Goal: Task Accomplishment & Management: Complete application form

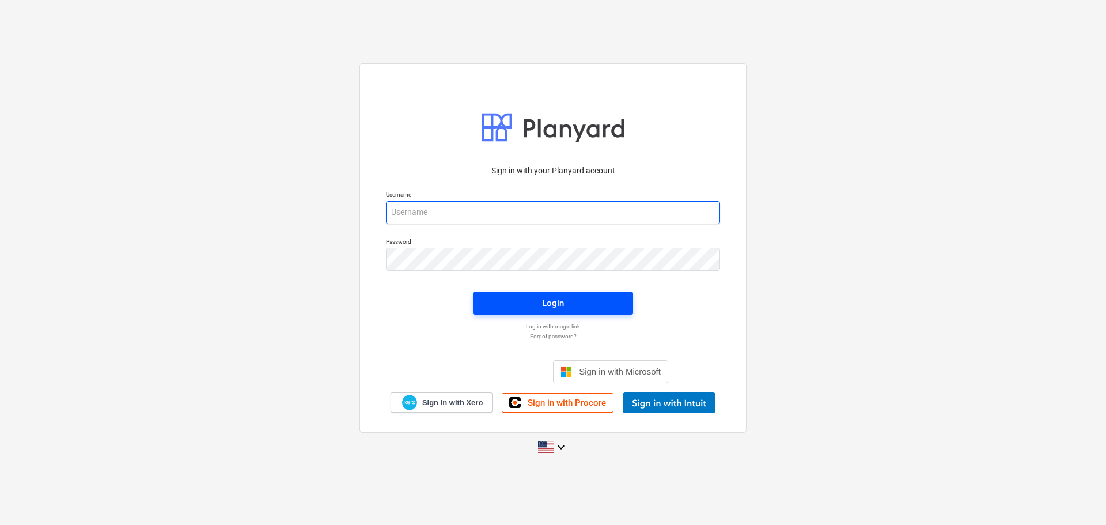
type input "[EMAIL_ADDRESS][DOMAIN_NAME]"
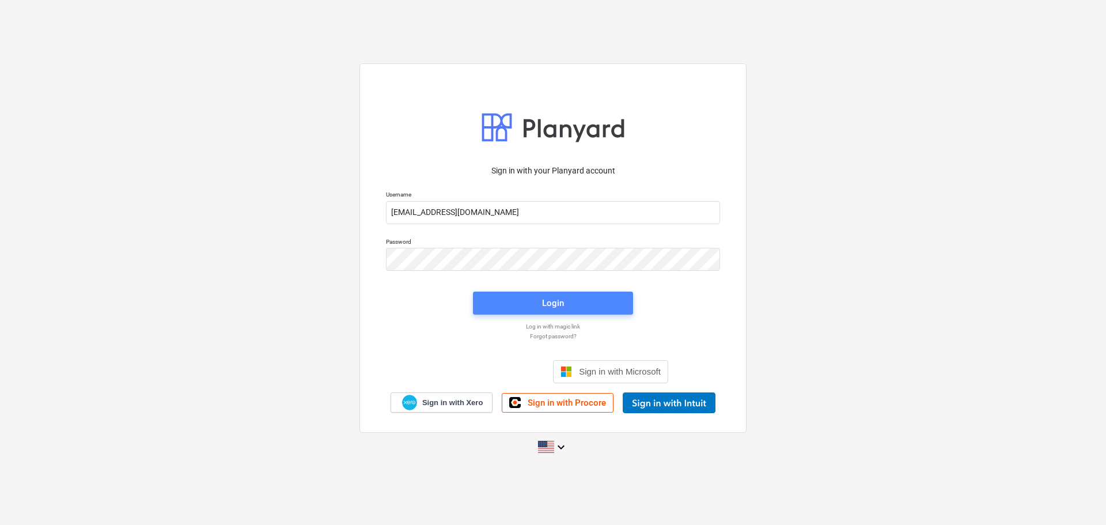
click at [533, 313] on button "Login" at bounding box center [553, 302] width 160 height 23
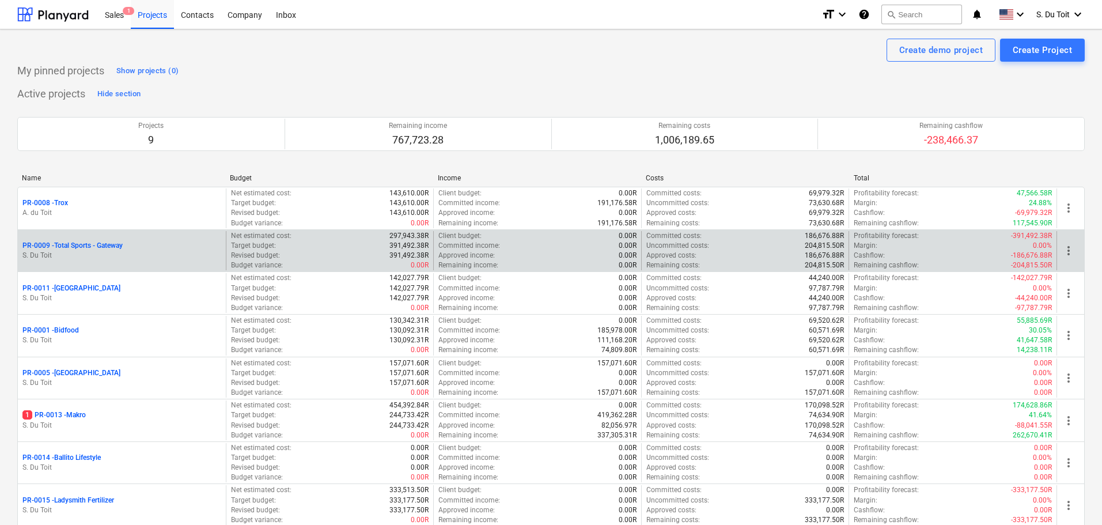
click at [102, 246] on p "PR-0009 - Total Sports - Gateway" at bounding box center [72, 246] width 100 height 10
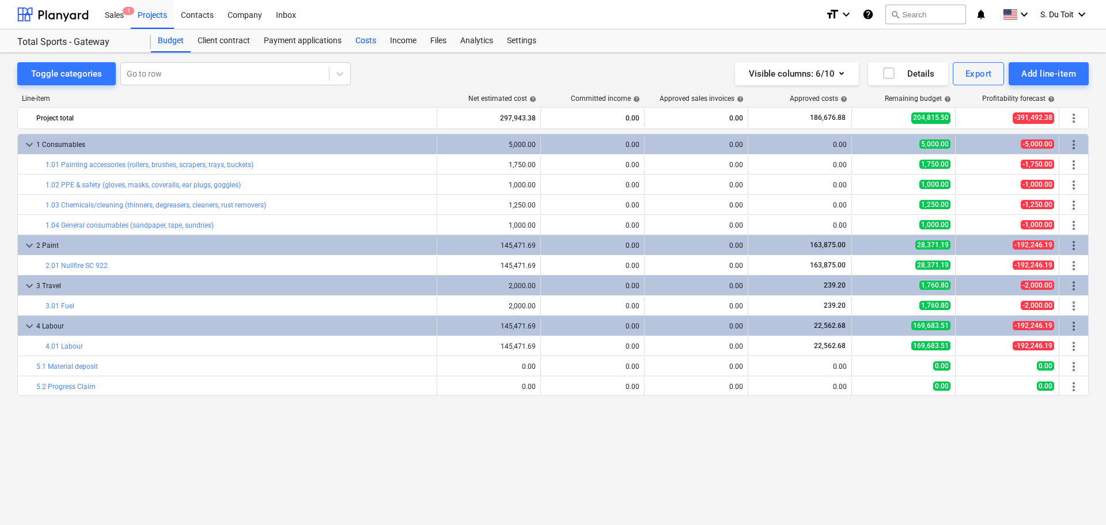
click at [371, 44] on div "Costs" at bounding box center [365, 40] width 35 height 23
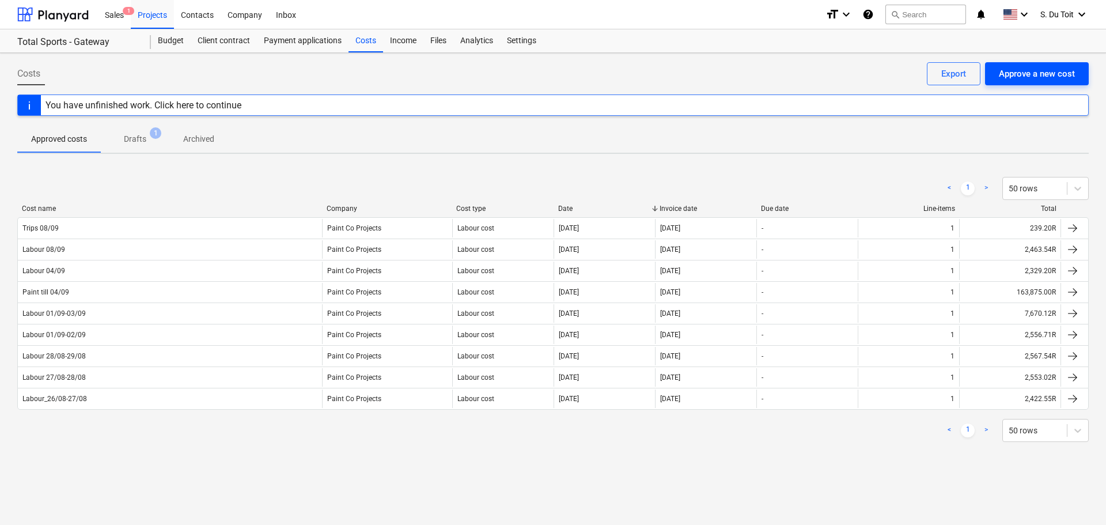
click at [1055, 79] on div "Approve a new cost" at bounding box center [1037, 73] width 76 height 15
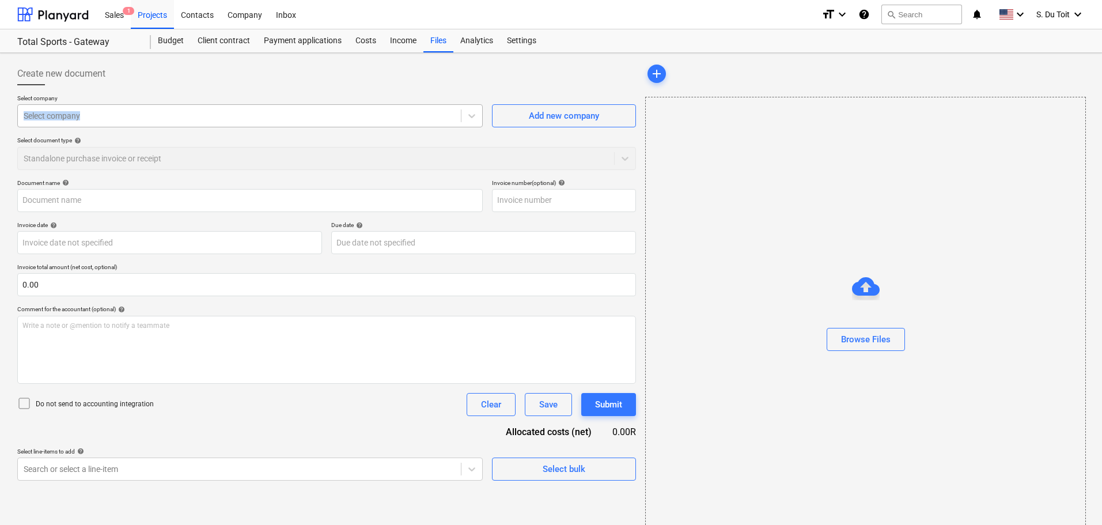
click at [145, 104] on div "Select company Select company" at bounding box center [249, 110] width 465 height 33
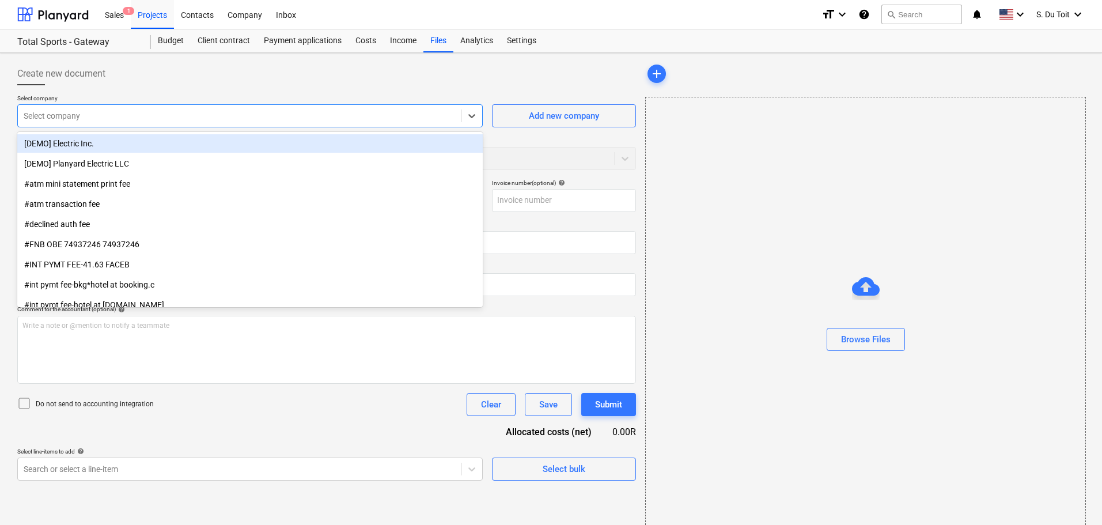
click at [147, 112] on div at bounding box center [239, 116] width 431 height 12
type input "paint c"
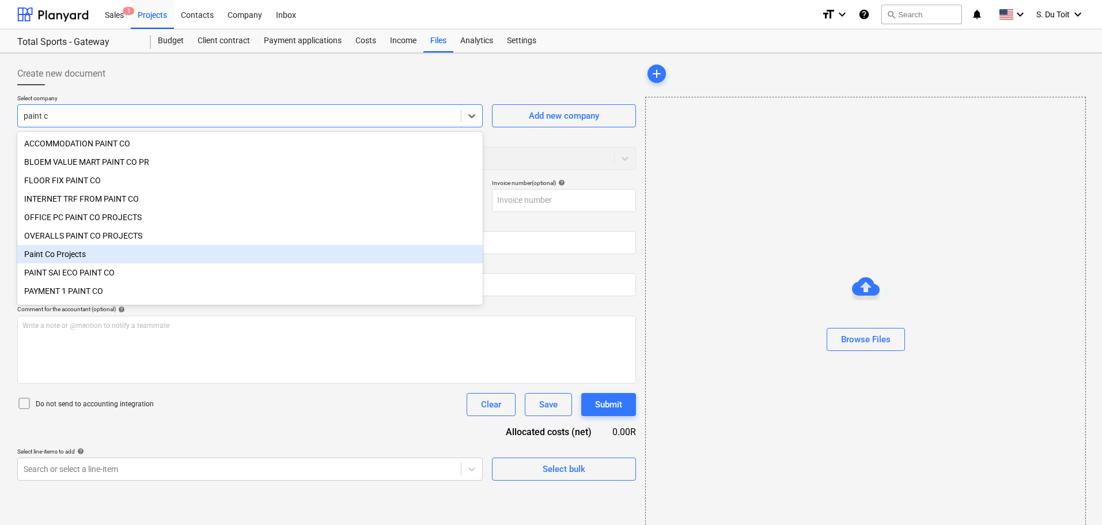
click at [139, 260] on div "Paint Co Projects" at bounding box center [249, 254] width 465 height 18
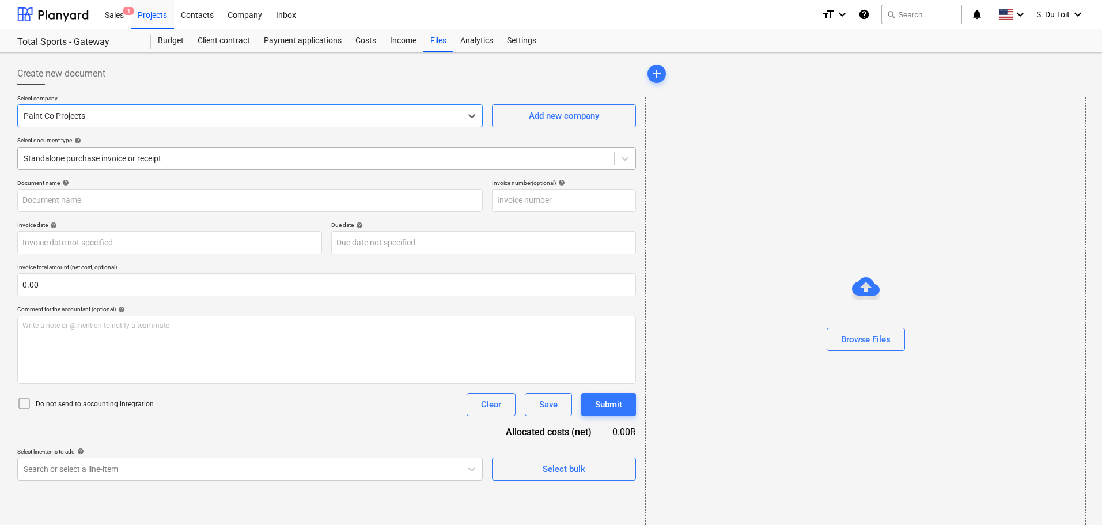
click at [150, 158] on div at bounding box center [316, 159] width 585 height 12
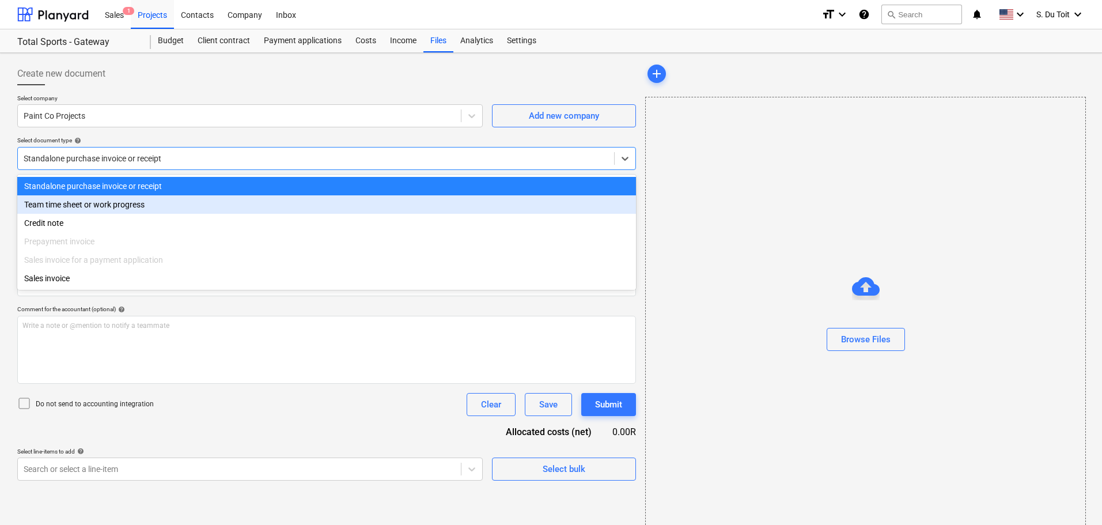
click at [152, 203] on div "Team time sheet or work progress" at bounding box center [326, 204] width 619 height 18
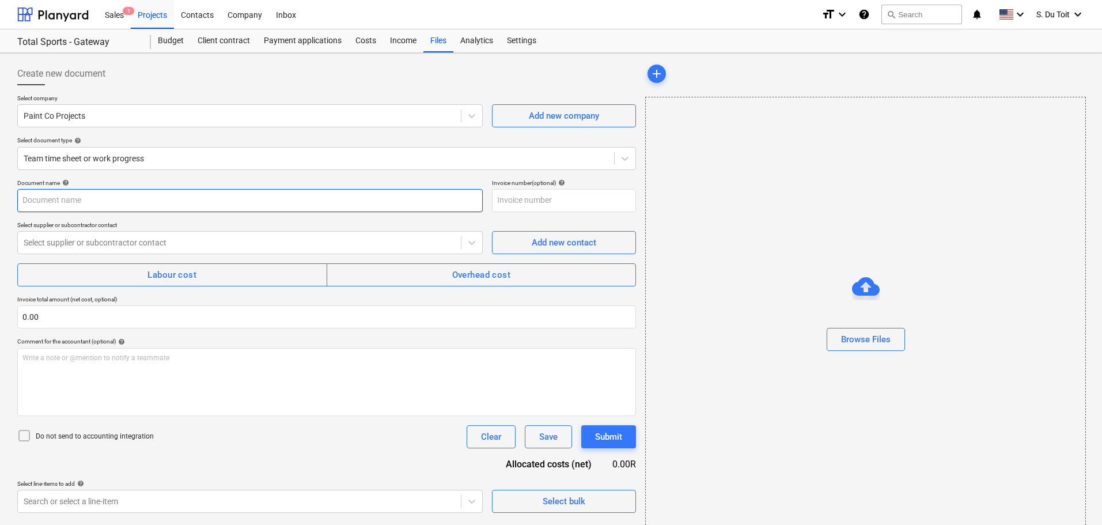
click at [123, 201] on input "text" at bounding box center [249, 200] width 465 height 23
type input "09/09"
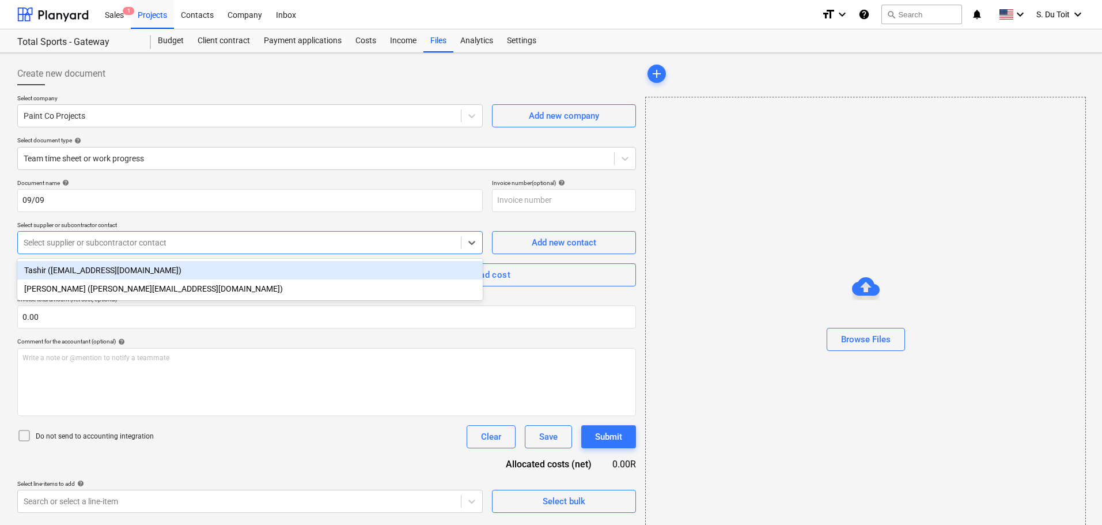
click at [142, 242] on div at bounding box center [239, 243] width 431 height 12
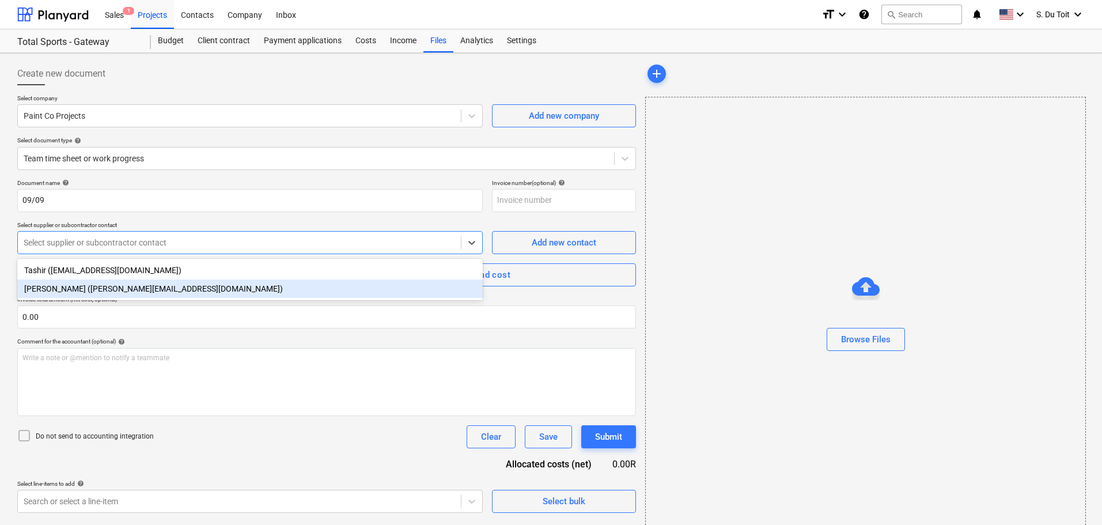
click at [141, 287] on div "[PERSON_NAME] ([PERSON_NAME][EMAIL_ADDRESS][DOMAIN_NAME])" at bounding box center [249, 288] width 465 height 18
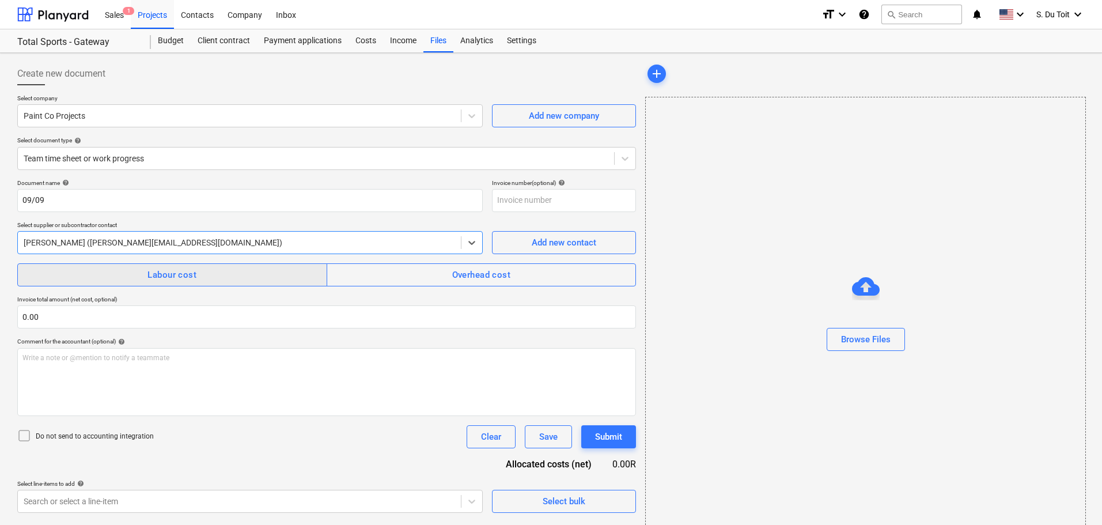
click at [140, 280] on span "Labour cost" at bounding box center [172, 274] width 284 height 15
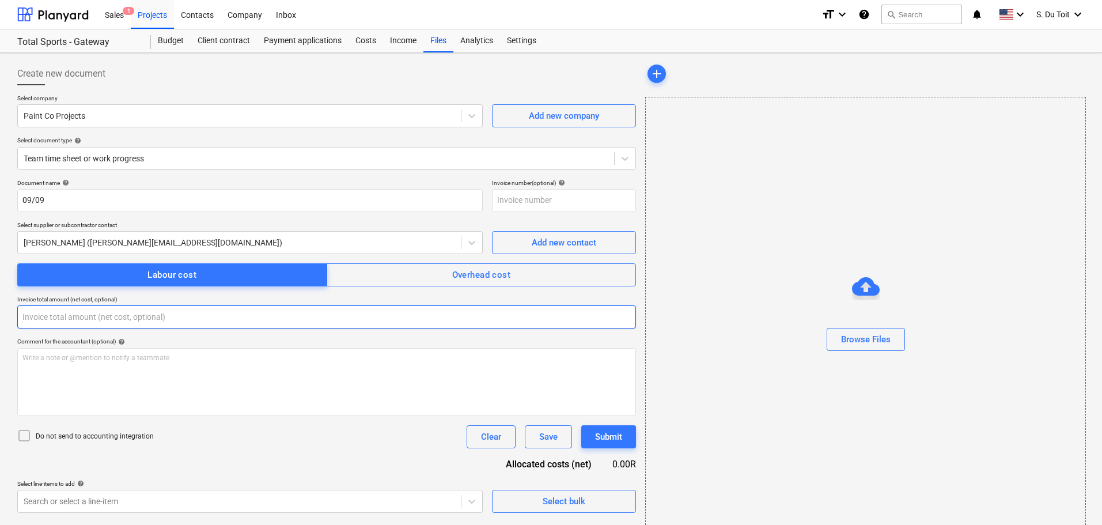
click at [103, 323] on input "text" at bounding box center [326, 316] width 619 height 23
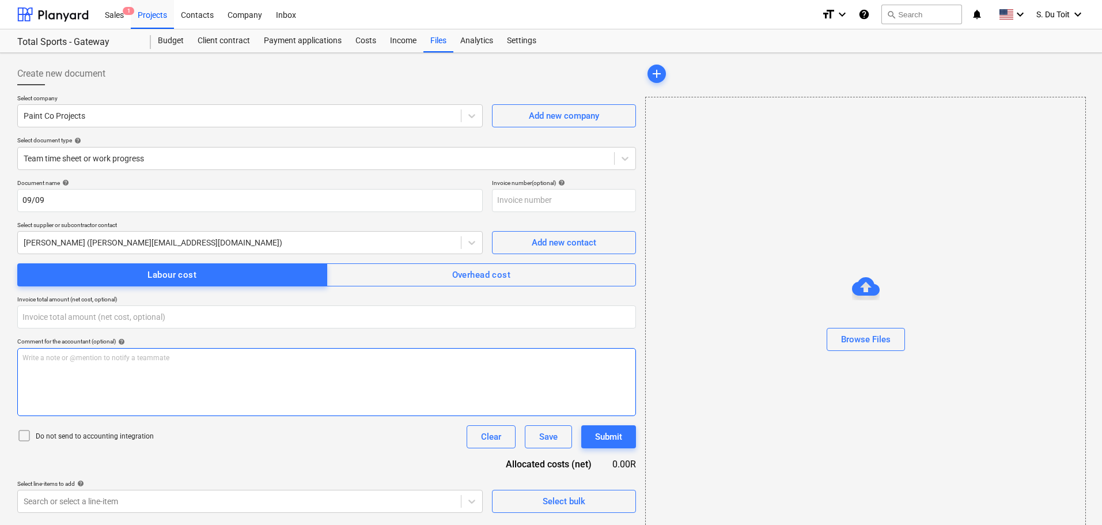
type input "0.00"
click at [81, 364] on div "Write a note or @mention to notify a teammate [PERSON_NAME]" at bounding box center [326, 382] width 619 height 68
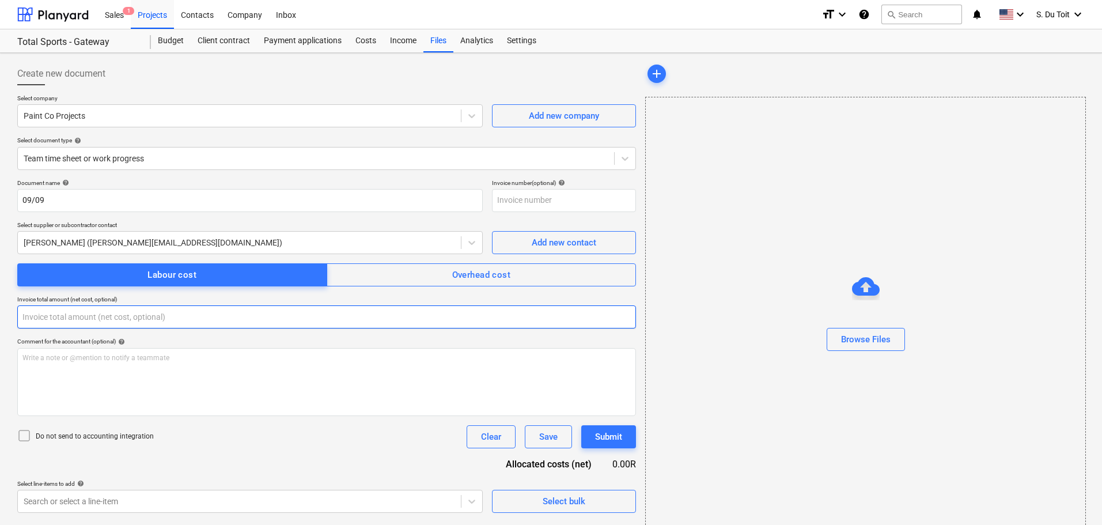
drag, startPoint x: 101, startPoint y: 319, endPoint x: 0, endPoint y: 314, distance: 100.9
click at [0, 314] on div "Create new document Select company Paint Co Projects Add new company Select doc…" at bounding box center [551, 299] width 1102 height 492
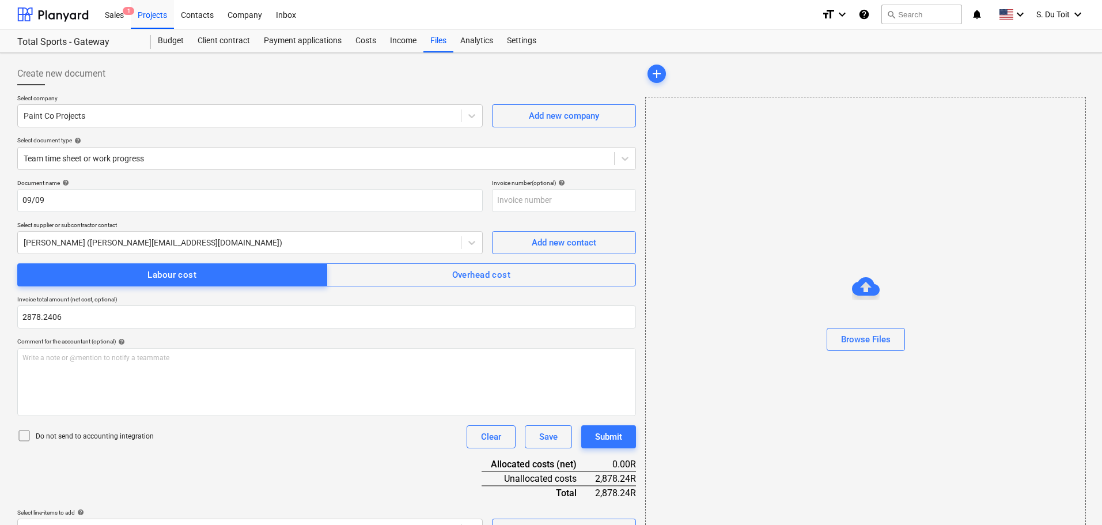
type input "2,878.24"
click at [134, 433] on p "Do not send to accounting integration" at bounding box center [95, 436] width 118 height 10
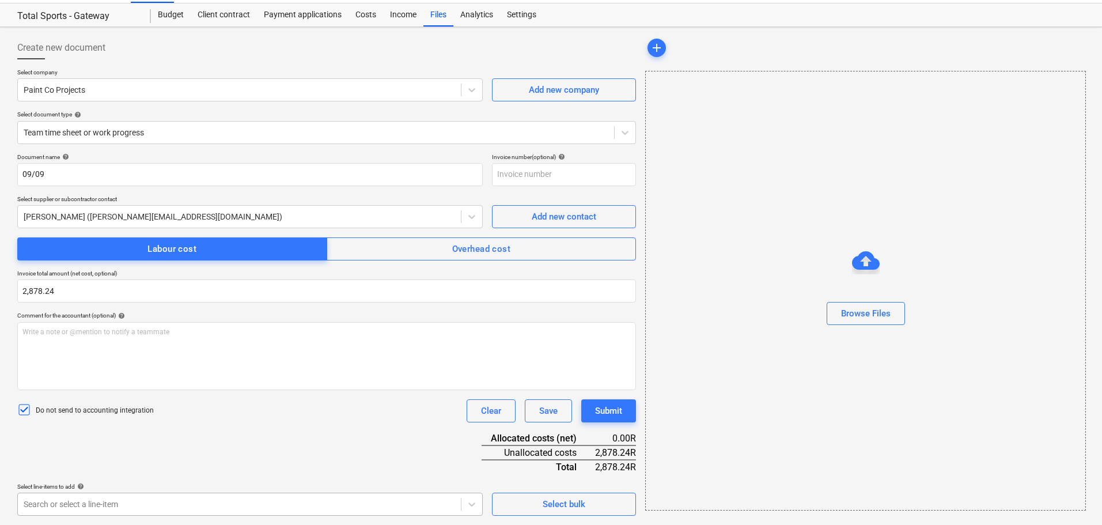
click at [143, 499] on body "Sales 1 Projects Contacts Company Inbox format_size keyboard_arrow_down help se…" at bounding box center [551, 236] width 1102 height 525
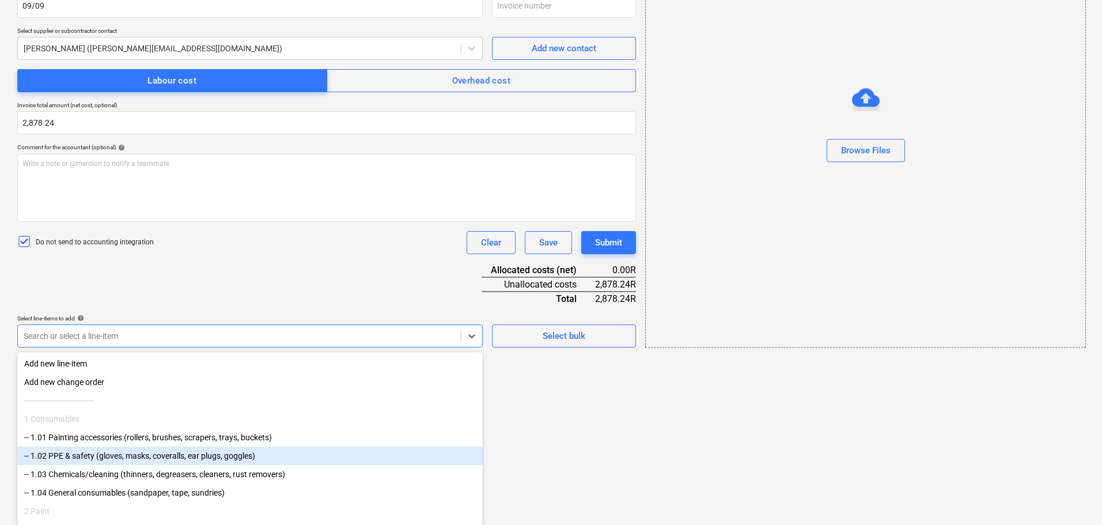
scroll to position [136, 0]
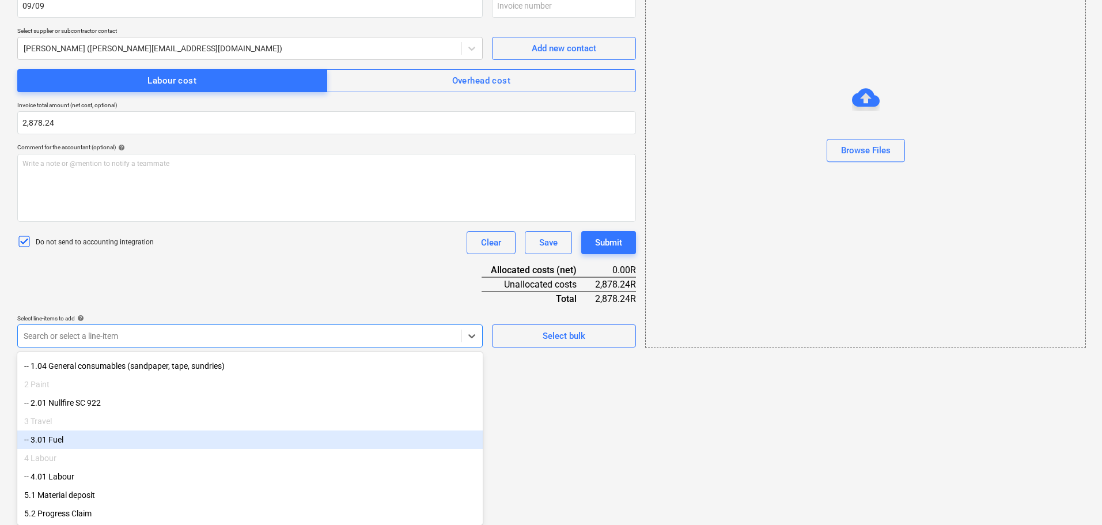
click at [160, 444] on div "-- 3.01 Fuel" at bounding box center [249, 439] width 465 height 18
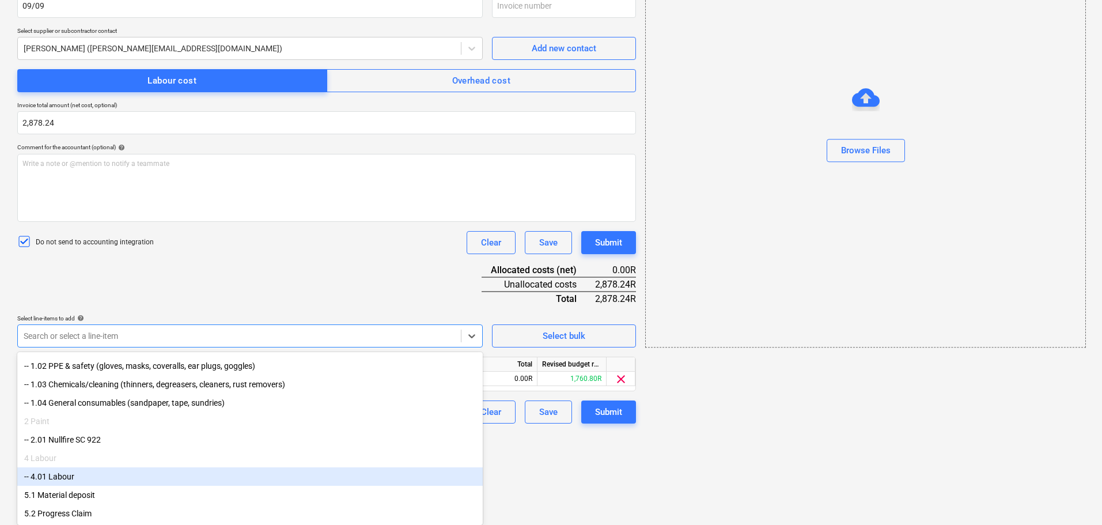
click at [147, 475] on div "-- 4.01 Labour" at bounding box center [249, 476] width 465 height 18
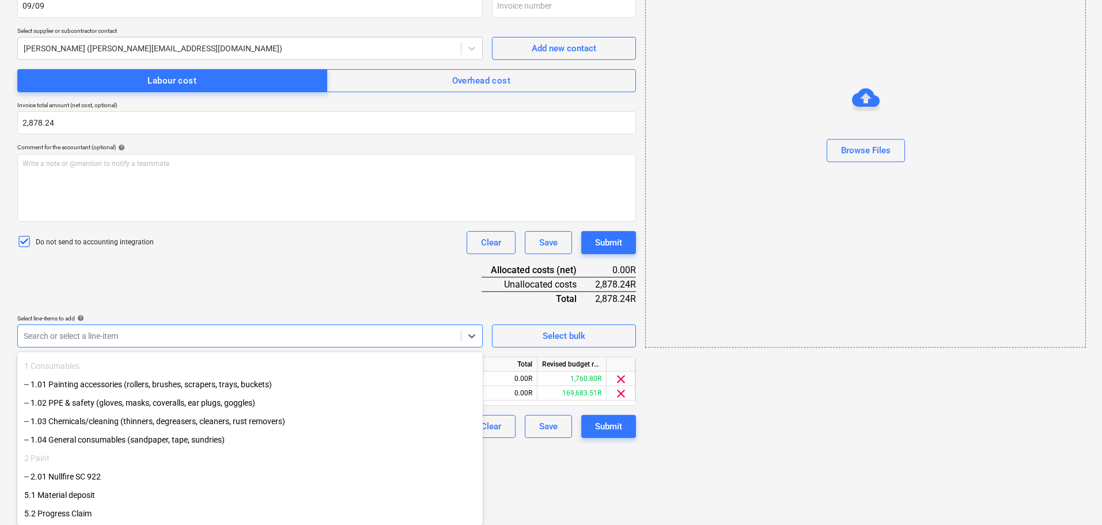
scroll to position [60, 0]
drag, startPoint x: 546, startPoint y: 499, endPoint x: 541, endPoint y: 494, distance: 6.5
click at [546, 331] on html "Sales 1 Projects Contacts Company Inbox format_size keyboard_arrow_down help se…" at bounding box center [551, 68] width 1102 height 525
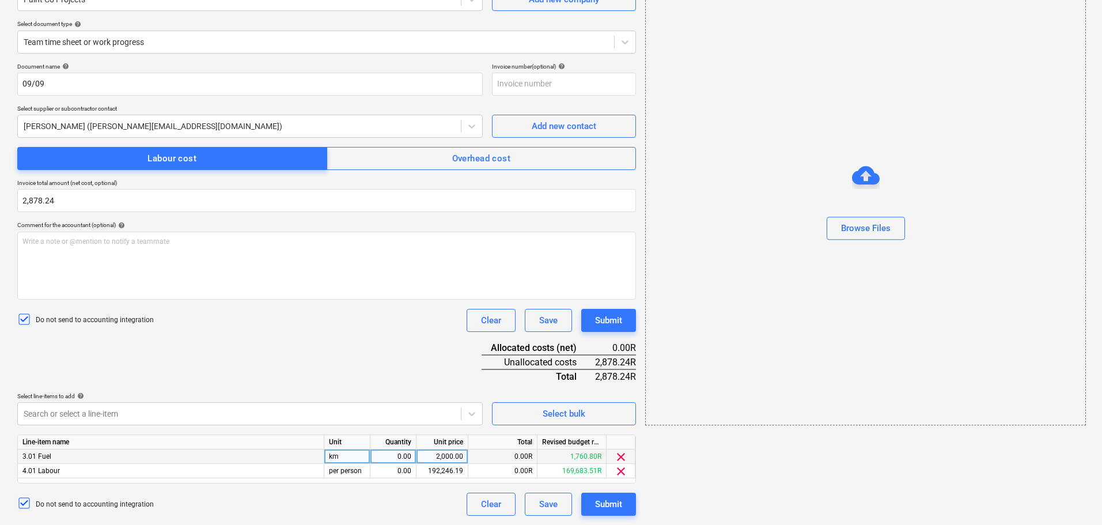
click at [407, 455] on div "0.00" at bounding box center [393, 456] width 36 height 14
type input "1"
click at [412, 472] on div "0.00" at bounding box center [393, 471] width 46 height 14
type input "1"
click at [420, 460] on div "2,000.00" at bounding box center [442, 456] width 52 height 14
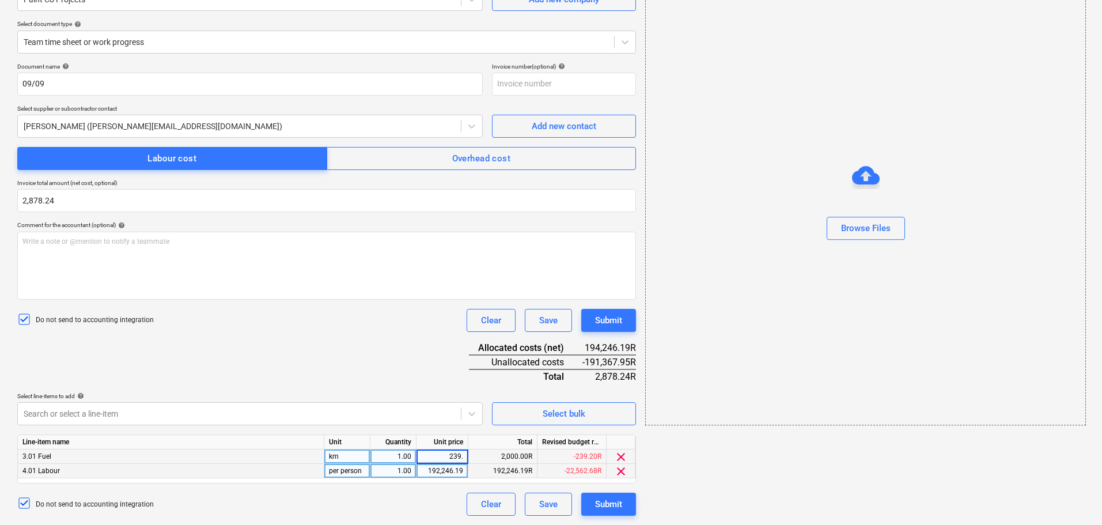
type input "239.2"
click at [429, 473] on div "192,246.19" at bounding box center [442, 471] width 42 height 14
type input "2639.0406"
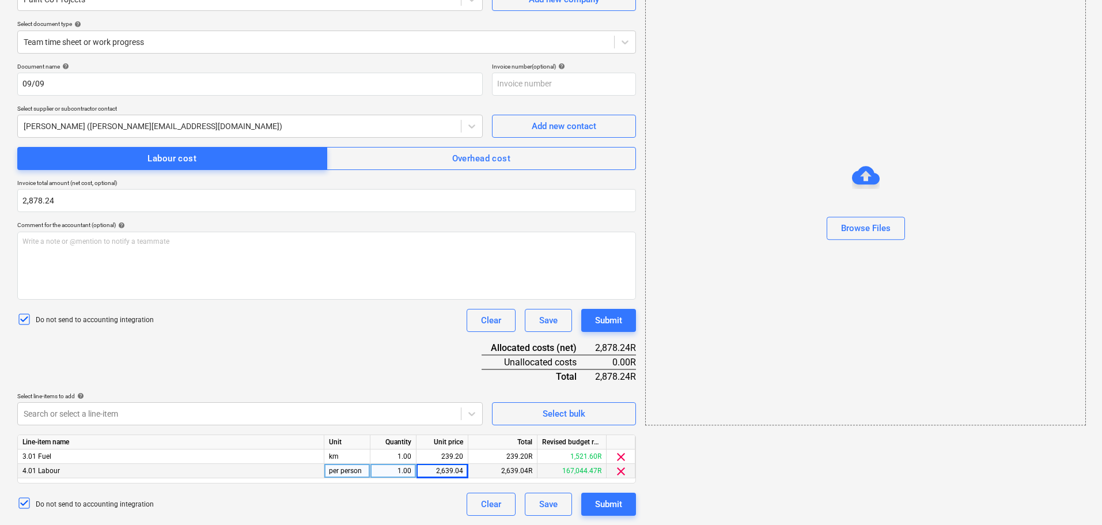
click at [390, 351] on div "Document name help 09/09 Invoice number (optional) help Select supplier or subc…" at bounding box center [326, 289] width 619 height 453
click at [601, 325] on div "Submit" at bounding box center [608, 320] width 27 height 15
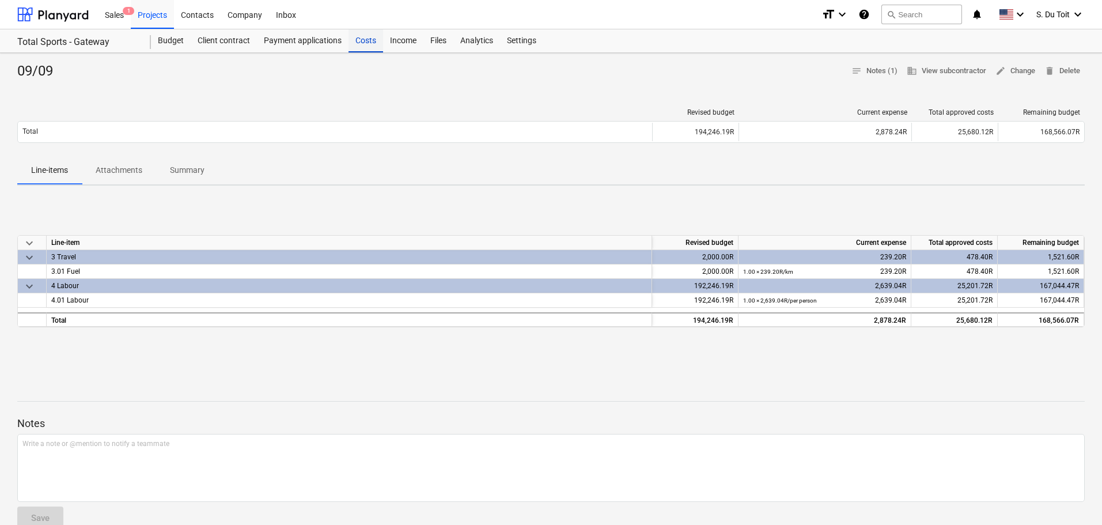
click at [361, 35] on div "Costs" at bounding box center [365, 40] width 35 height 23
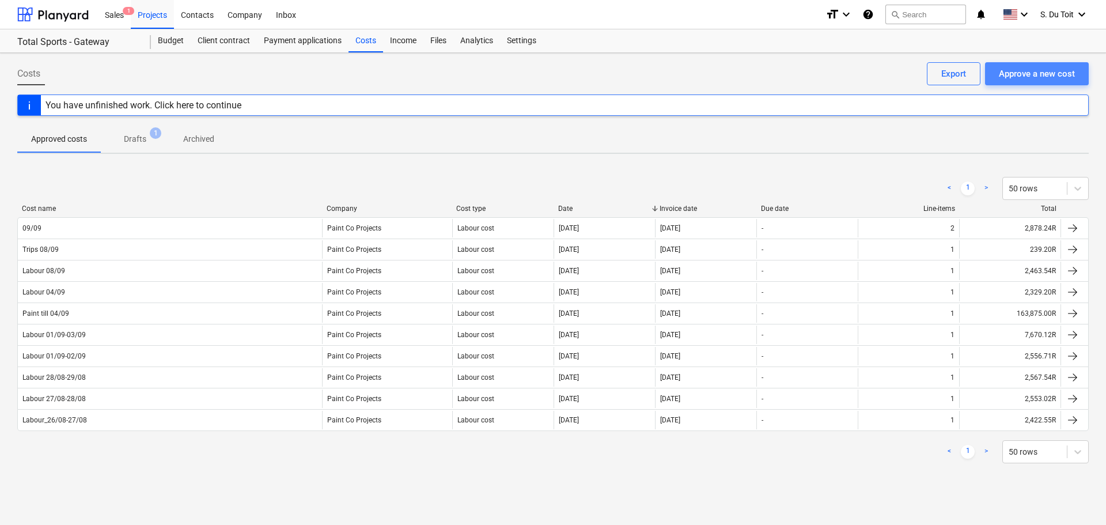
click at [1056, 65] on button "Approve a new cost" at bounding box center [1037, 73] width 104 height 23
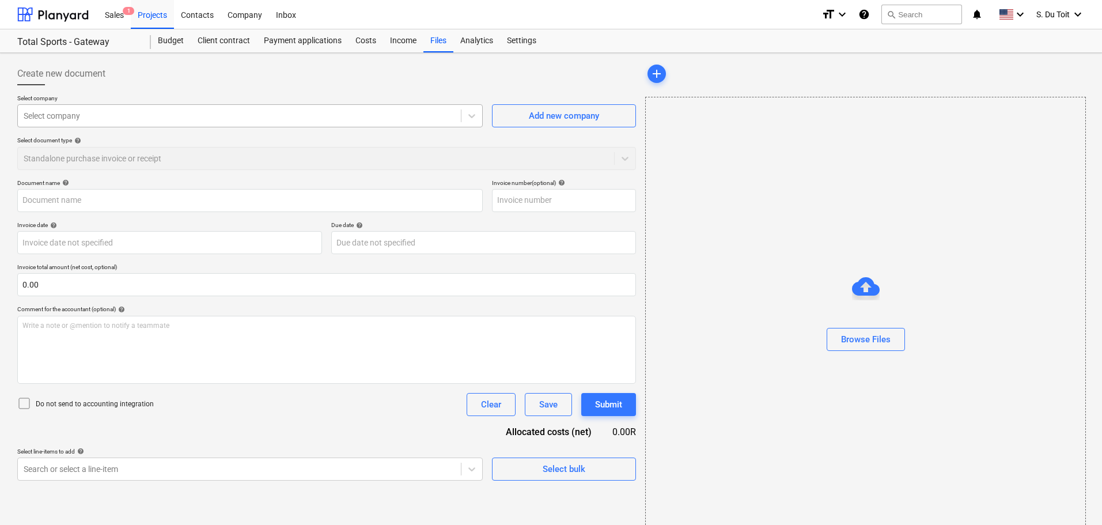
click at [424, 111] on div at bounding box center [239, 116] width 431 height 12
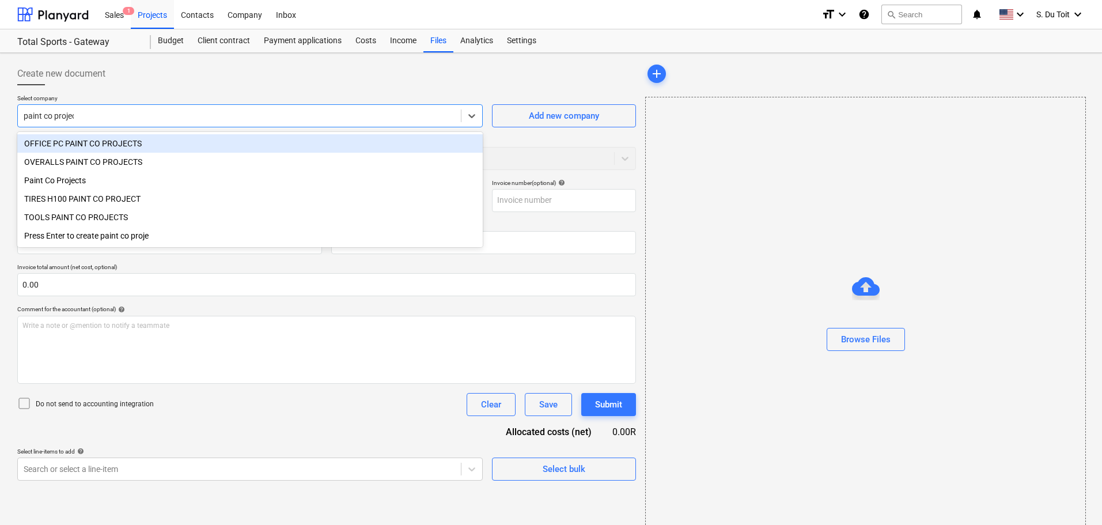
type input "paint co projects"
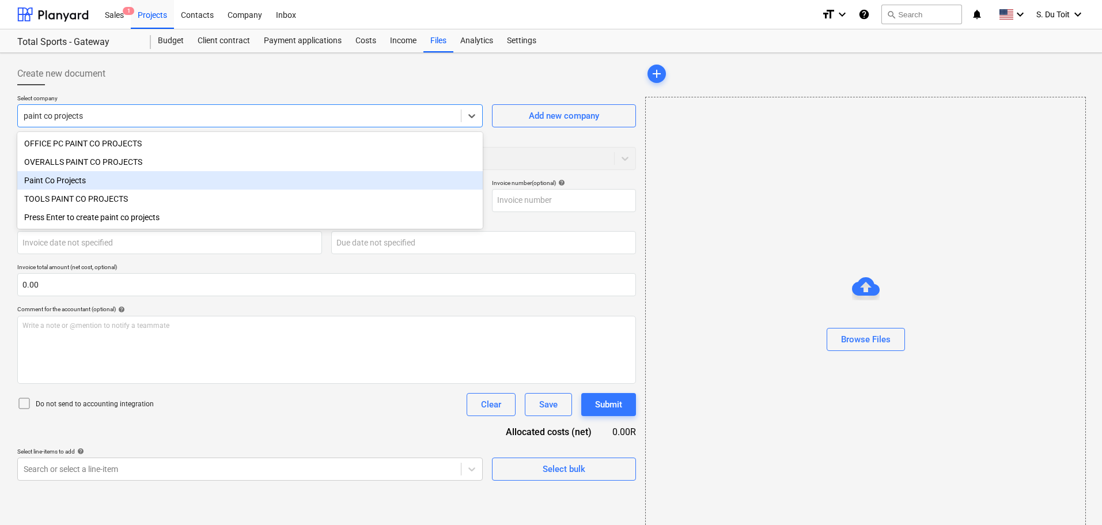
click at [100, 180] on div "Paint Co Projects" at bounding box center [249, 180] width 465 height 18
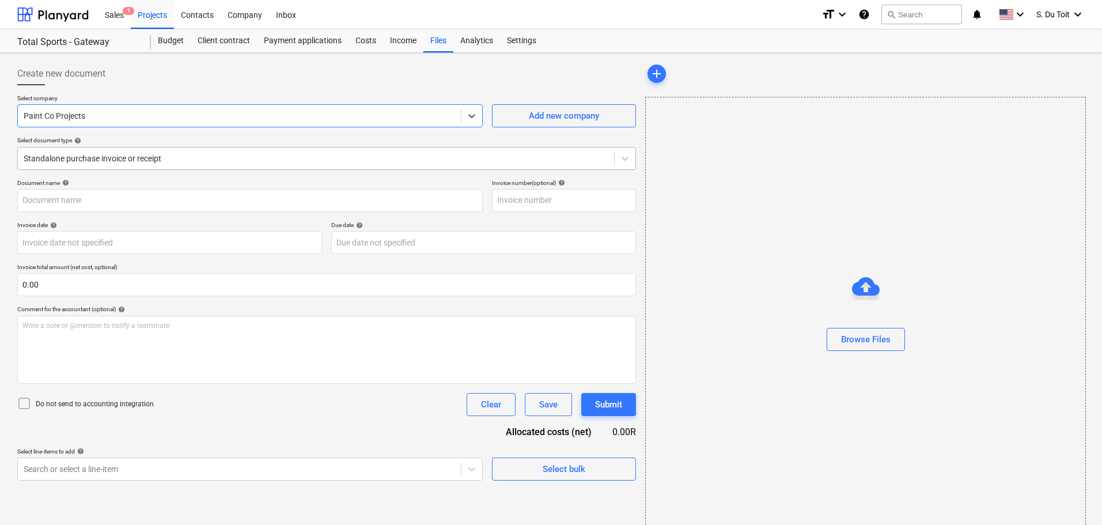
click at [113, 160] on div at bounding box center [316, 159] width 585 height 12
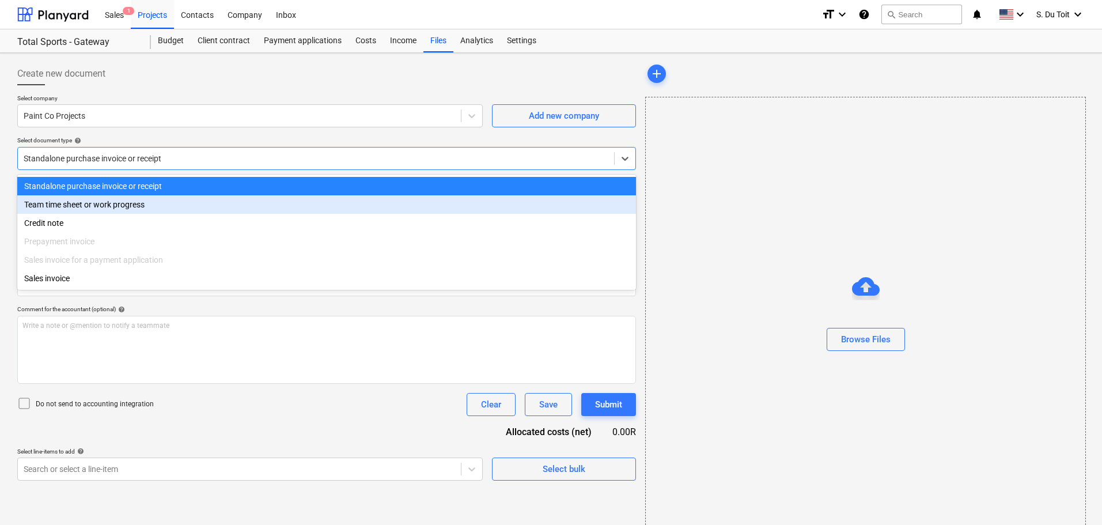
click at [97, 205] on div "Team time sheet or work progress" at bounding box center [326, 204] width 619 height 18
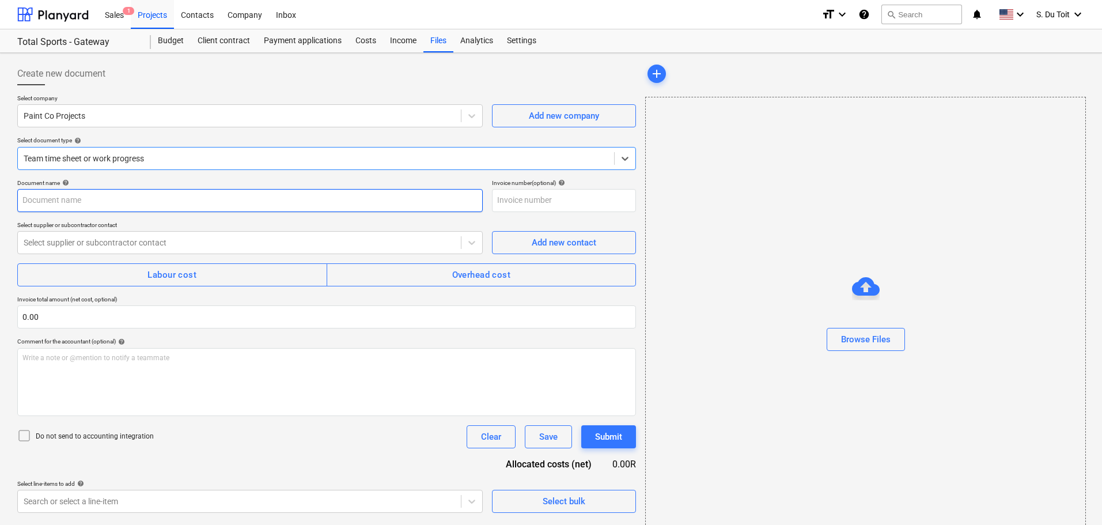
click at [84, 204] on input "text" at bounding box center [249, 200] width 465 height 23
type input "10/09-11/09"
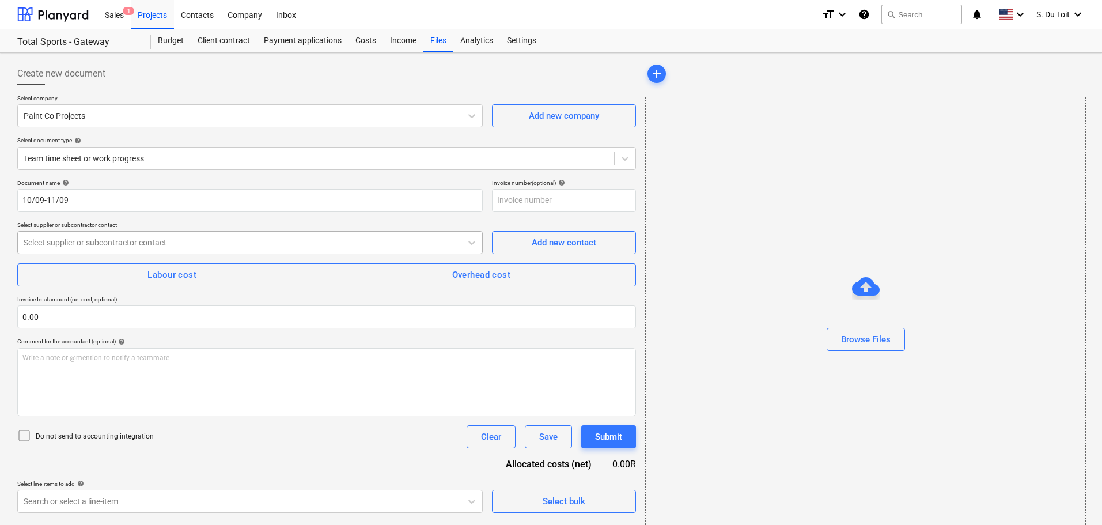
click at [93, 236] on div "Select supplier or subcontractor contact" at bounding box center [239, 242] width 443 height 16
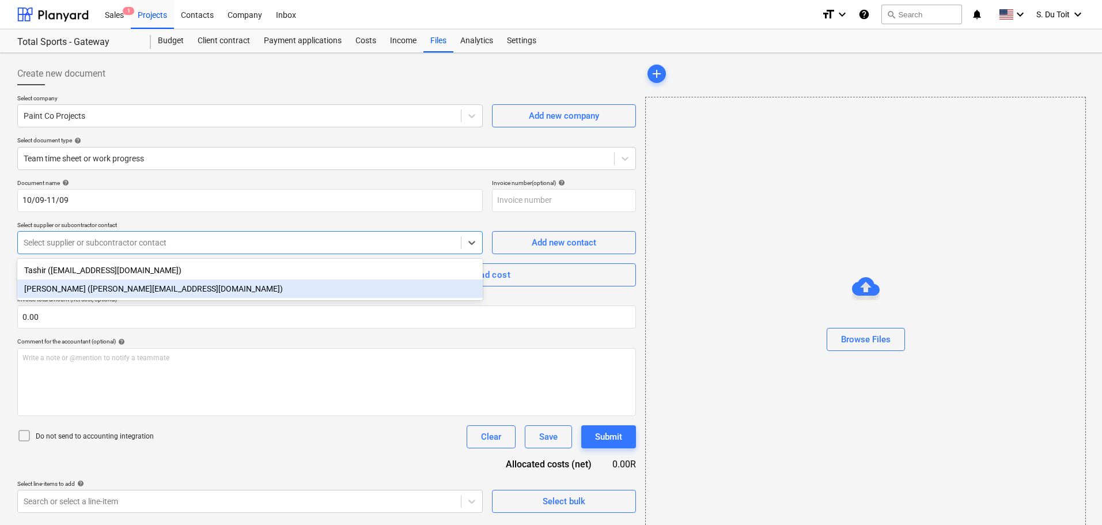
click at [104, 302] on p "Invoice total amount (net cost, optional)" at bounding box center [326, 300] width 619 height 10
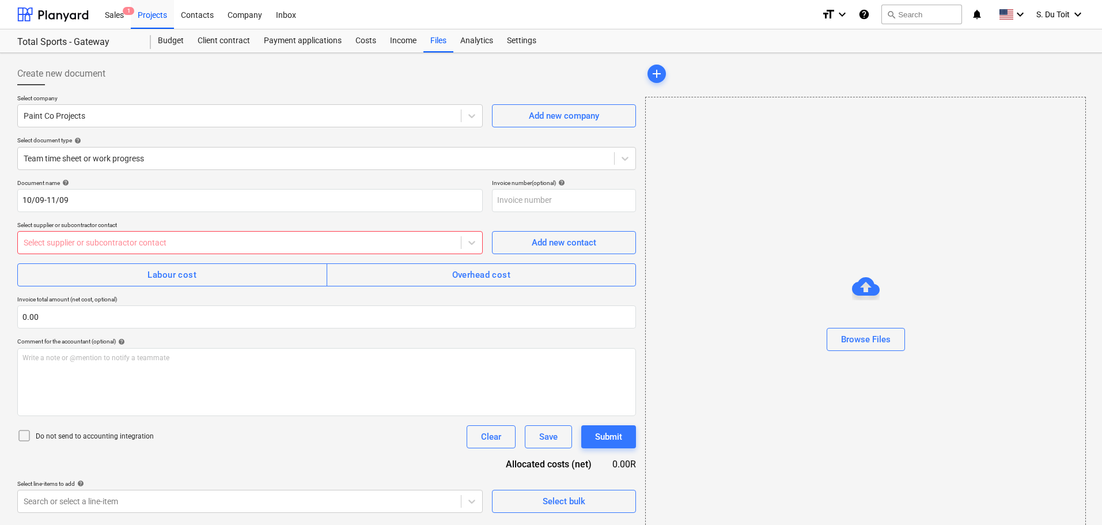
click at [164, 238] on div at bounding box center [239, 243] width 431 height 12
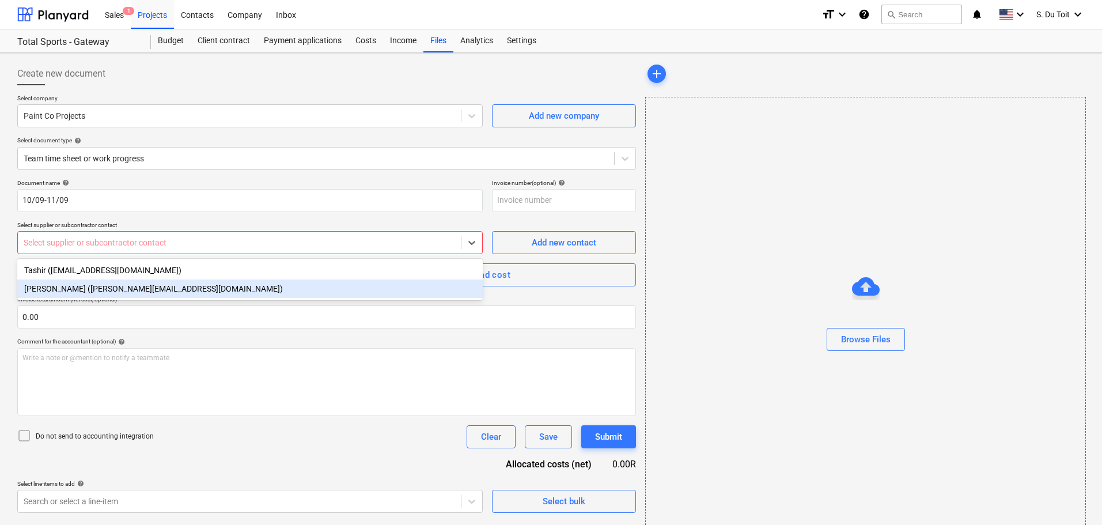
click at [136, 294] on div "[PERSON_NAME] ([PERSON_NAME][EMAIL_ADDRESS][DOMAIN_NAME])" at bounding box center [249, 288] width 465 height 18
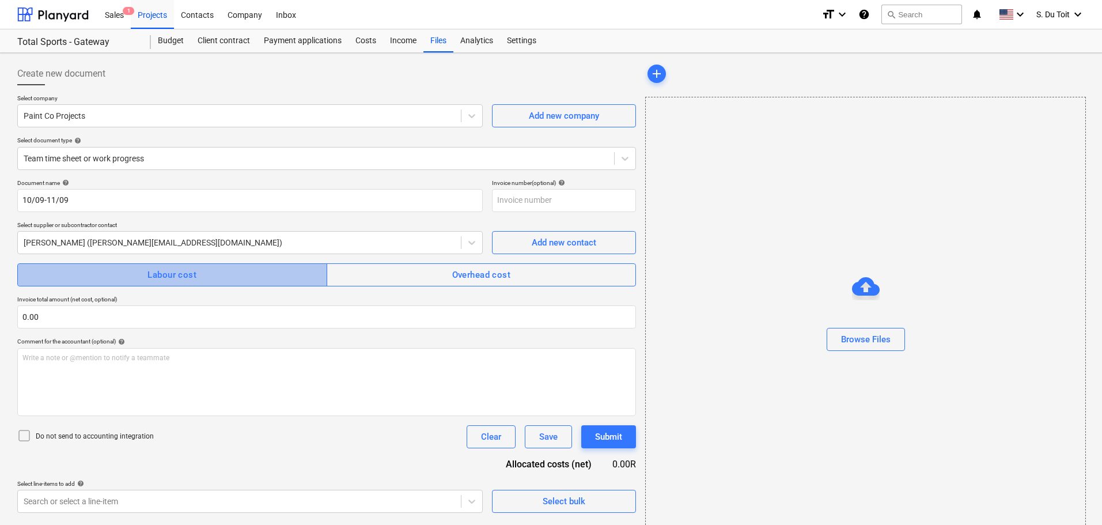
click at [164, 267] on button "Labour cost" at bounding box center [172, 274] width 310 height 23
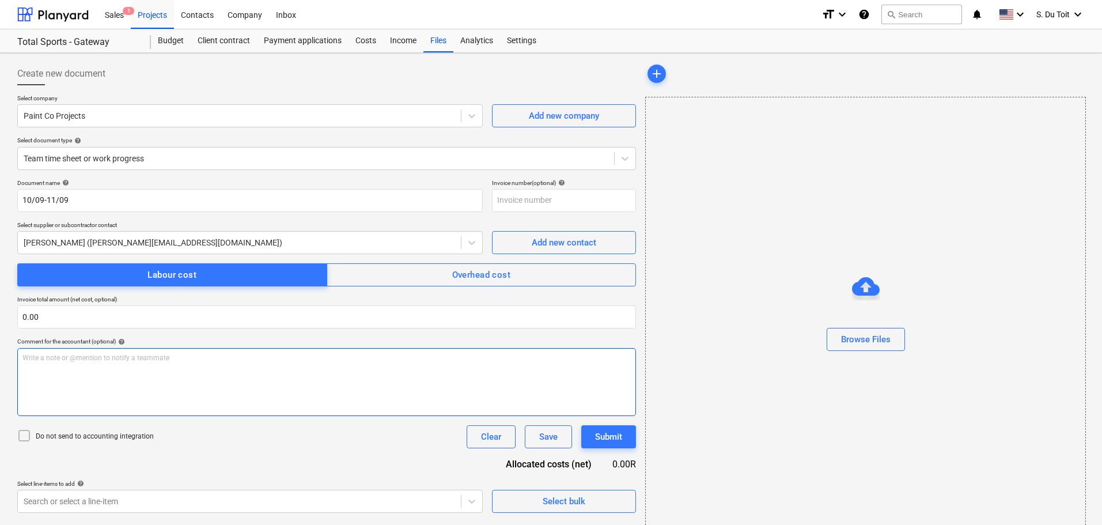
click at [87, 356] on p "Write a note or @mention to notify a teammate [PERSON_NAME]" at bounding box center [326, 358] width 608 height 10
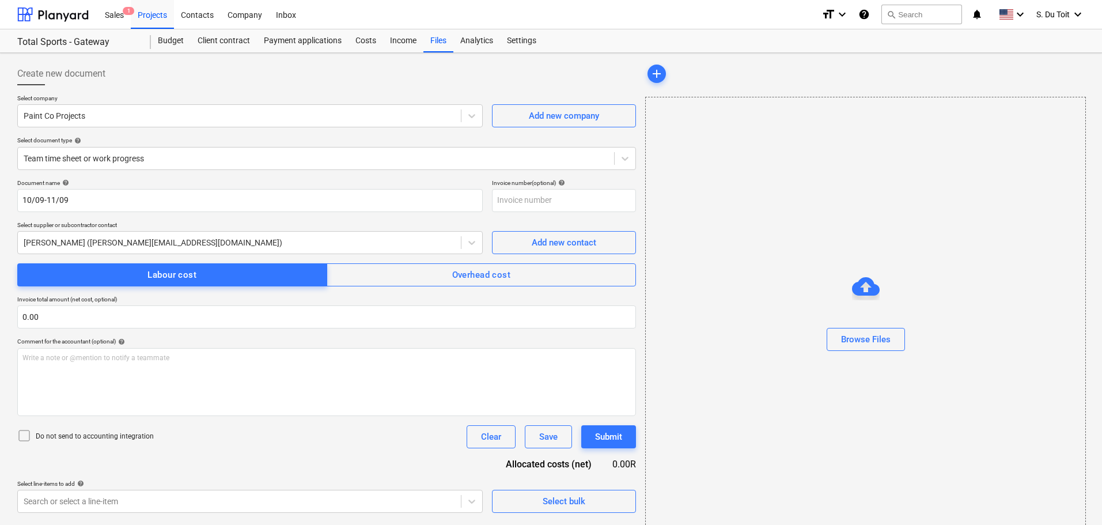
click at [20, 434] on icon at bounding box center [24, 435] width 14 height 14
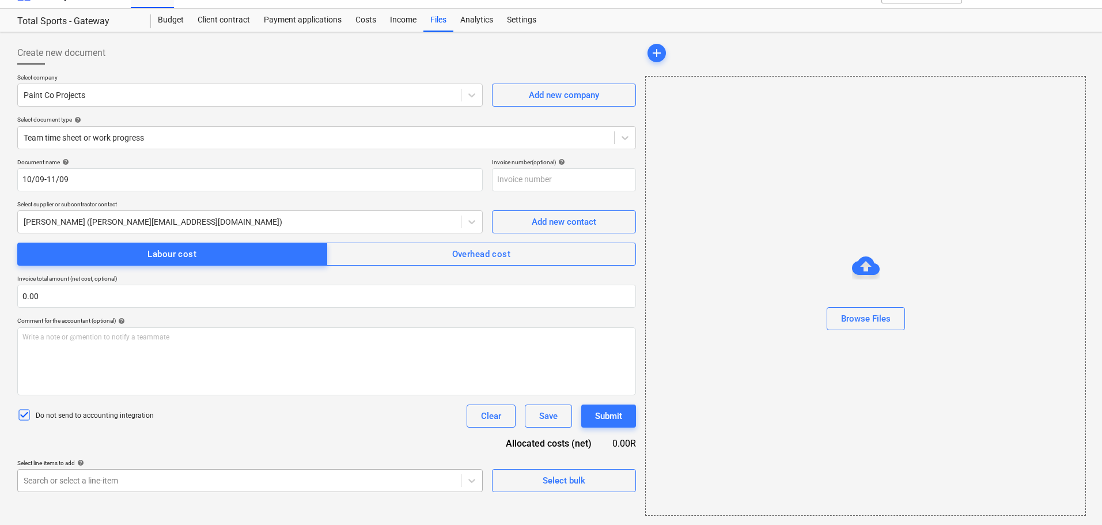
click at [135, 504] on body "Sales 1 Projects Contacts Company Inbox format_size keyboard_arrow_down help se…" at bounding box center [551, 241] width 1102 height 525
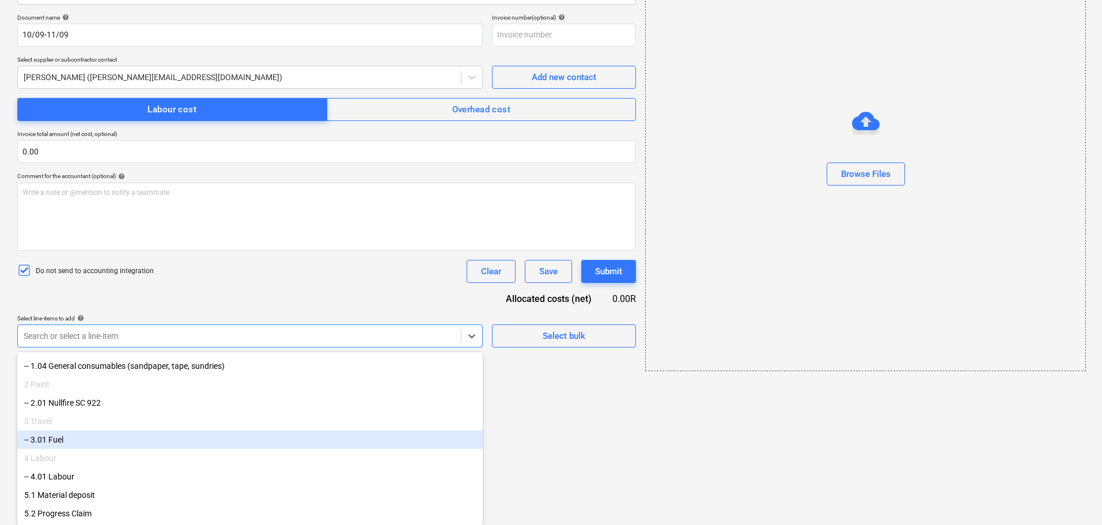
click at [145, 434] on div "-- 3.01 Fuel" at bounding box center [249, 439] width 465 height 18
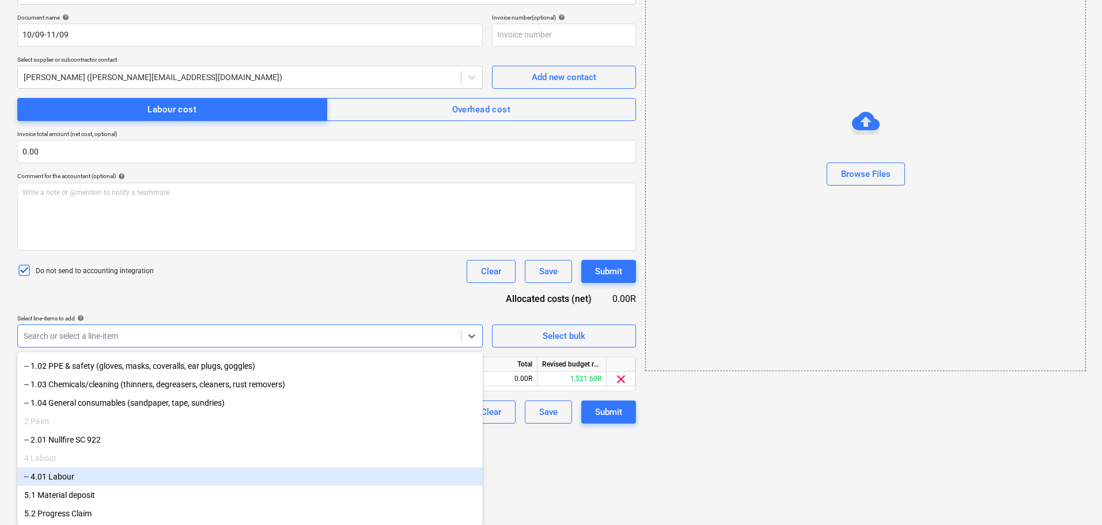
click at [128, 476] on div "-- 4.01 Labour" at bounding box center [249, 476] width 465 height 18
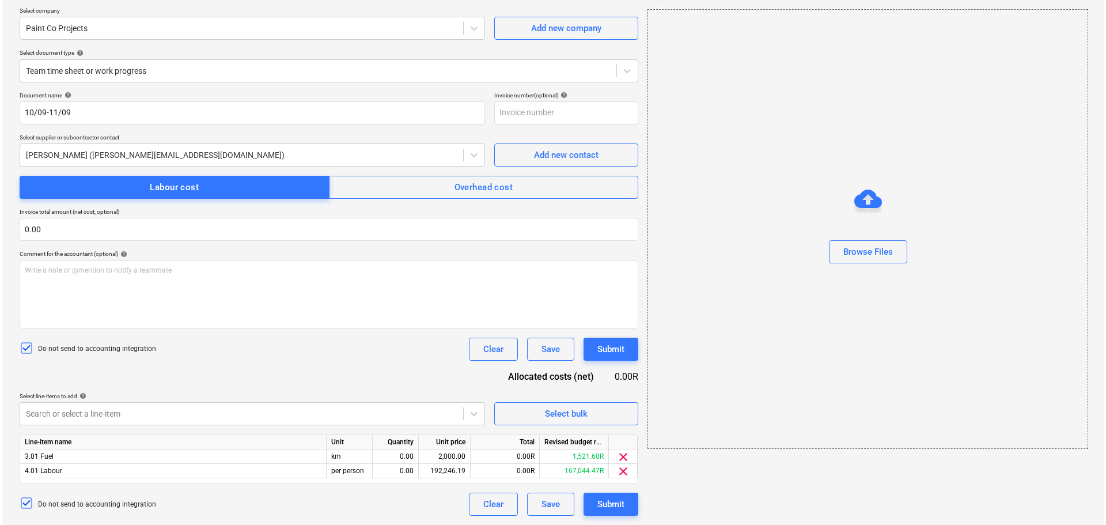
scroll to position [88, 0]
click at [170, 295] on div "Document name help 10/09-11/09 Invoice number (optional) help Select supplier o…" at bounding box center [326, 304] width 619 height 424
click at [397, 455] on div "0.00" at bounding box center [393, 456] width 36 height 14
type input "1"
click at [407, 471] on div "0.00" at bounding box center [393, 471] width 36 height 14
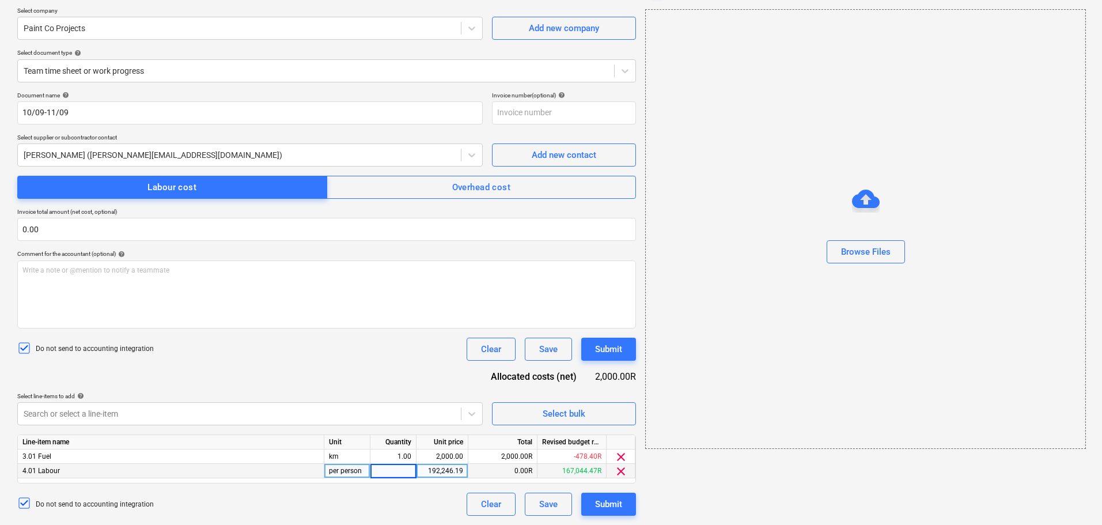
type input "1"
click at [433, 461] on div "2,000.00" at bounding box center [442, 456] width 42 height 14
click at [43, 265] on p "Write a note or @mention to notify a teammate [PERSON_NAME]" at bounding box center [326, 270] width 608 height 10
click at [59, 275] on div "Write a note or @mention to notify a teammate [PERSON_NAME]" at bounding box center [326, 294] width 619 height 68
click at [438, 471] on div "192,246.19" at bounding box center [442, 471] width 42 height 14
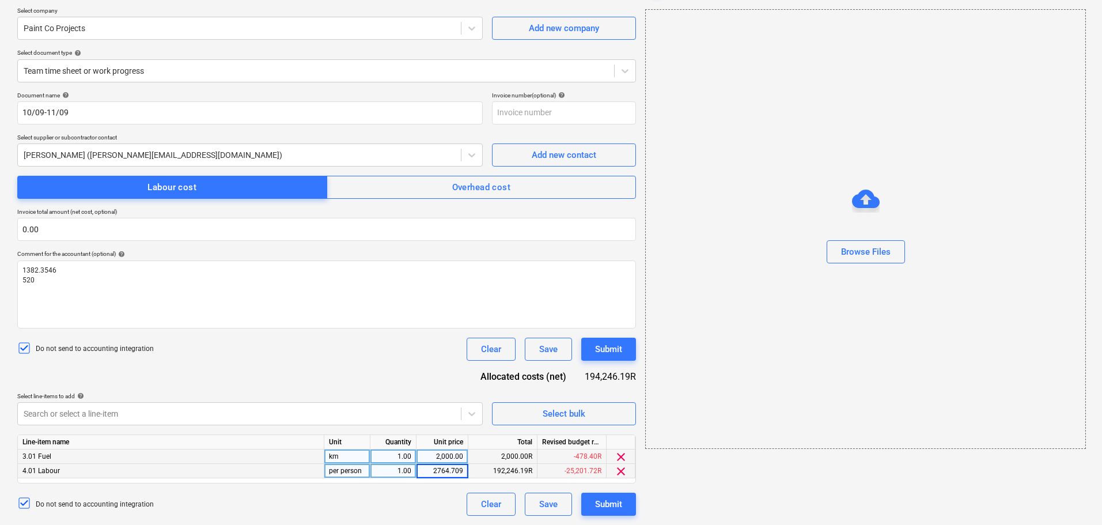
type input "2764.7092"
click at [448, 454] on div "2,000.00" at bounding box center [442, 456] width 42 height 14
type input "1040"
click at [339, 335] on div "Document name help 10/09-11/09 Invoice number (optional) help Select supplier o…" at bounding box center [326, 304] width 619 height 424
drag, startPoint x: 597, startPoint y: 378, endPoint x: 629, endPoint y: 378, distance: 32.8
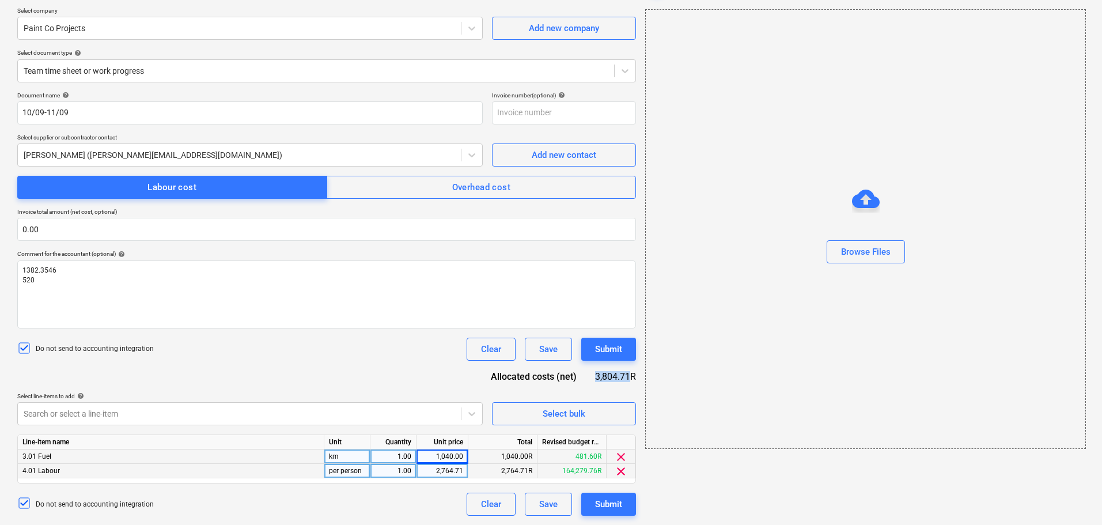
click at [629, 378] on div "3,804.71R" at bounding box center [615, 376] width 41 height 13
copy div "3,804.71"
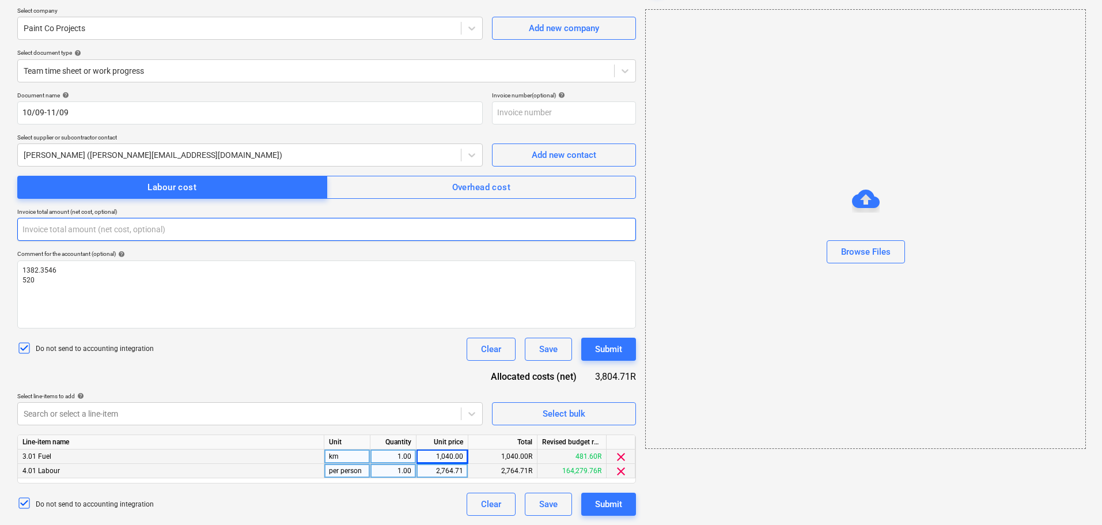
click at [86, 227] on input "text" at bounding box center [326, 229] width 619 height 23
paste input "3,804.71"
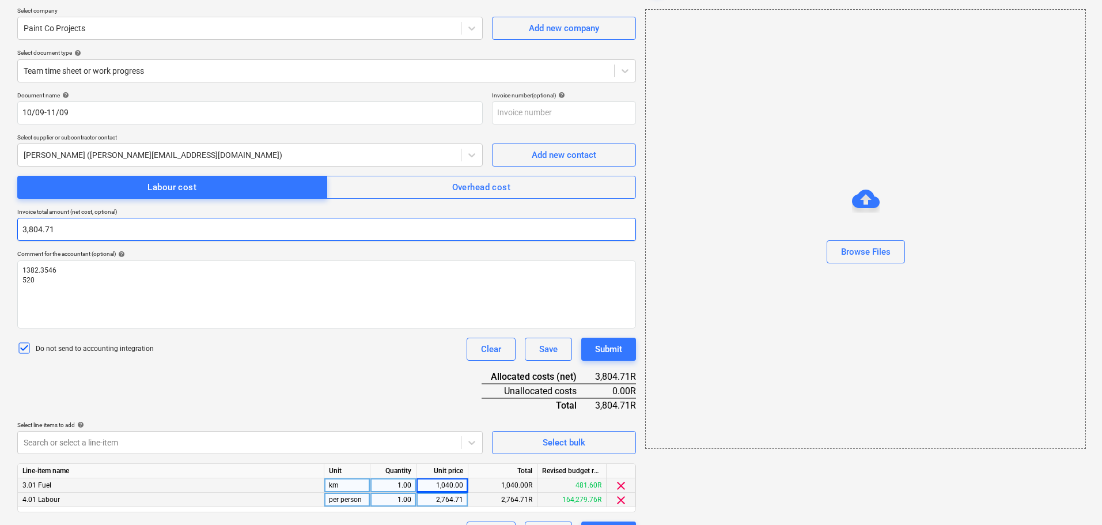
type input "3,804.71"
drag, startPoint x: 304, startPoint y: 365, endPoint x: 403, endPoint y: 375, distance: 99.6
click at [304, 365] on div "Document name help 10/09-11/09 Invoice number (optional) help Select supplier o…" at bounding box center [326, 318] width 619 height 453
click at [619, 361] on div "Document name help 10/09-11/09 Invoice number (optional) help Select supplier o…" at bounding box center [326, 318] width 619 height 453
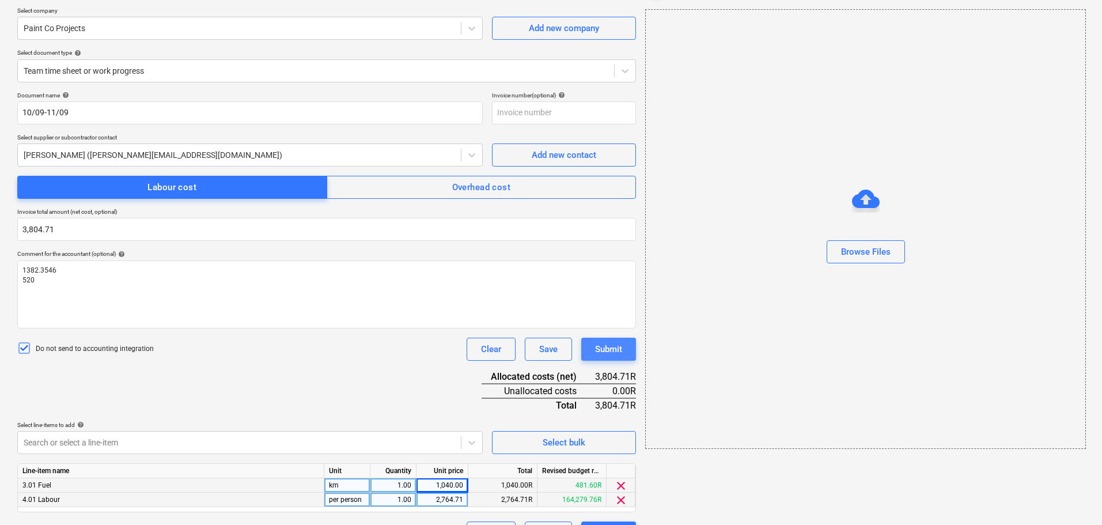
click at [619, 351] on div "Submit" at bounding box center [608, 349] width 27 height 15
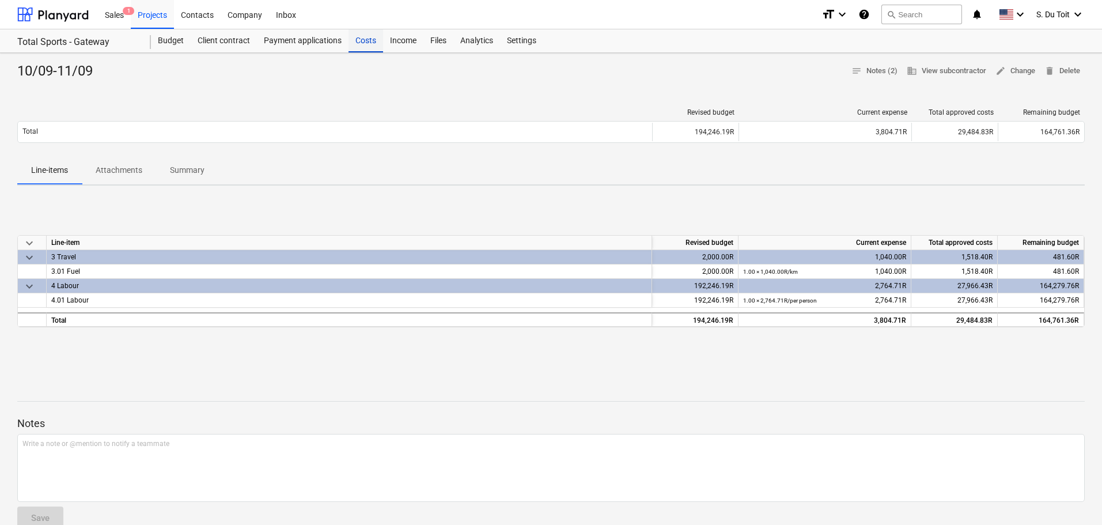
click at [369, 48] on div "Costs" at bounding box center [365, 40] width 35 height 23
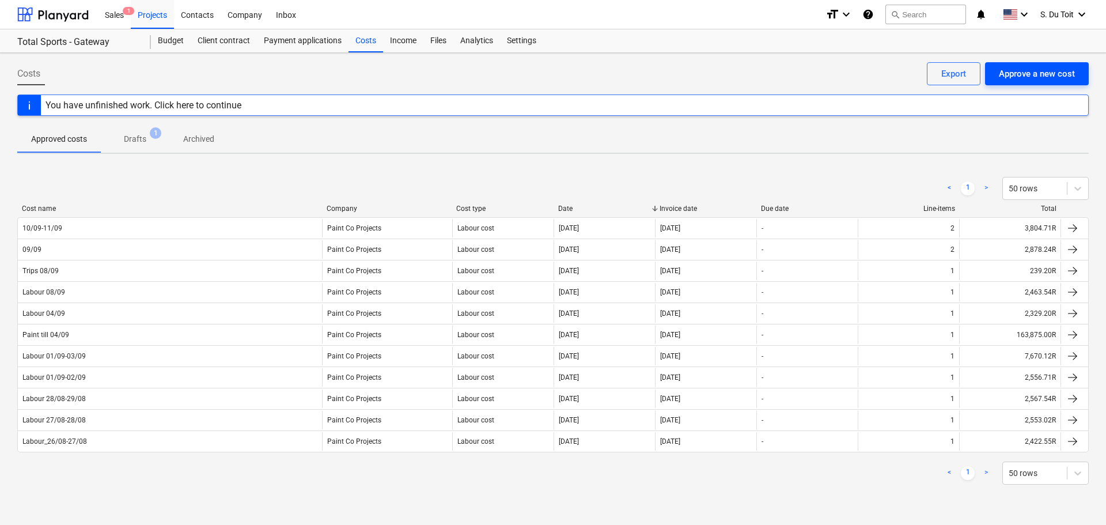
click at [1038, 68] on div "Approve a new cost" at bounding box center [1037, 73] width 76 height 15
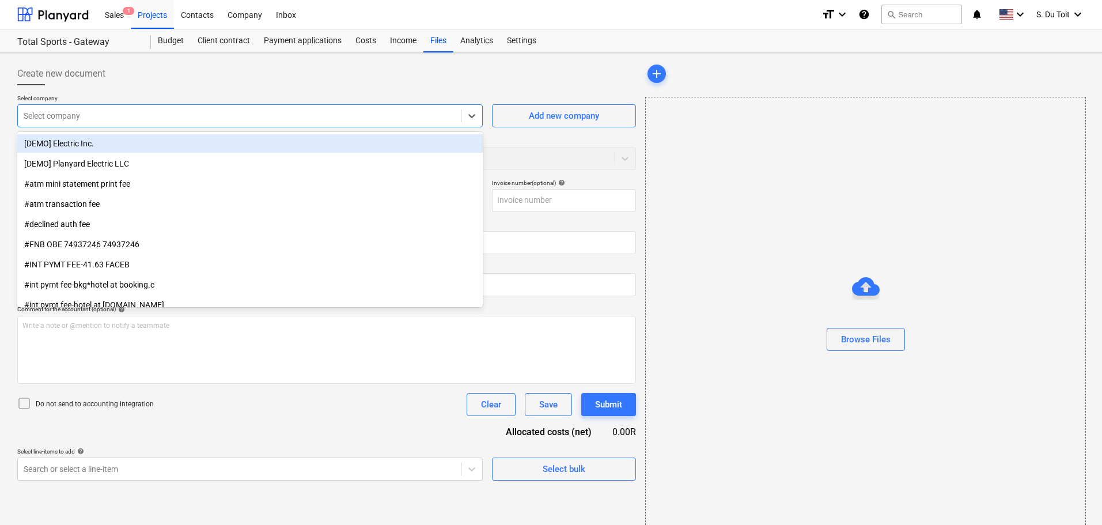
click at [97, 116] on div at bounding box center [239, 116] width 431 height 12
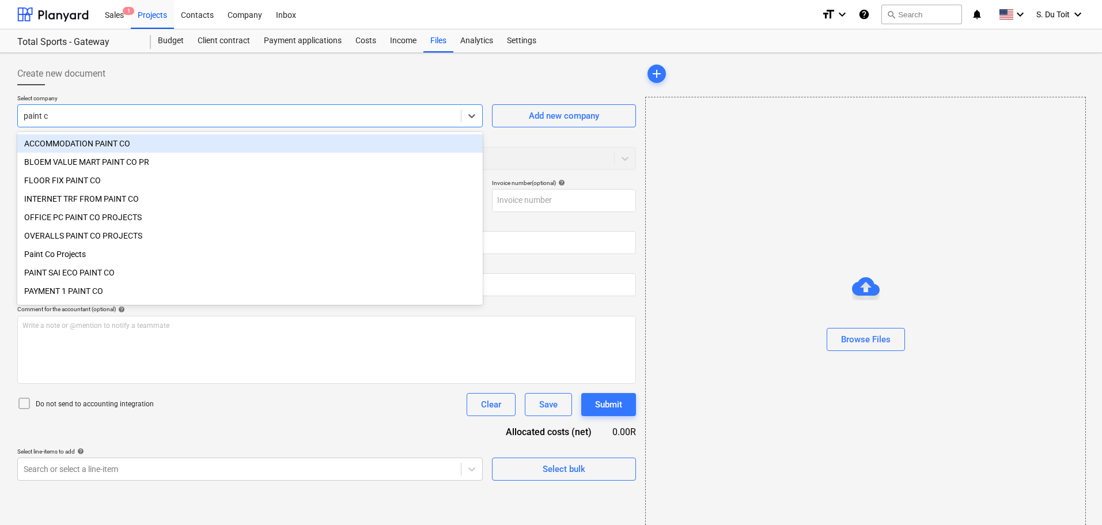
type input "paint co"
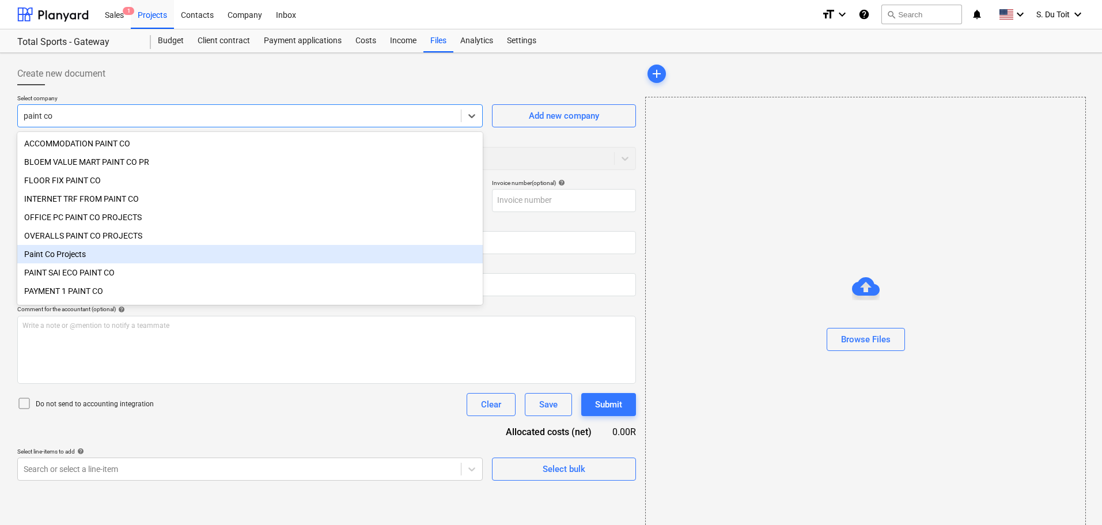
click at [62, 255] on div "Paint Co Projects" at bounding box center [249, 254] width 465 height 18
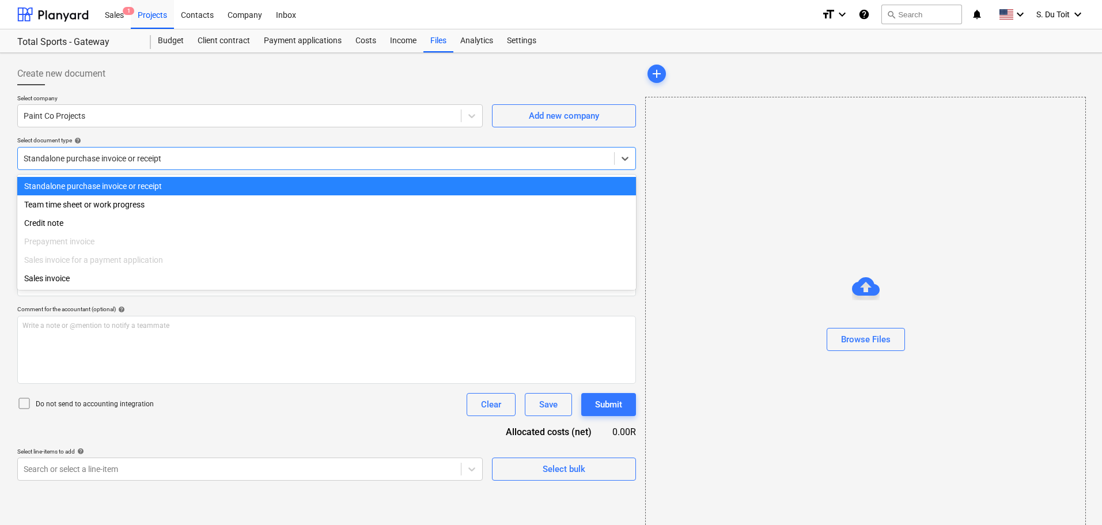
click at [74, 161] on div at bounding box center [316, 159] width 585 height 12
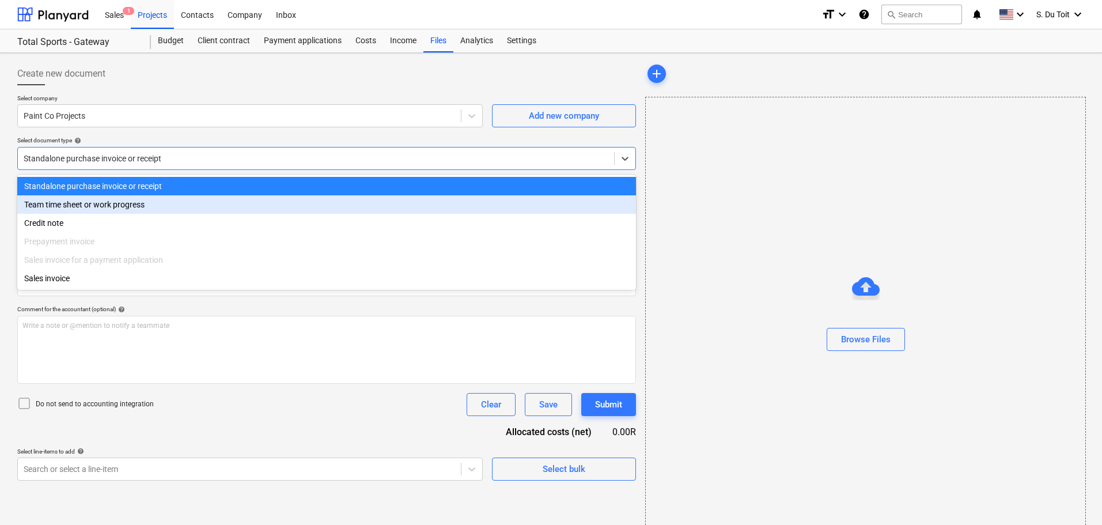
click at [86, 212] on div "Team time sheet or work progress" at bounding box center [326, 204] width 619 height 18
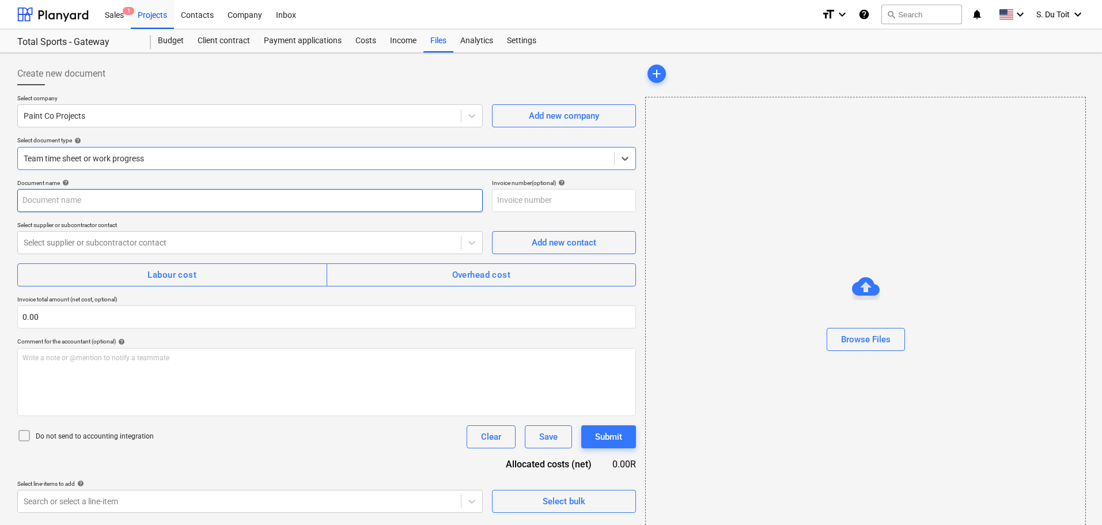
click at [88, 199] on input "text" at bounding box center [249, 200] width 465 height 23
type input "12/09"
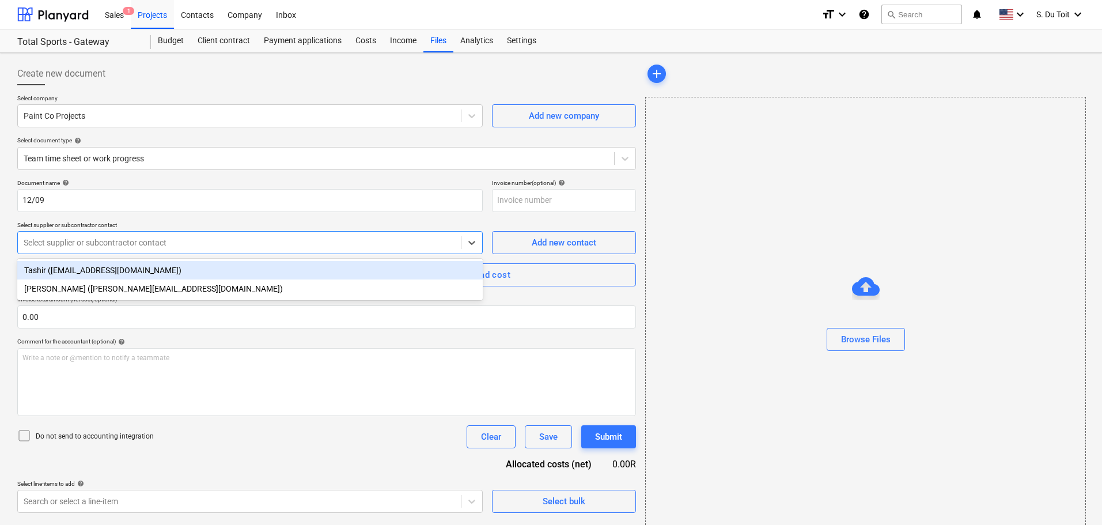
click at [73, 244] on div at bounding box center [239, 243] width 431 height 12
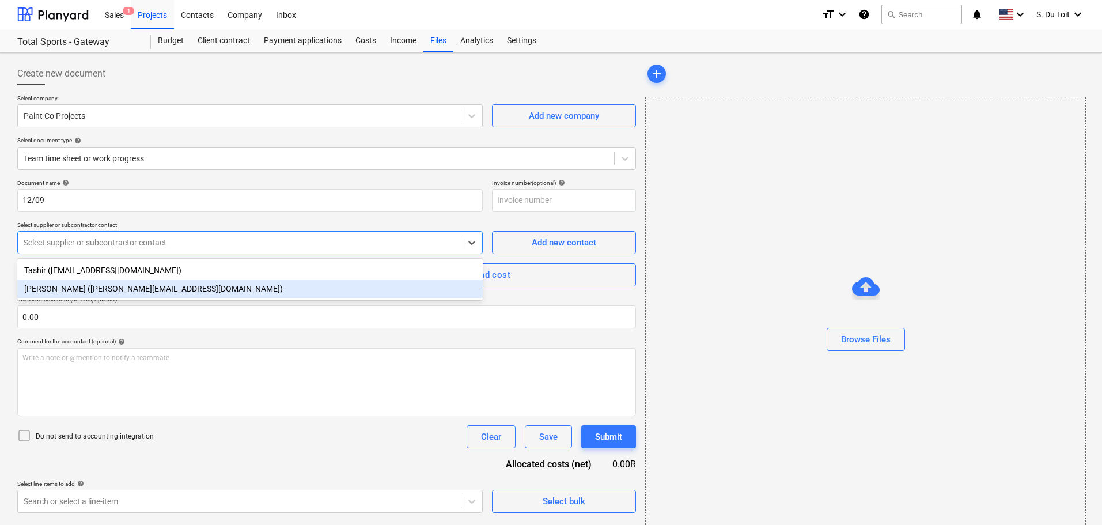
click at [63, 294] on div "[PERSON_NAME] ([PERSON_NAME][EMAIL_ADDRESS][DOMAIN_NAME])" at bounding box center [249, 288] width 465 height 18
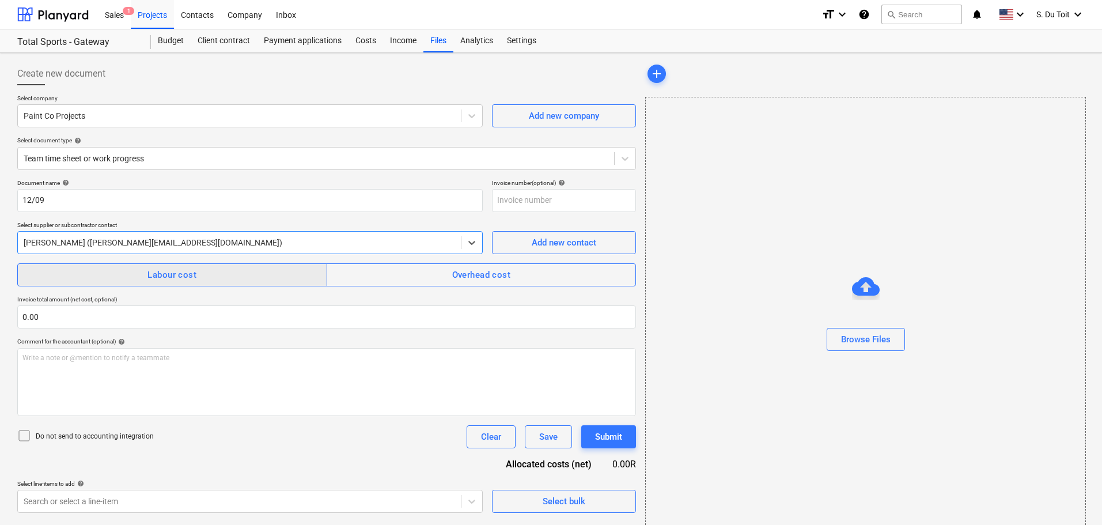
click at [143, 275] on span "Labour cost" at bounding box center [172, 274] width 284 height 15
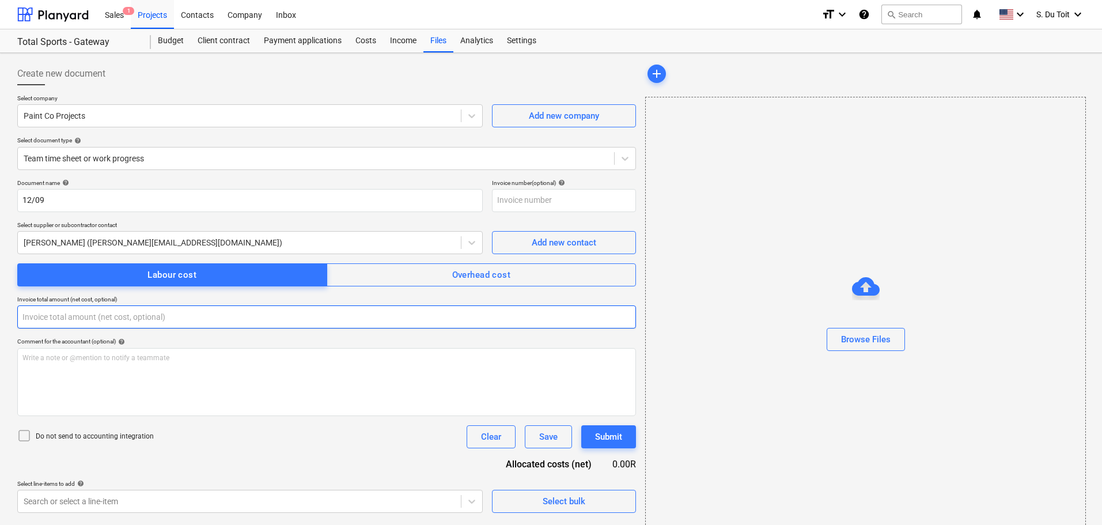
click at [47, 320] on input "text" at bounding box center [326, 316] width 619 height 23
type input "0.00"
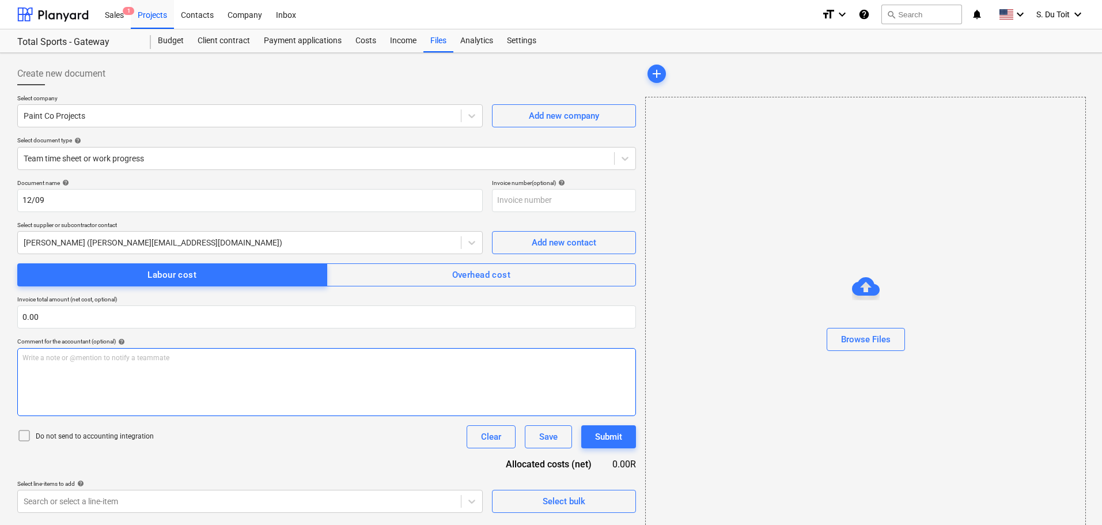
drag, startPoint x: 40, startPoint y: 437, endPoint x: 65, endPoint y: 408, distance: 38.4
click at [40, 437] on p "Do not send to accounting integration" at bounding box center [95, 436] width 118 height 10
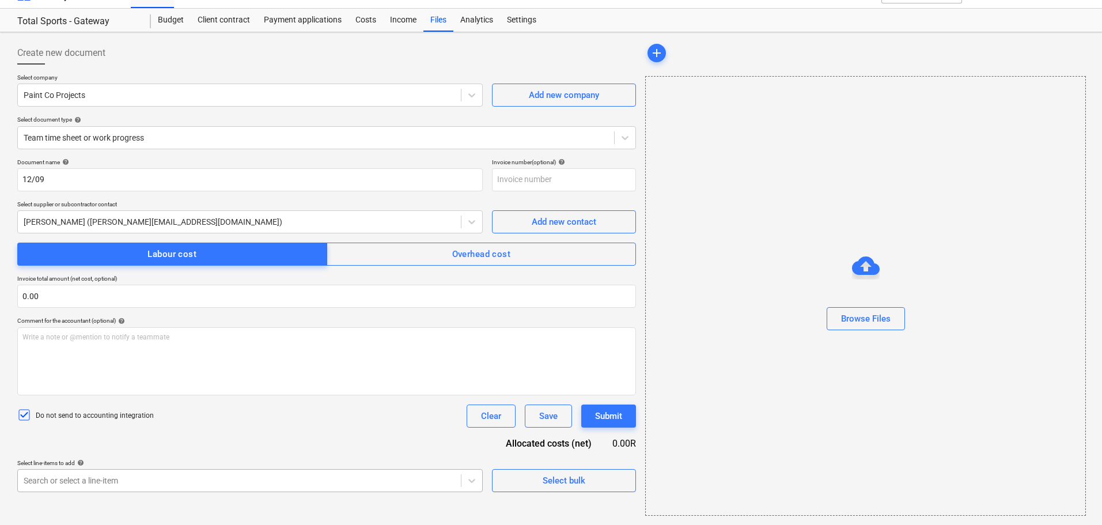
scroll to position [165, 0]
click at [74, 487] on body "Sales 1 Projects Contacts Company Inbox format_size keyboard_arrow_down help se…" at bounding box center [551, 241] width 1102 height 525
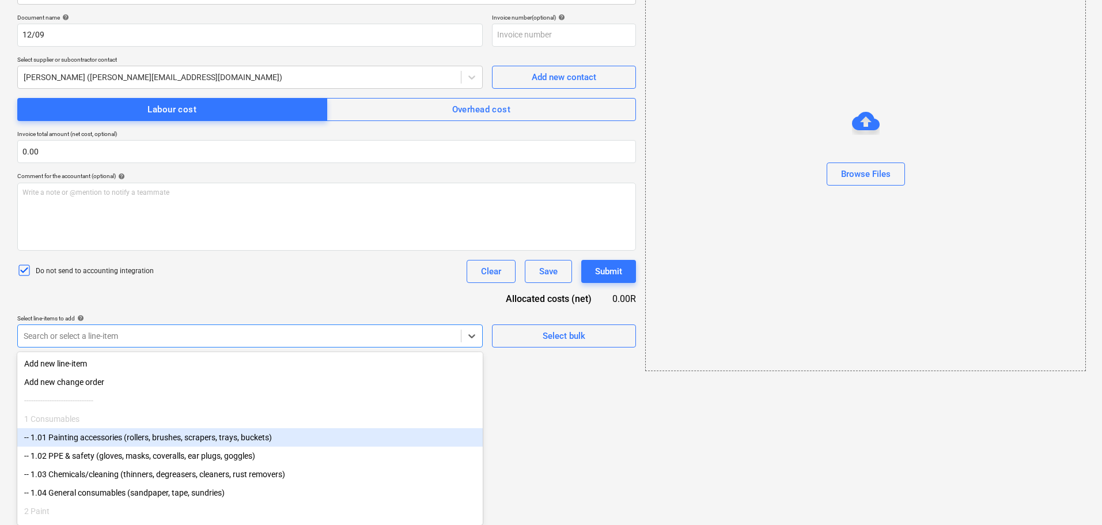
scroll to position [136, 0]
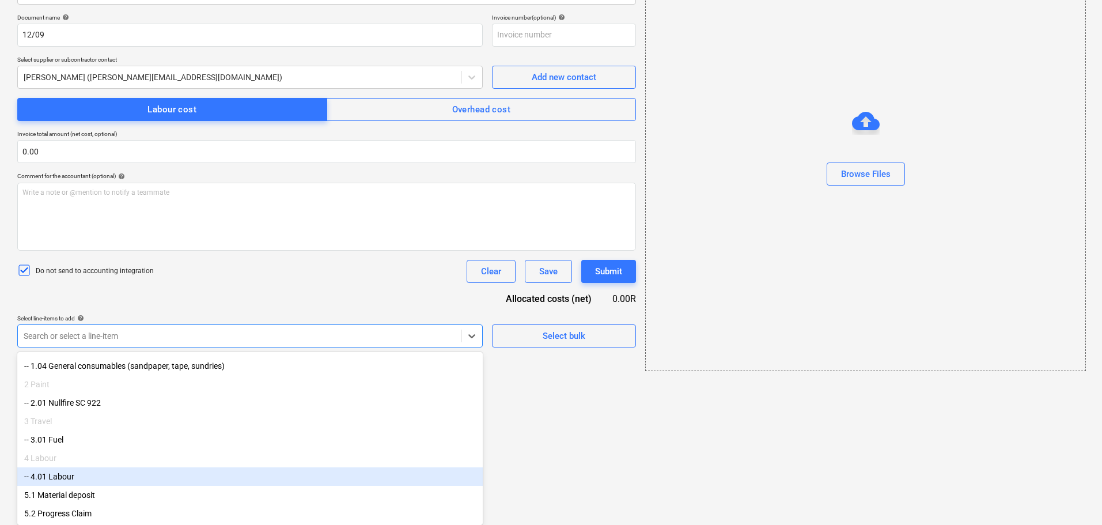
click at [114, 474] on div "-- 4.01 Labour" at bounding box center [249, 476] width 465 height 18
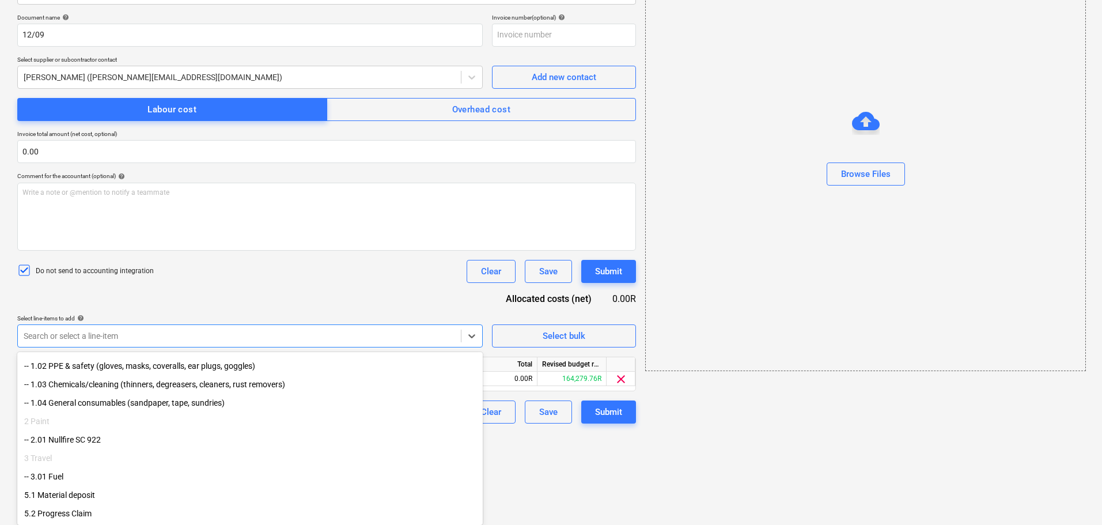
scroll to position [98, 0]
click at [96, 476] on div "-- 3.01 Fuel" at bounding box center [249, 476] width 465 height 18
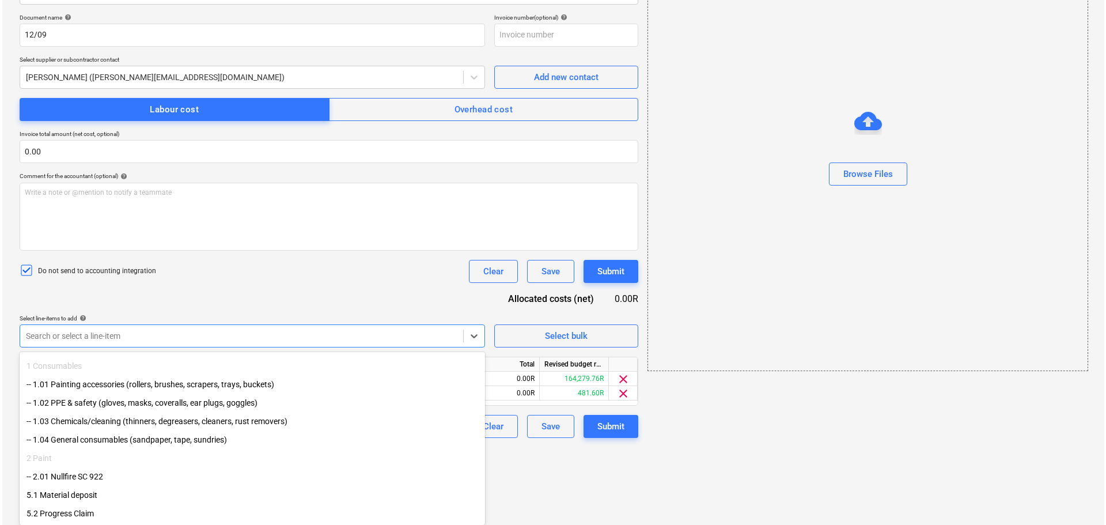
scroll to position [88, 0]
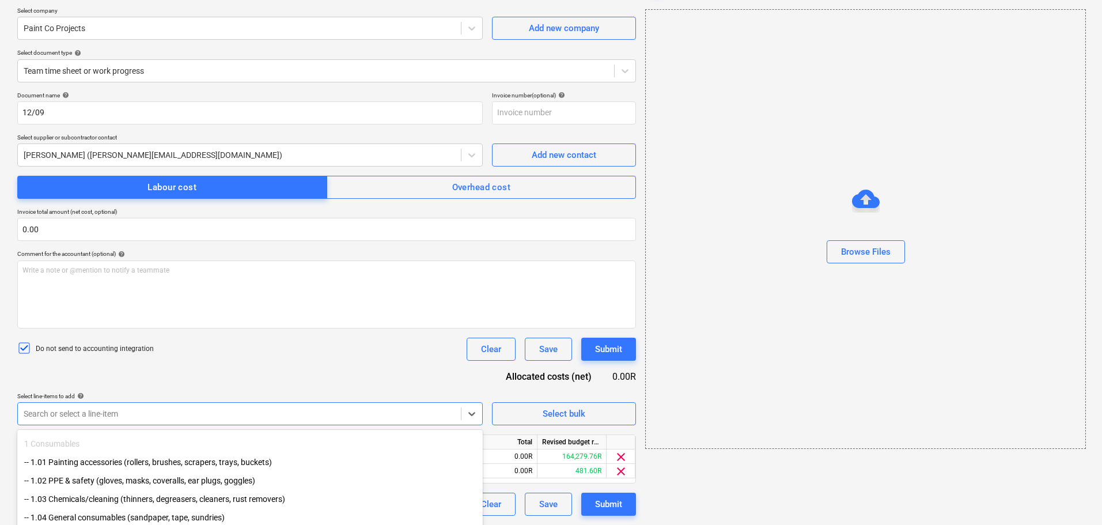
click at [532, 309] on div "Document name help 12/09 Invoice number (optional) help Select supplier or subc…" at bounding box center [326, 304] width 619 height 424
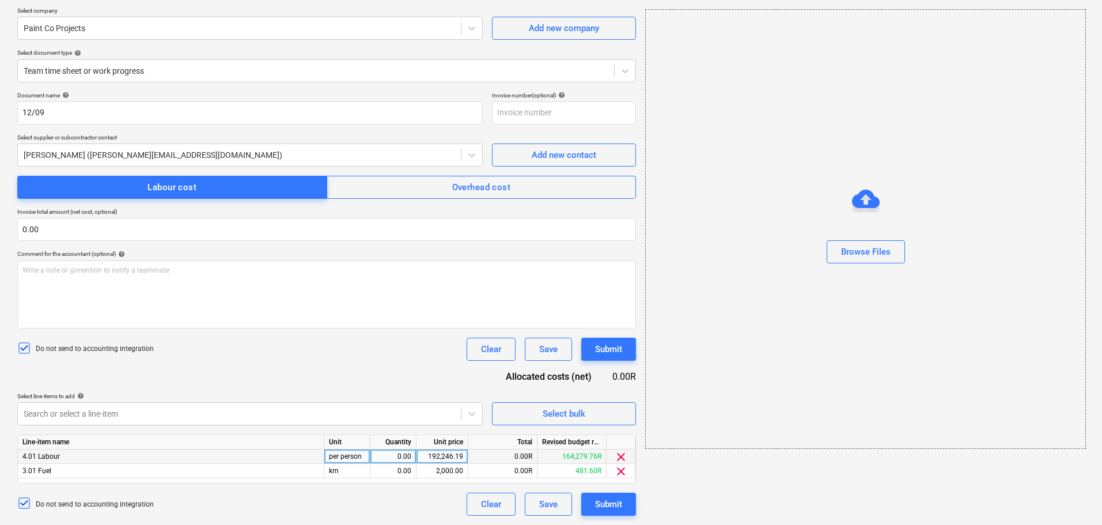
click at [398, 456] on div "0.00" at bounding box center [393, 456] width 36 height 14
type input "1"
click at [403, 473] on div "0.00" at bounding box center [393, 471] width 36 height 14
type input "1"
click at [438, 458] on div "192,246.19" at bounding box center [442, 456] width 42 height 14
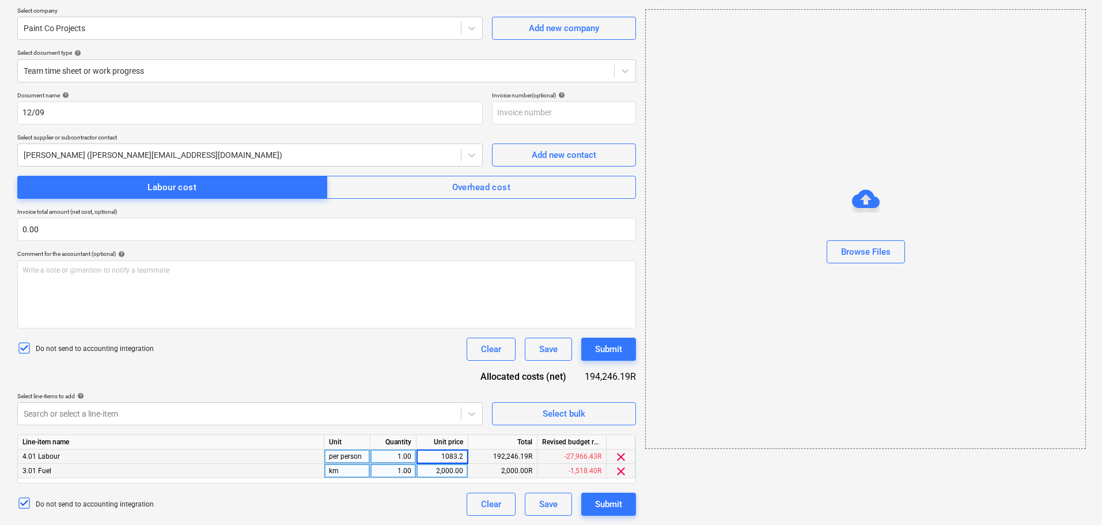
type input "1083.29"
click at [447, 472] on div "2,000.00" at bounding box center [442, 471] width 42 height 14
type input "234"
click at [289, 309] on div "Write a note or @mention to notify a teammate [PERSON_NAME]" at bounding box center [326, 294] width 619 height 68
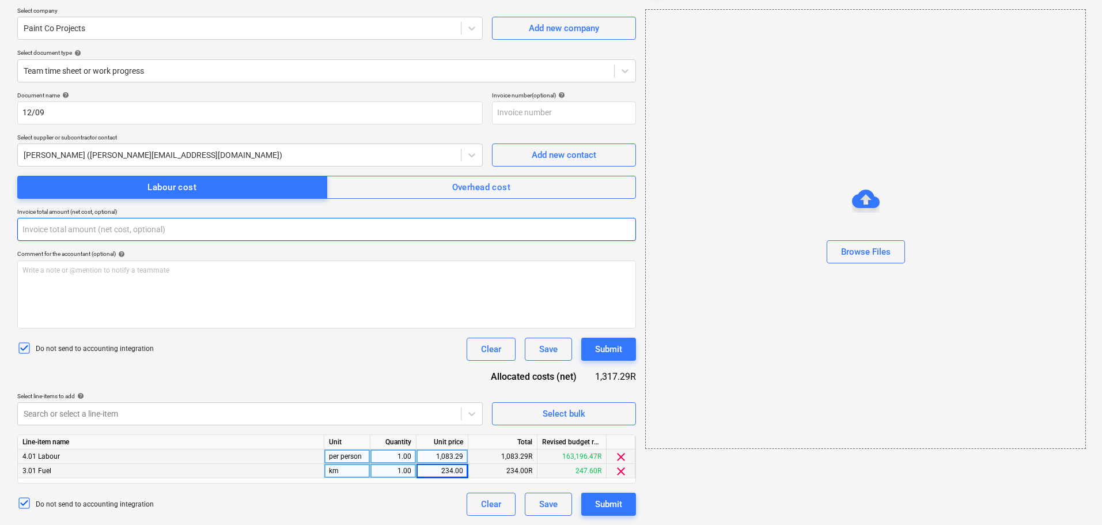
click at [67, 231] on input "text" at bounding box center [326, 229] width 619 height 23
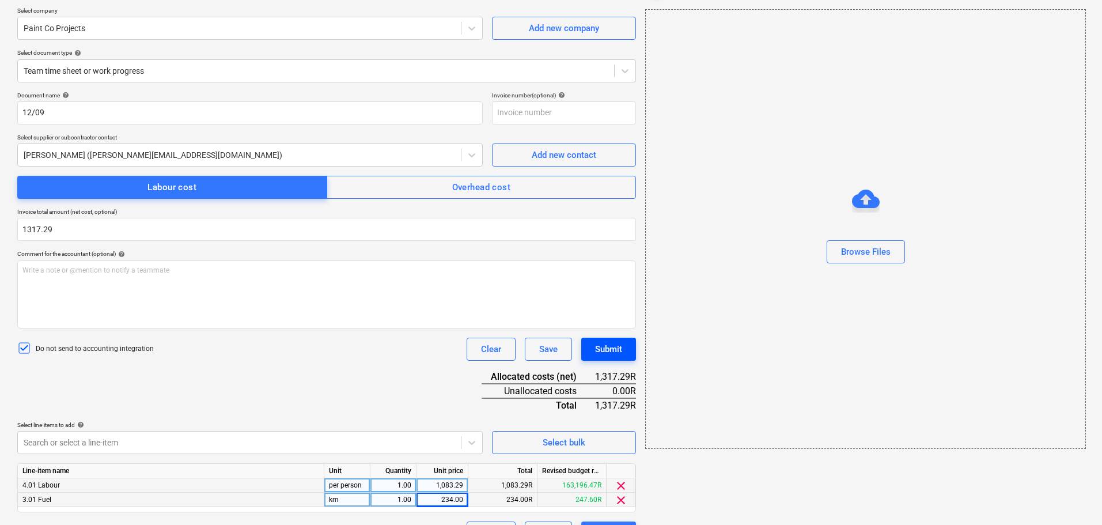
type input "1,317.29"
click at [597, 344] on div "Submit" at bounding box center [608, 349] width 27 height 15
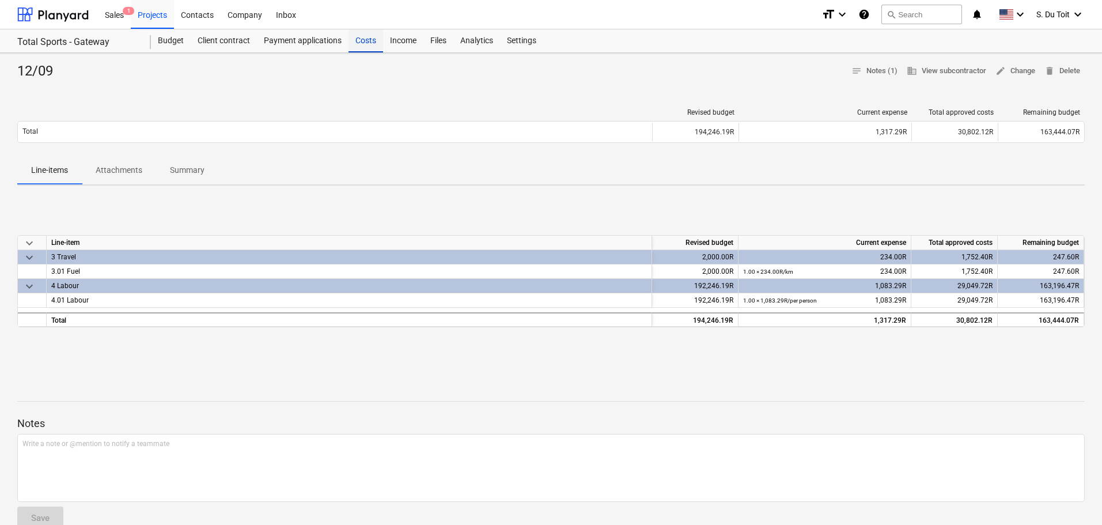
click at [371, 40] on div "Costs" at bounding box center [365, 40] width 35 height 23
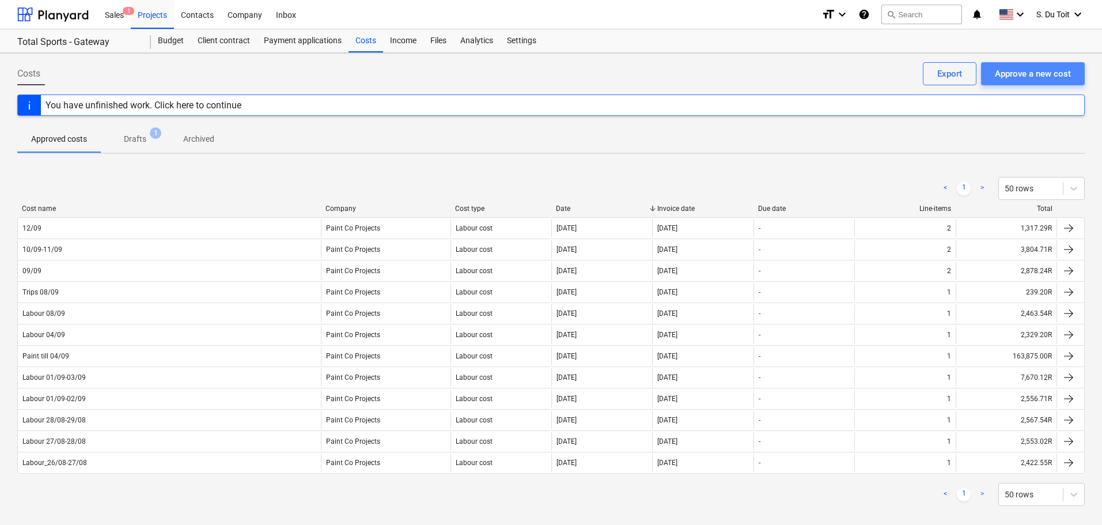
click at [1042, 67] on div "Approve a new cost" at bounding box center [1033, 73] width 76 height 15
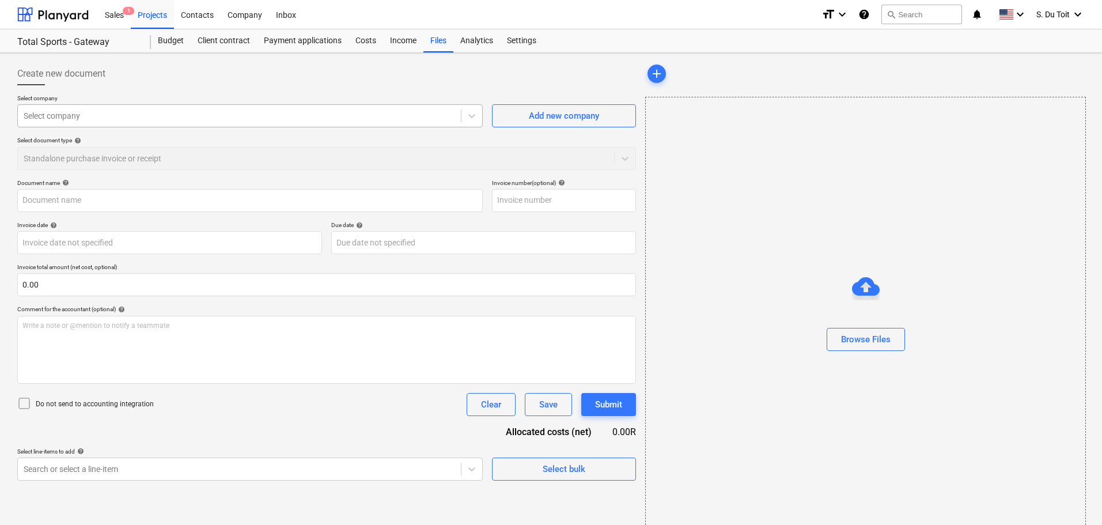
click at [187, 110] on div at bounding box center [239, 116] width 431 height 12
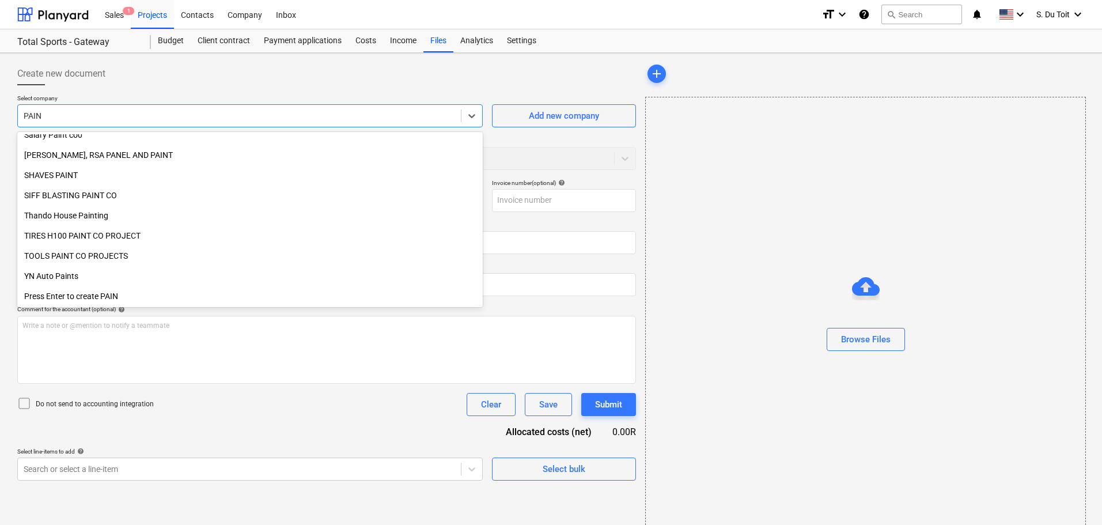
scroll to position [593, 0]
type input "PAINT C"
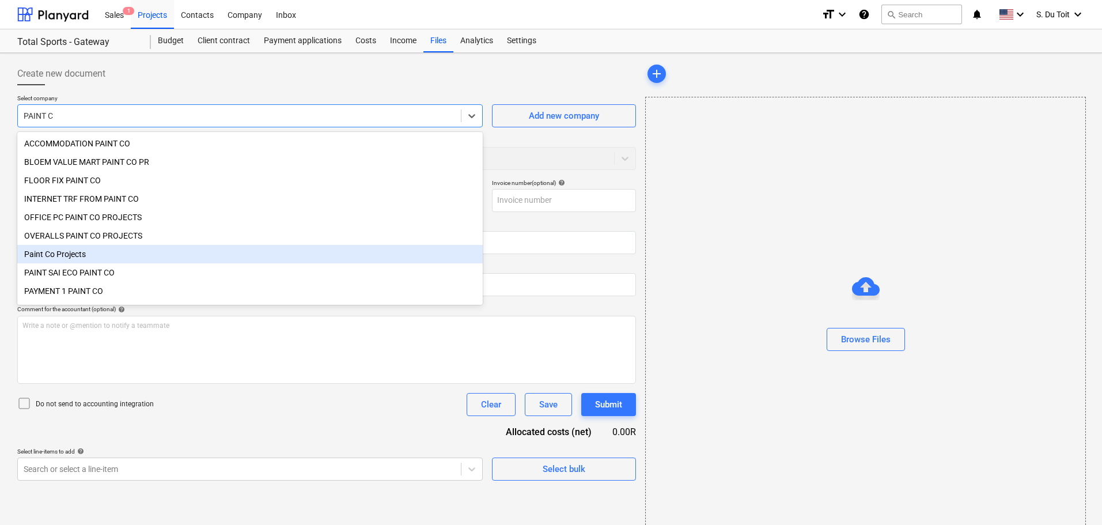
click at [57, 259] on div "Paint Co Projects" at bounding box center [249, 254] width 465 height 18
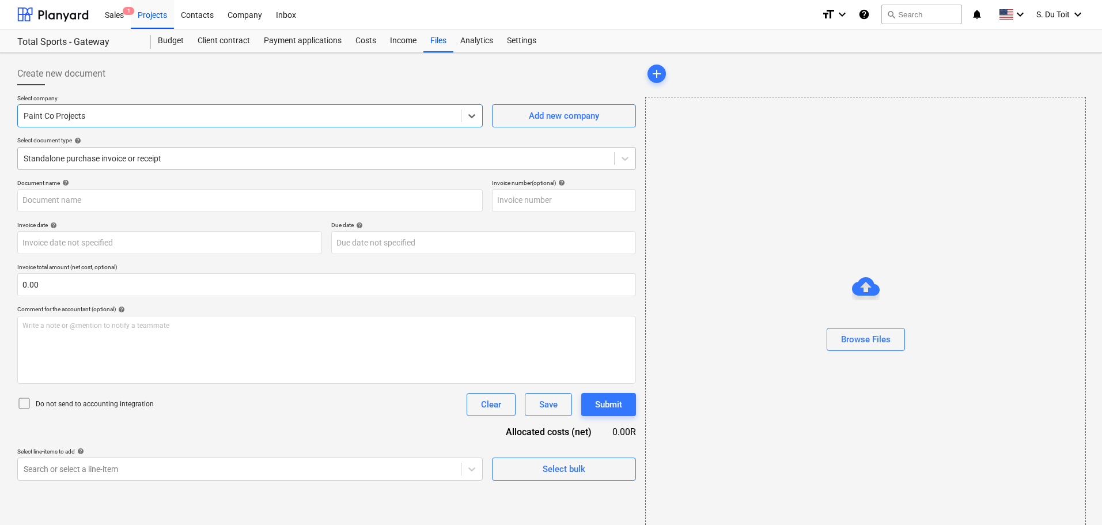
click at [136, 165] on div "Standalone purchase invoice or receipt" at bounding box center [316, 158] width 596 height 16
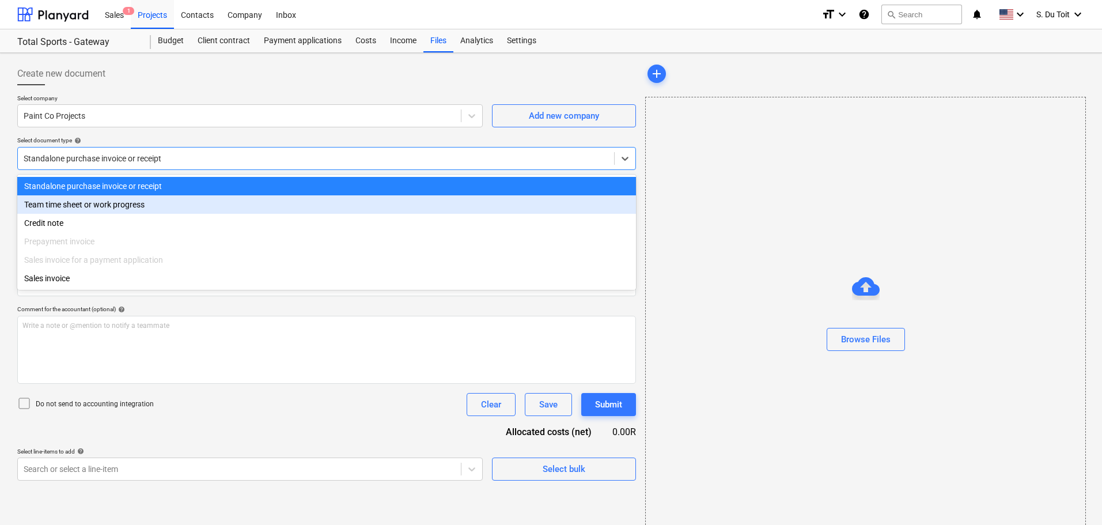
click at [114, 207] on div "Team time sheet or work progress" at bounding box center [326, 204] width 619 height 18
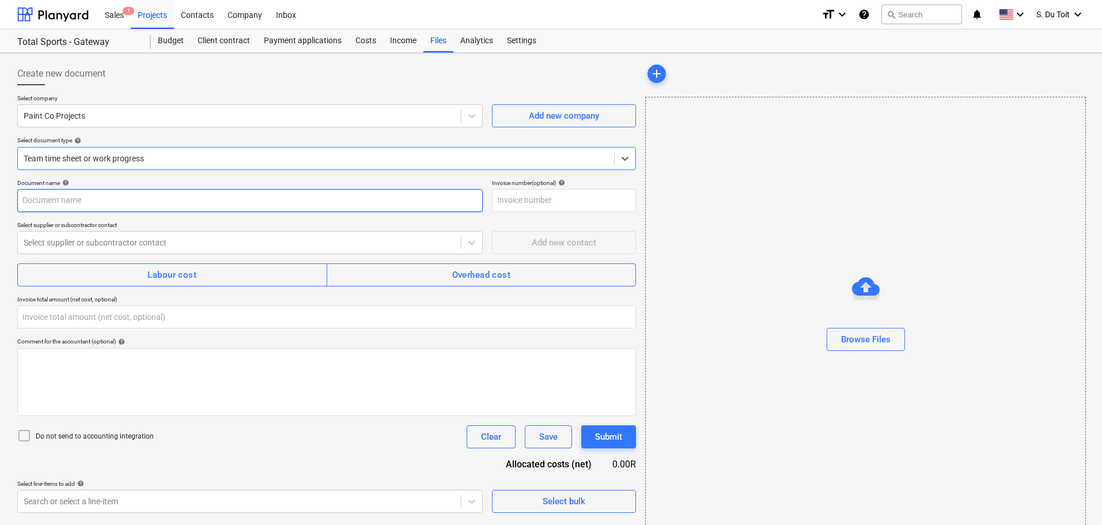
type input "0.00"
click at [108, 203] on input "text" at bounding box center [249, 200] width 465 height 23
type input "CONSUMABLES"
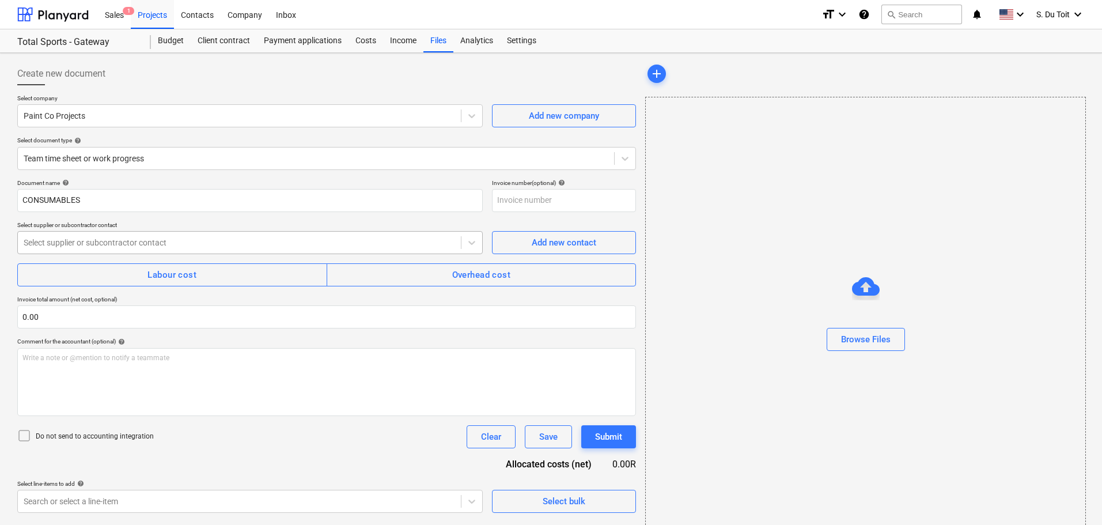
click at [116, 243] on div at bounding box center [239, 243] width 431 height 12
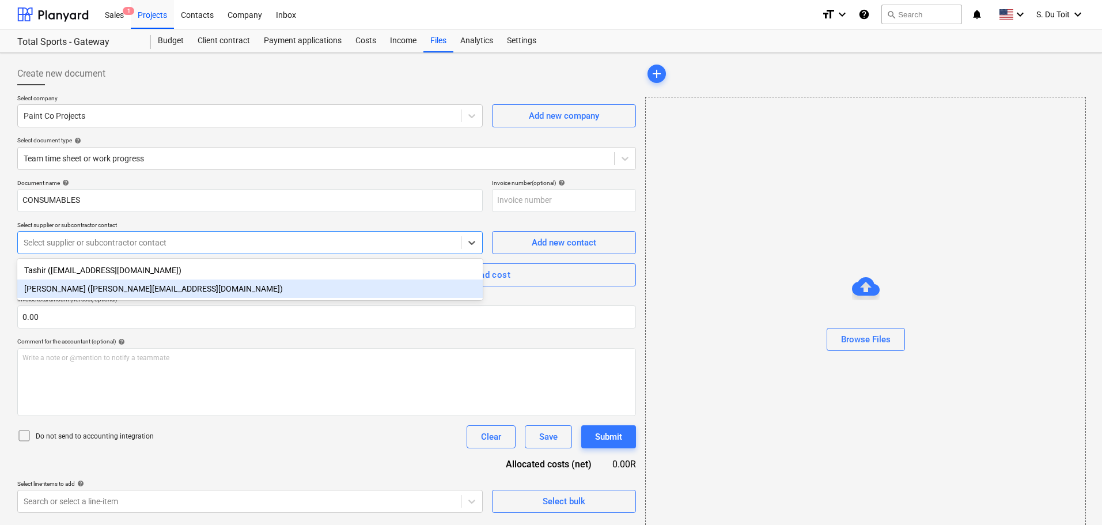
click at [116, 289] on div "[PERSON_NAME] ([PERSON_NAME][EMAIL_ADDRESS][DOMAIN_NAME])" at bounding box center [249, 288] width 465 height 18
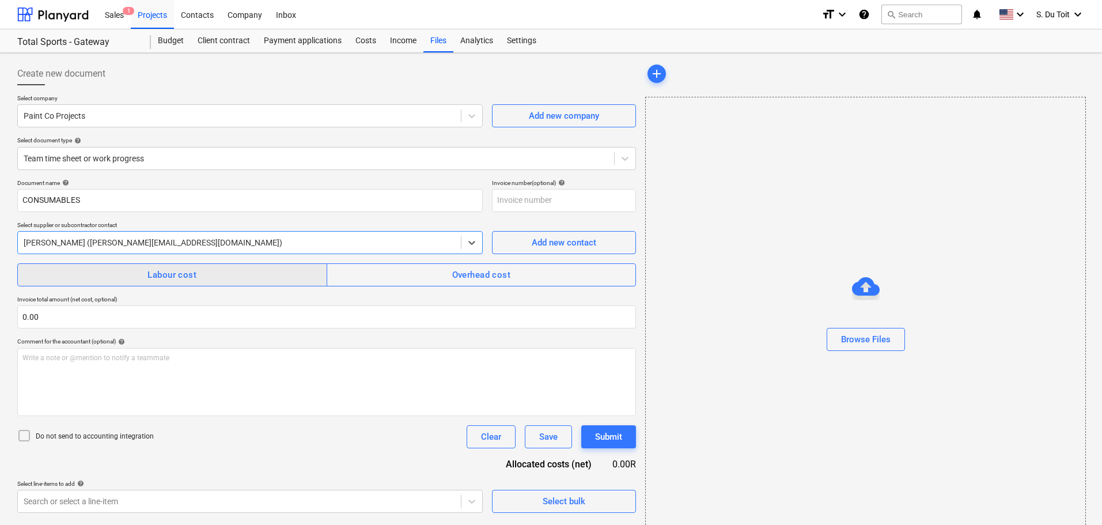
click at [132, 282] on span "Labour cost" at bounding box center [172, 274] width 284 height 15
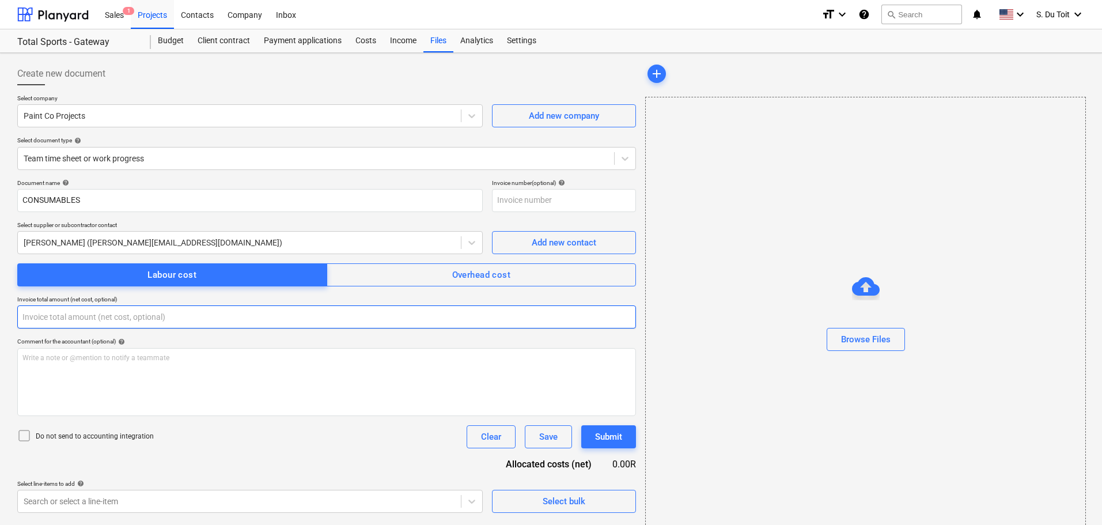
click at [109, 319] on input "text" at bounding box center [326, 316] width 619 height 23
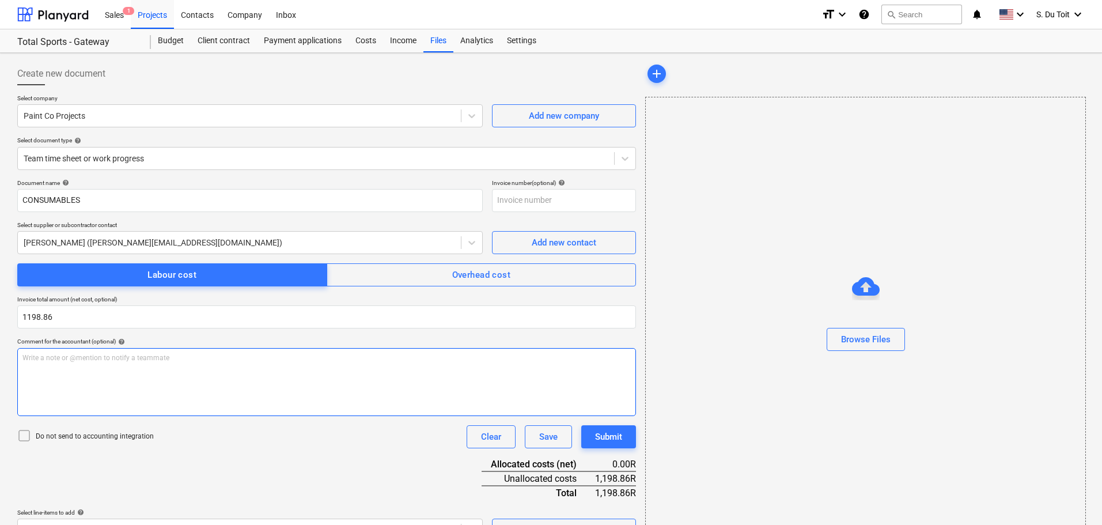
type input "1,198.86"
click at [130, 412] on div "Write a note or @mention to notify a teammate [PERSON_NAME]" at bounding box center [326, 382] width 619 height 68
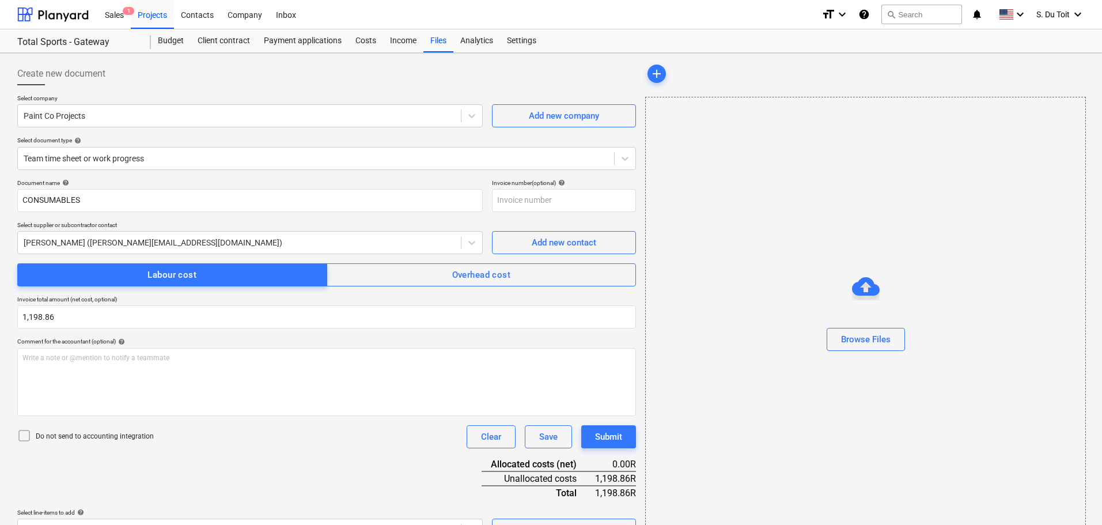
click at [91, 431] on div "Do not send to accounting integration" at bounding box center [85, 436] width 136 height 16
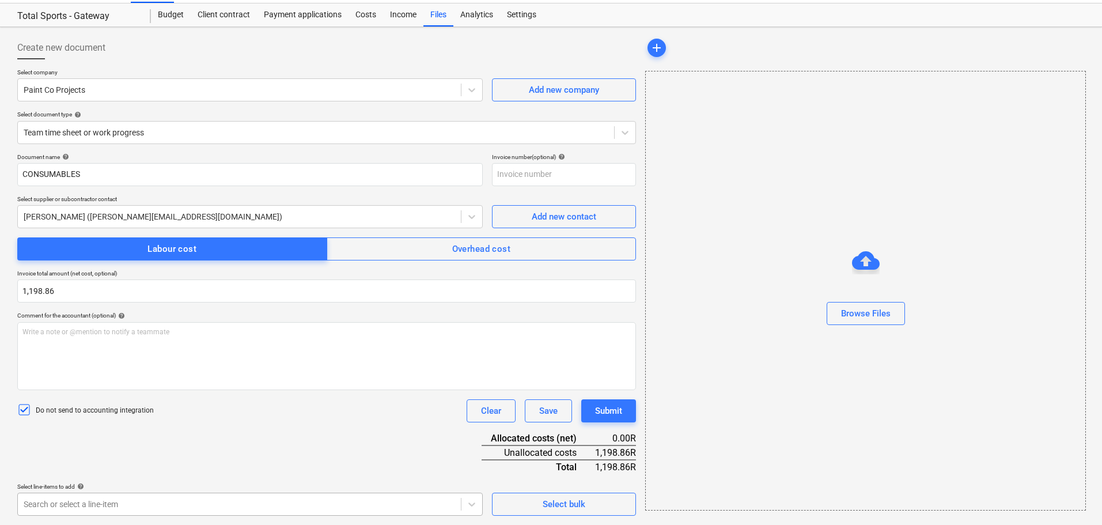
click at [229, 499] on body "Sales 1 Projects Contacts Company Inbox format_size keyboard_arrow_down help se…" at bounding box center [551, 236] width 1102 height 525
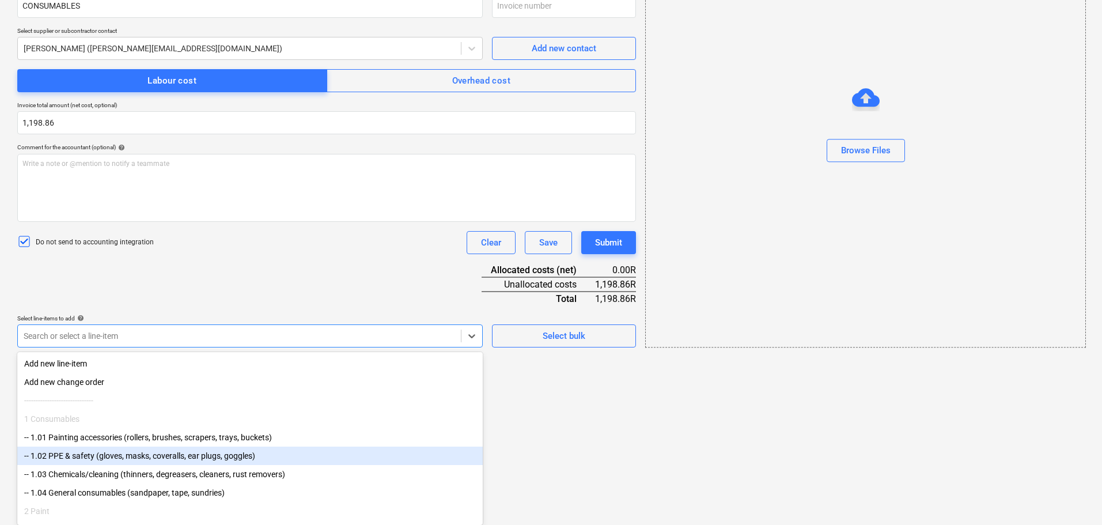
scroll to position [26, 0]
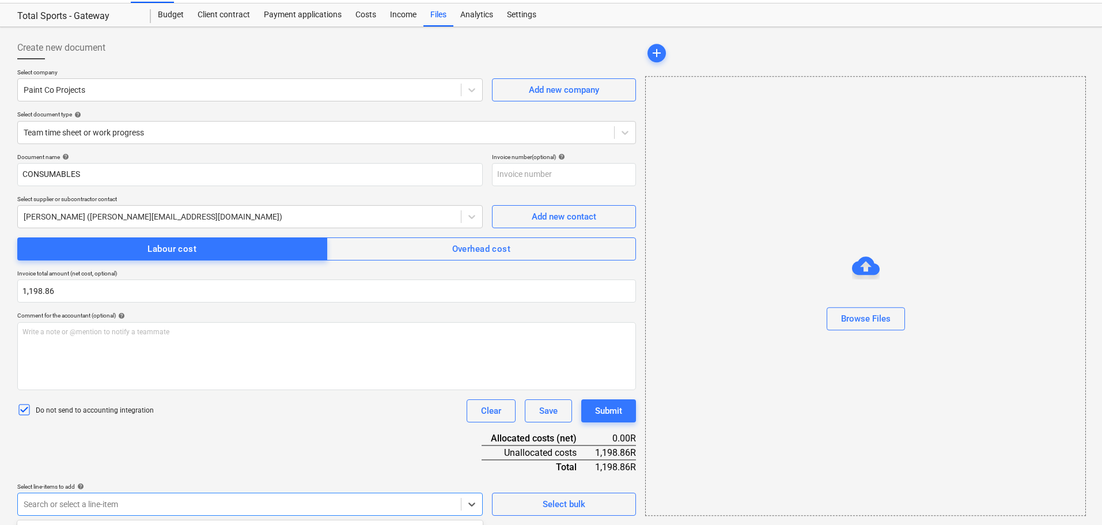
click at [554, 475] on html "Sales 1 Projects Contacts Company Inbox format_size keyboard_arrow_down help se…" at bounding box center [551, 236] width 1102 height 525
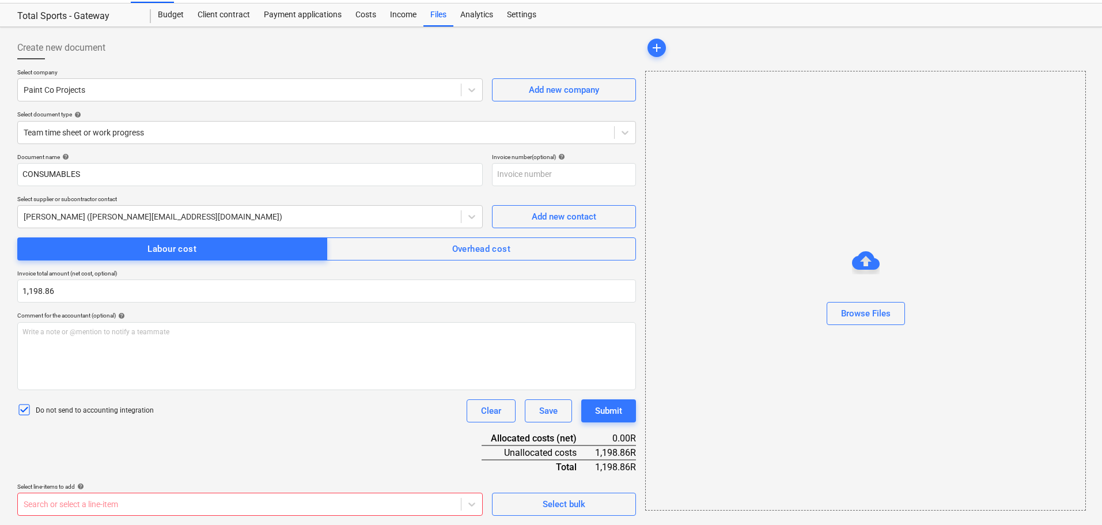
scroll to position [194, 0]
click at [371, 497] on body "Sales 1 Projects Contacts Company Inbox format_size keyboard_arrow_down help se…" at bounding box center [551, 236] width 1102 height 525
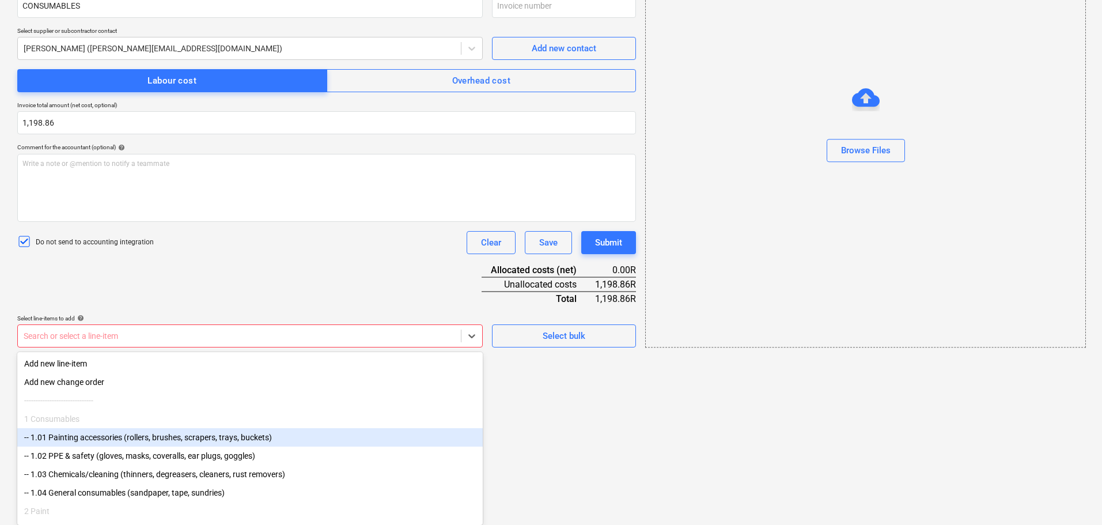
click at [219, 442] on div "-- 1.01 Painting accessories (rollers, brushes, scrapers, trays, buckets)" at bounding box center [249, 437] width 465 height 18
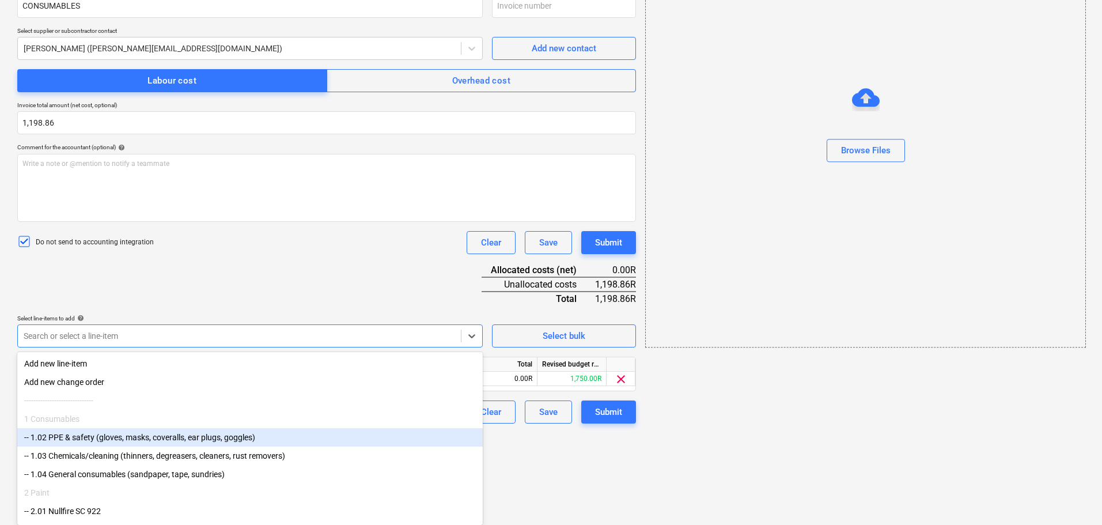
drag, startPoint x: 233, startPoint y: 438, endPoint x: 223, endPoint y: 450, distance: 15.1
click at [233, 439] on div "-- 1.02 PPE & safety (gloves, masks, coveralls, ear plugs, goggles)" at bounding box center [249, 437] width 465 height 18
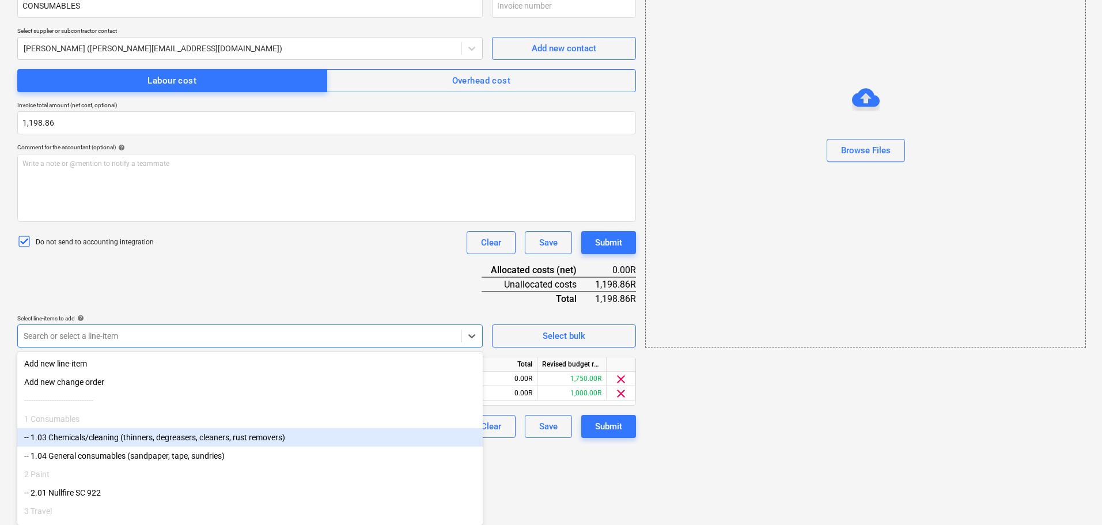
click at [241, 444] on div "-- 1.03 Chemicals/cleaning (thinners, degreasers, cleaners, rust removers)" at bounding box center [249, 437] width 465 height 18
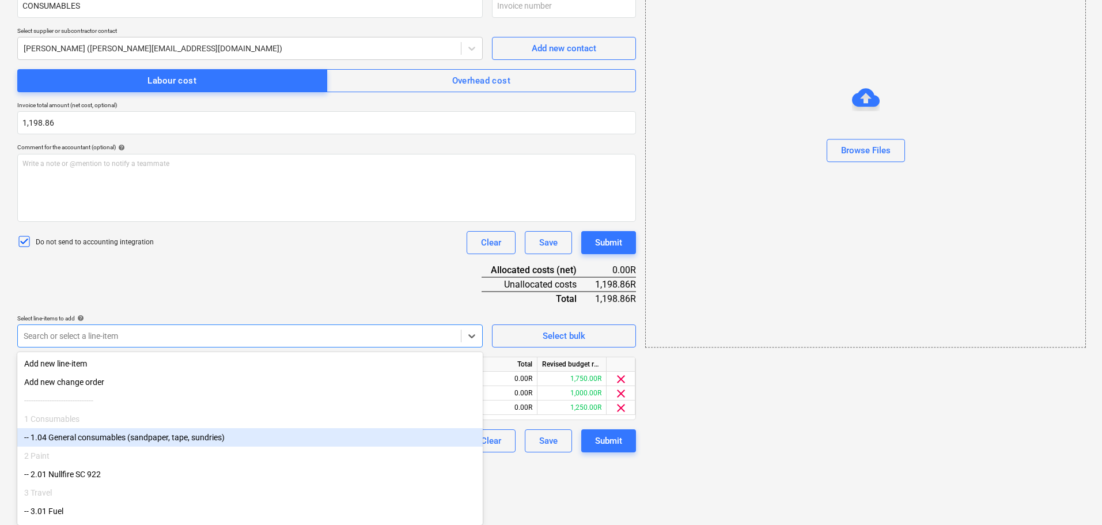
click at [242, 446] on div "-- 1.04 General consumables (sandpaper, tape, sundries)" at bounding box center [249, 437] width 465 height 18
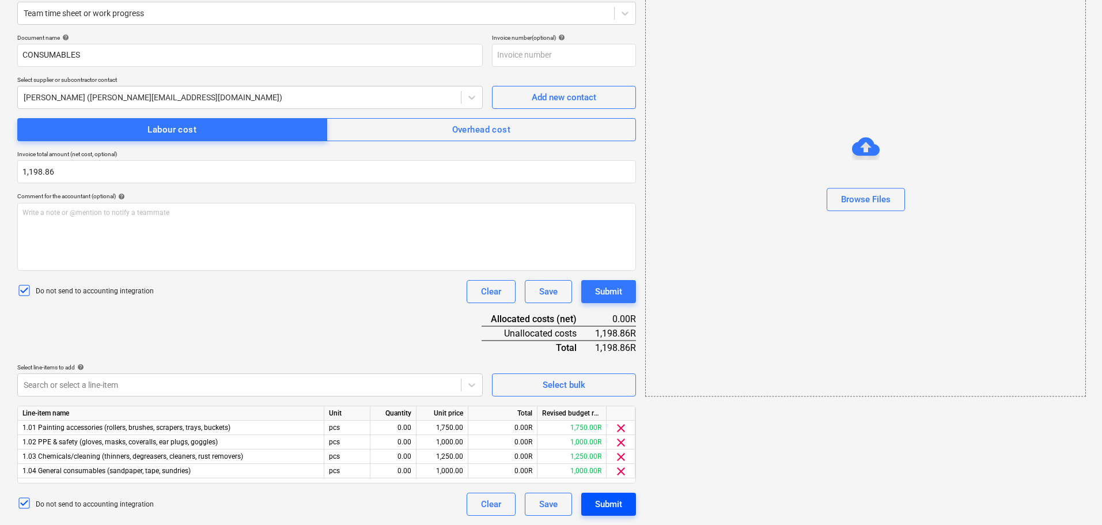
click at [606, 380] on html "Sales 1 Projects Contacts Company Inbox format_size keyboard_arrow_down help se…" at bounding box center [551, 117] width 1102 height 525
click at [405, 430] on div "0.00" at bounding box center [393, 427] width 36 height 14
type input "1"
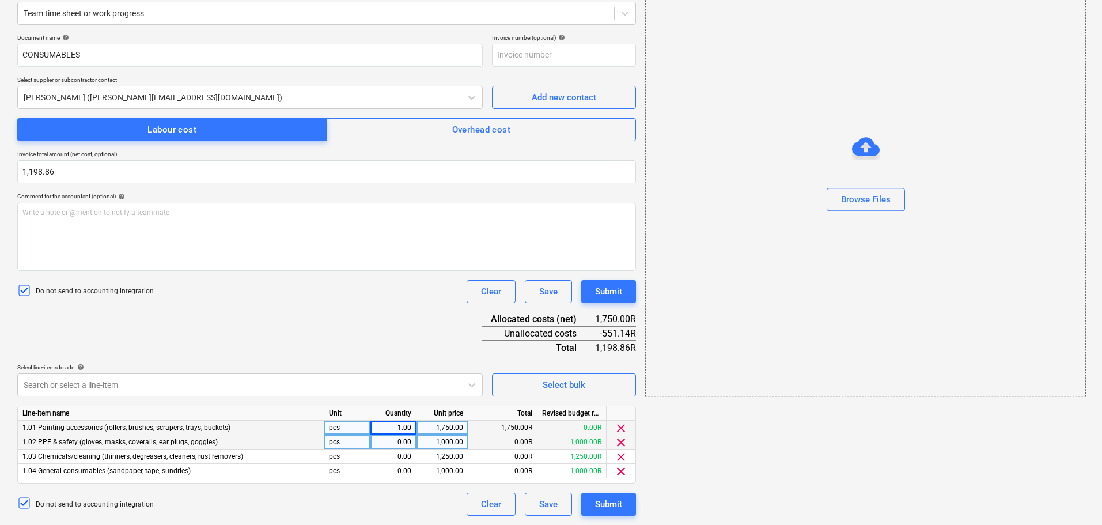
click at [402, 443] on div "0.00" at bounding box center [393, 442] width 36 height 14
click at [402, 457] on div "0.00" at bounding box center [393, 456] width 36 height 14
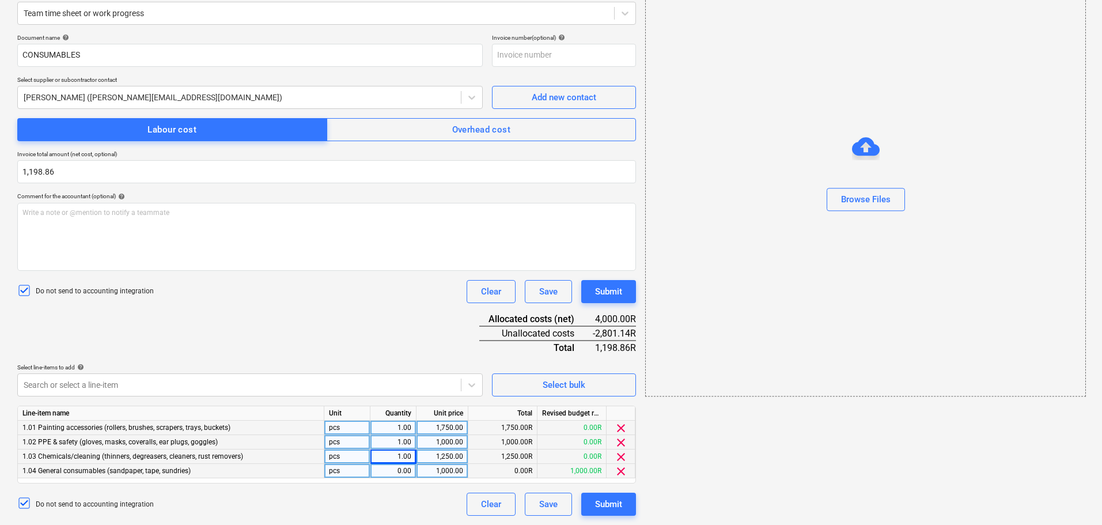
click at [405, 469] on div "0.00" at bounding box center [393, 471] width 36 height 14
type input "1"
click at [457, 427] on div "1,750.00" at bounding box center [442, 427] width 42 height 14
type input "667.36"
click at [446, 442] on div "1,000.00" at bounding box center [442, 442] width 42 height 14
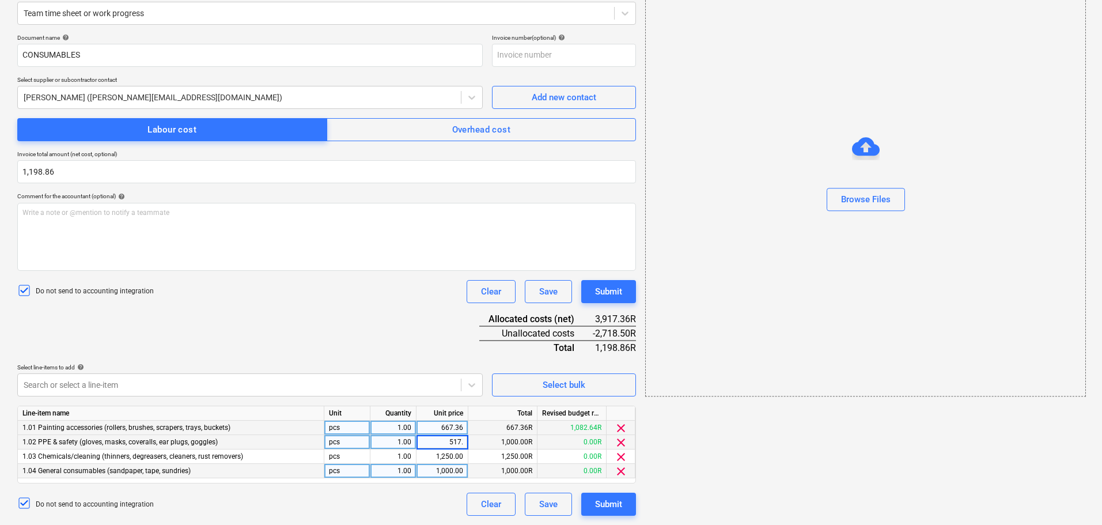
type input "517.5"
click at [453, 458] on div "1,250.00" at bounding box center [442, 456] width 42 height 14
click at [456, 467] on div "1,000.00" at bounding box center [442, 471] width 42 height 14
click at [616, 466] on span "clear" at bounding box center [621, 471] width 14 height 14
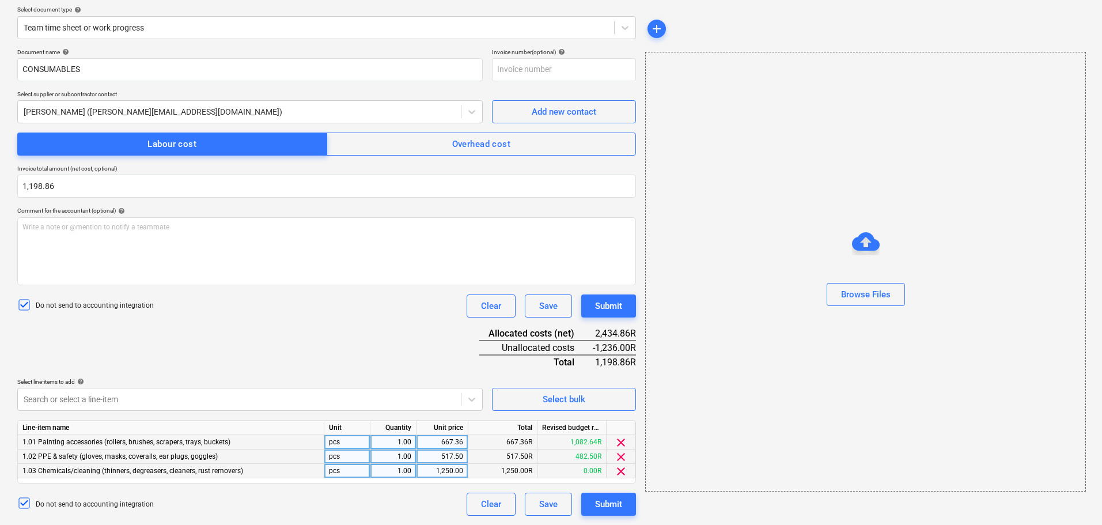
click at [444, 471] on div "1,250.00" at bounding box center [442, 471] width 42 height 14
type input "5"
type input "14"
click at [446, 458] on div "517.50" at bounding box center [442, 456] width 42 height 14
click at [447, 473] on div "14.00" at bounding box center [442, 471] width 42 height 14
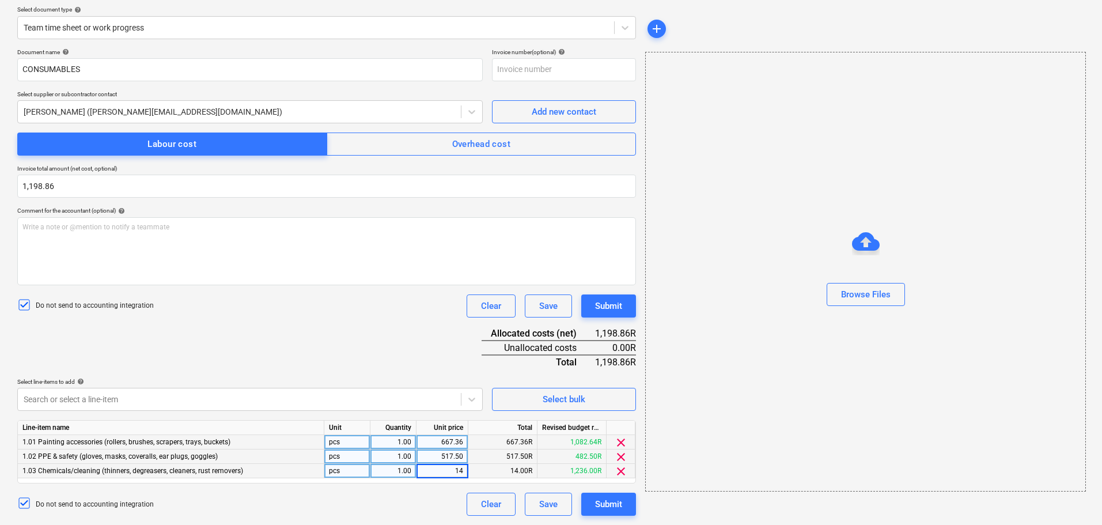
type input "517.5"
click at [450, 461] on div "517.50" at bounding box center [442, 456] width 42 height 14
type input "14"
click at [380, 371] on div "Document name help CONSUMABLES Invoice number (optional) help Select supplier o…" at bounding box center [326, 281] width 619 height 467
click at [598, 303] on div "Submit" at bounding box center [608, 305] width 27 height 15
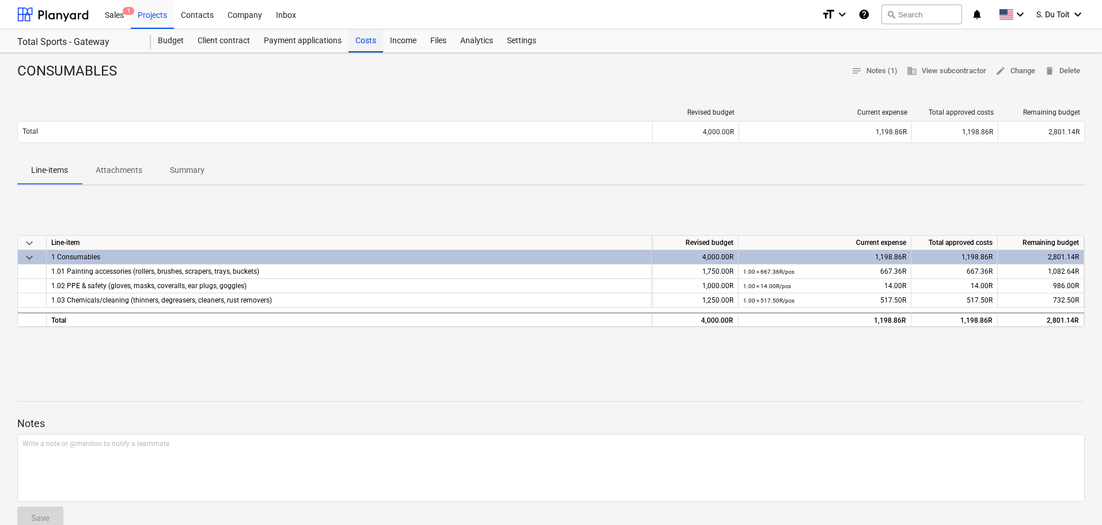
click at [374, 43] on div "Costs" at bounding box center [365, 40] width 35 height 23
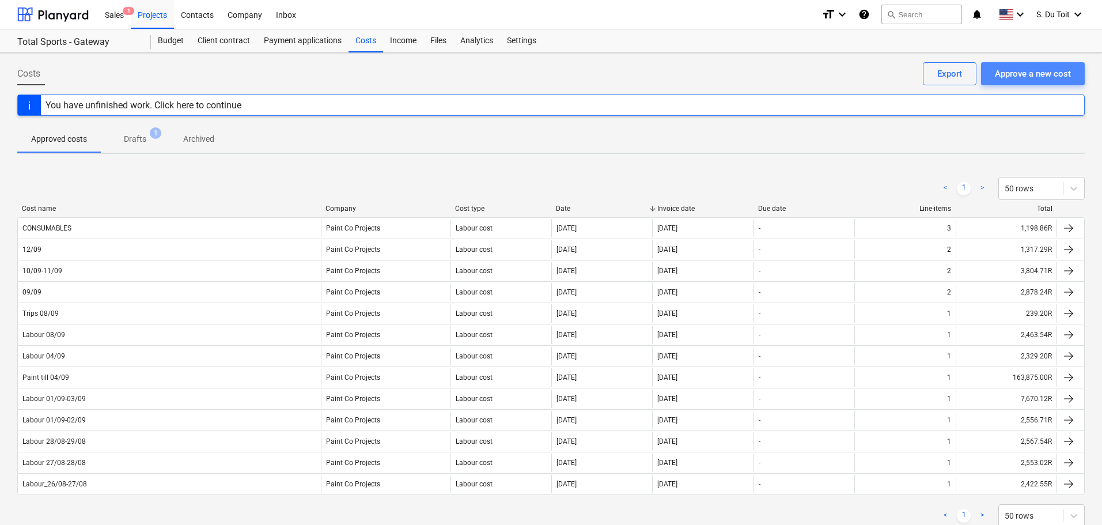
click at [1009, 73] on div "Approve a new cost" at bounding box center [1033, 73] width 76 height 15
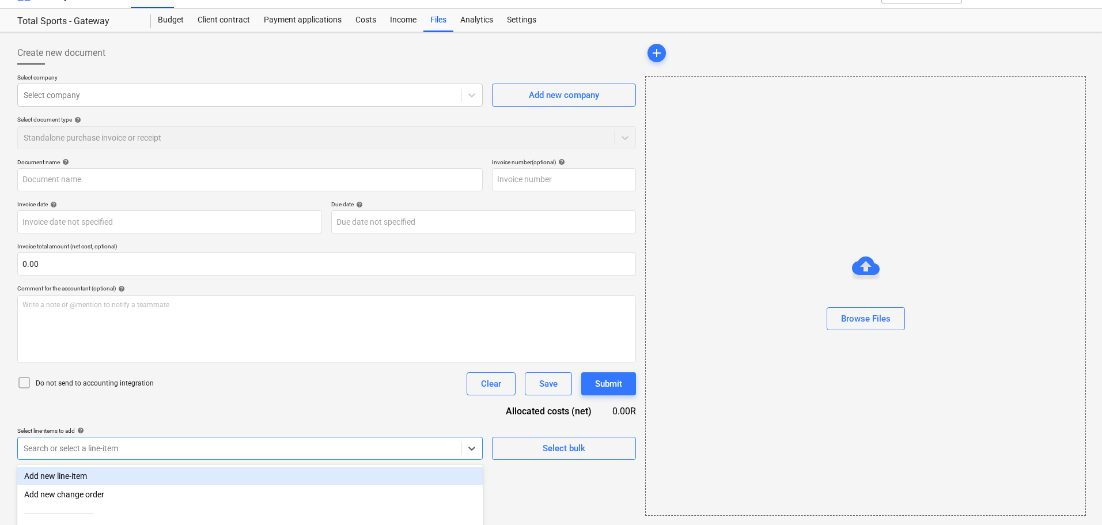
scroll to position [133, 0]
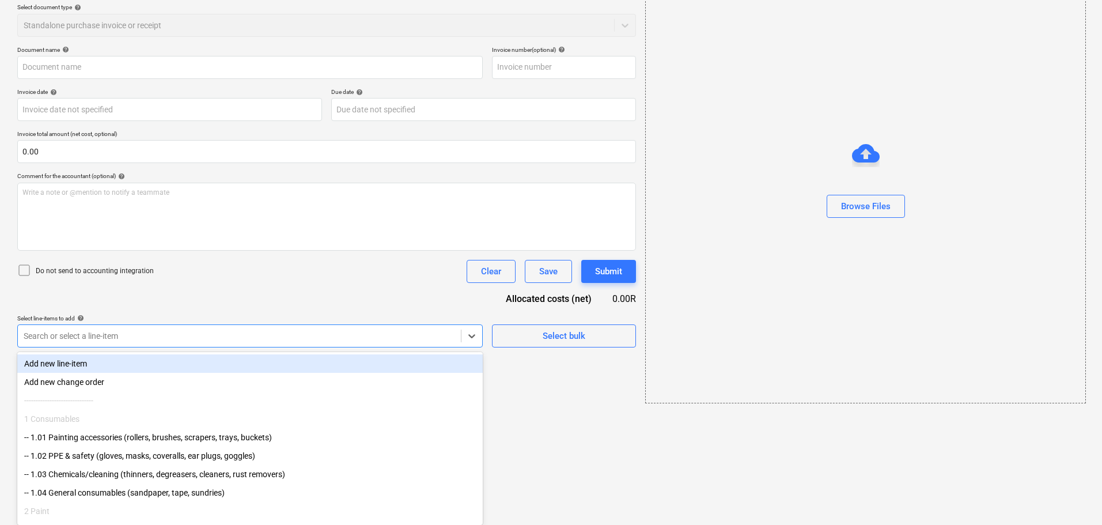
click at [146, 392] on body "Sales 1 Projects Contacts Company Inbox format_size keyboard_arrow_down help se…" at bounding box center [551, 129] width 1102 height 525
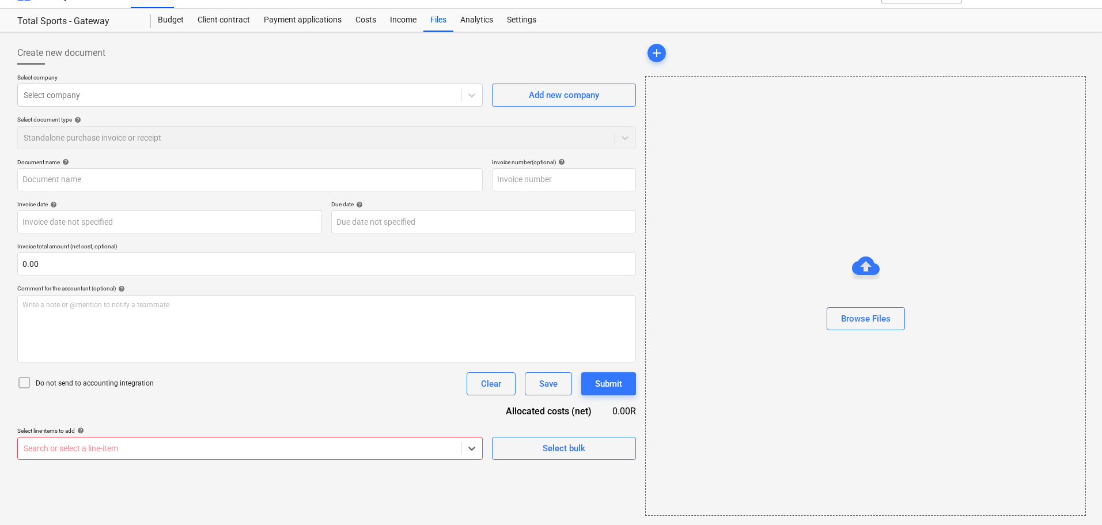
scroll to position [21, 0]
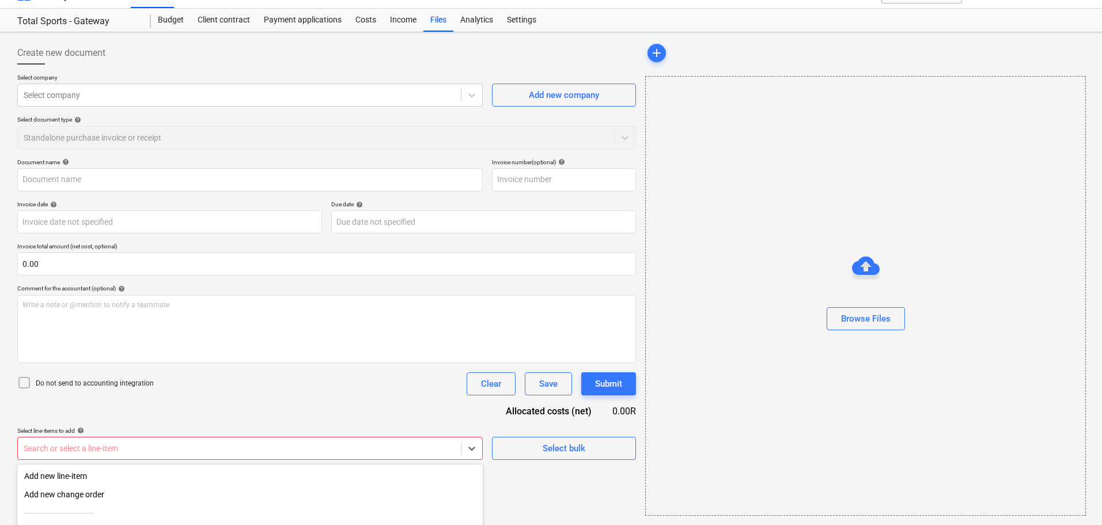
click at [177, 454] on body "Sales 1 Projects Contacts Company Inbox format_size keyboard_arrow_down help se…" at bounding box center [551, 241] width 1102 height 525
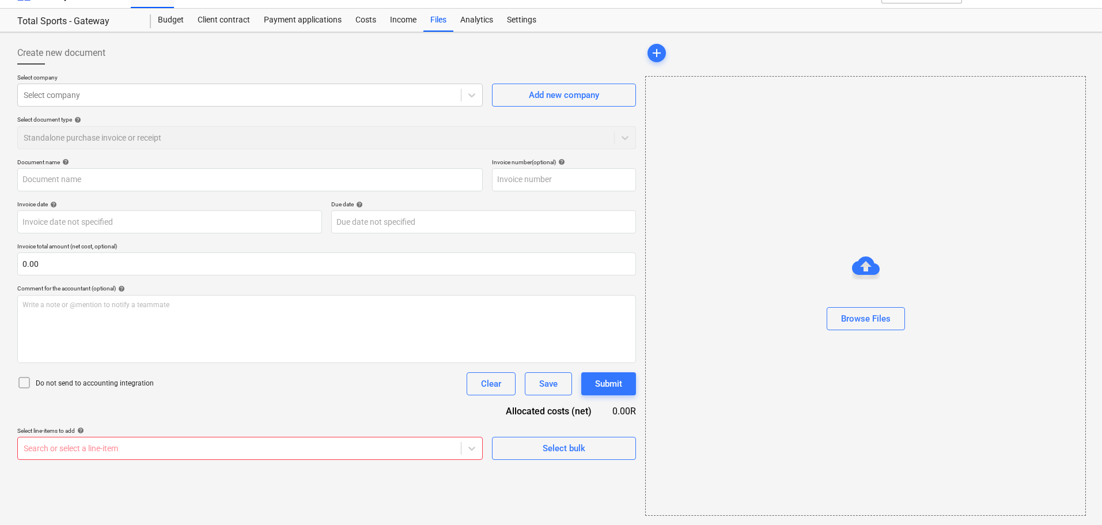
click at [222, 301] on div "Document name help Invoice number (optional) help Invoice date help Press the d…" at bounding box center [326, 308] width 619 height 301
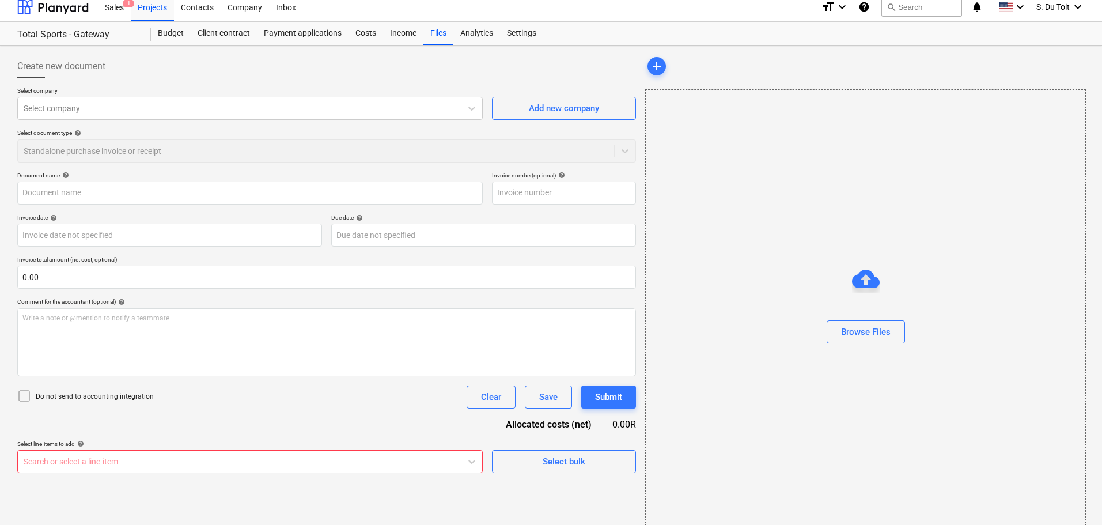
scroll to position [0, 0]
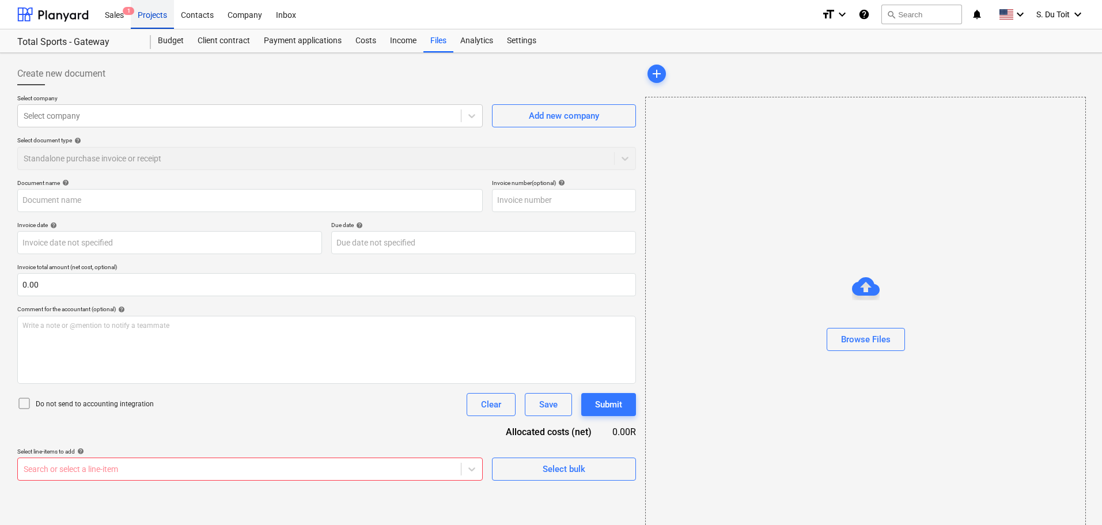
click at [166, 17] on div "Projects" at bounding box center [152, 13] width 43 height 29
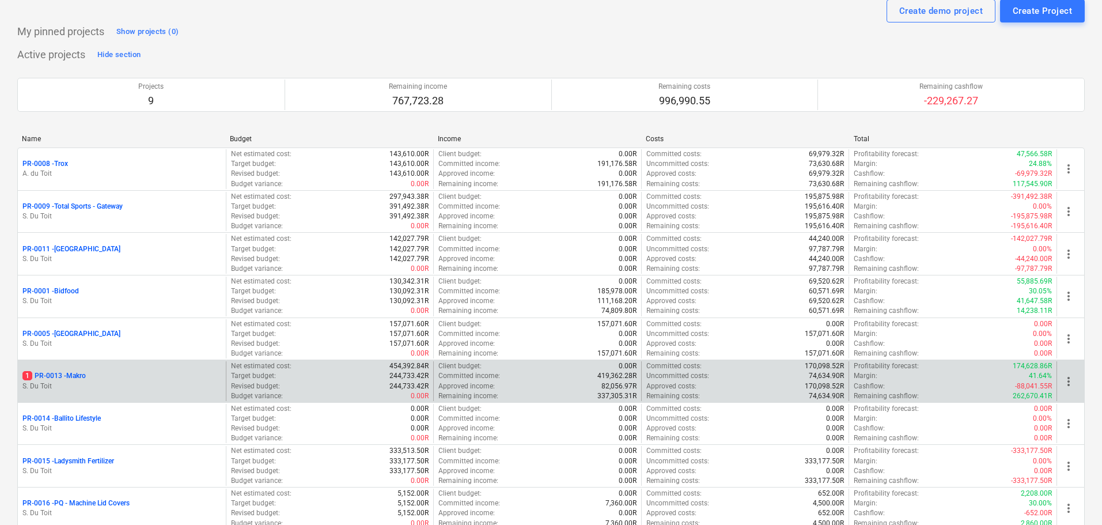
scroll to position [58, 0]
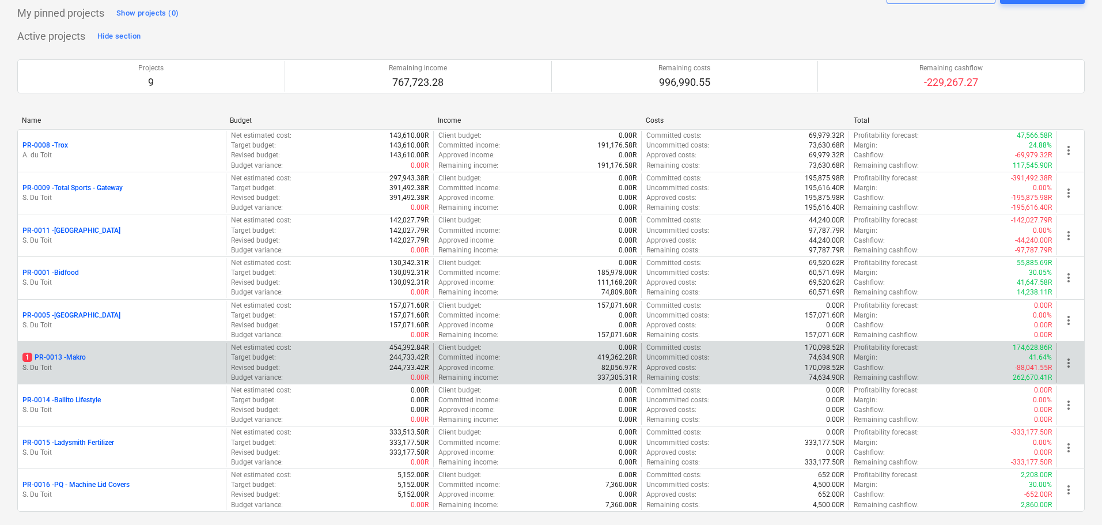
click at [70, 361] on p "1 PR-0013 - Makro" at bounding box center [53, 357] width 63 height 10
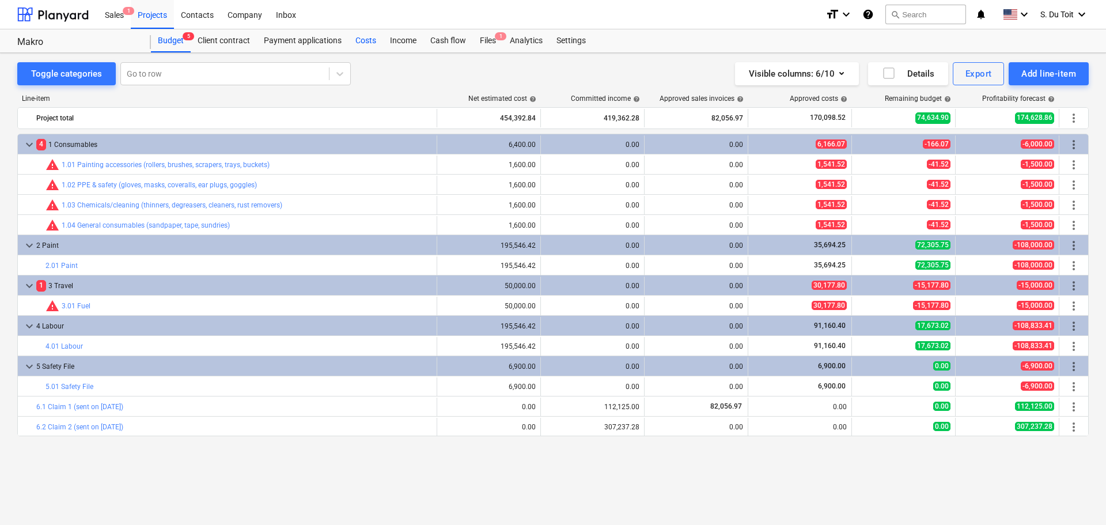
click at [355, 39] on div "Costs" at bounding box center [365, 40] width 35 height 23
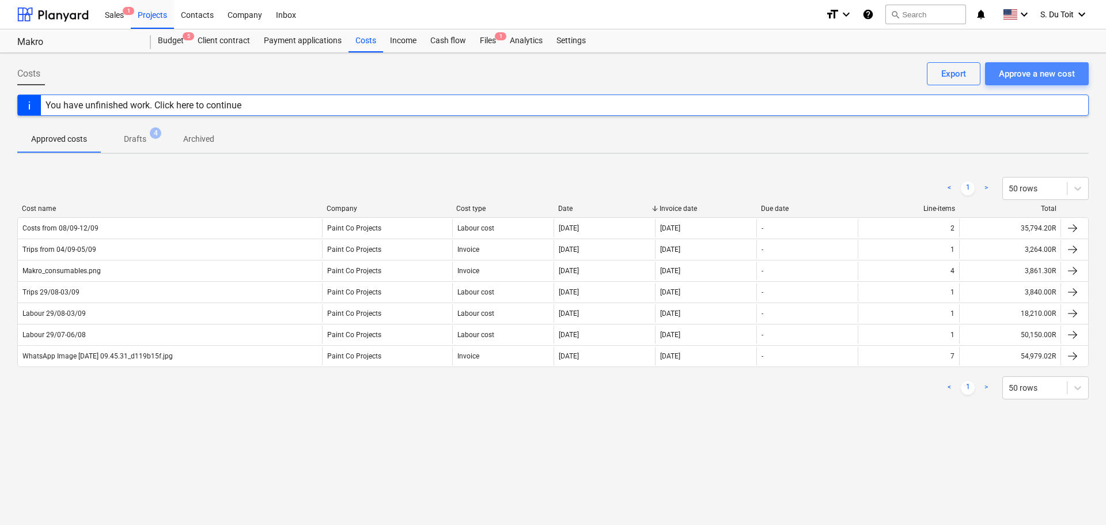
click at [1067, 82] on button "Approve a new cost" at bounding box center [1037, 73] width 104 height 23
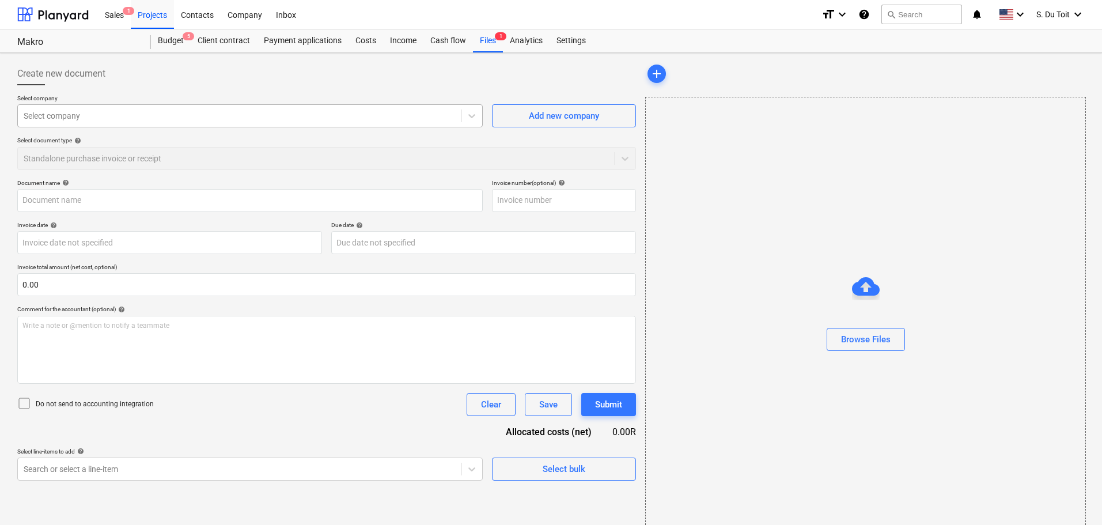
click at [235, 121] on div at bounding box center [239, 116] width 431 height 12
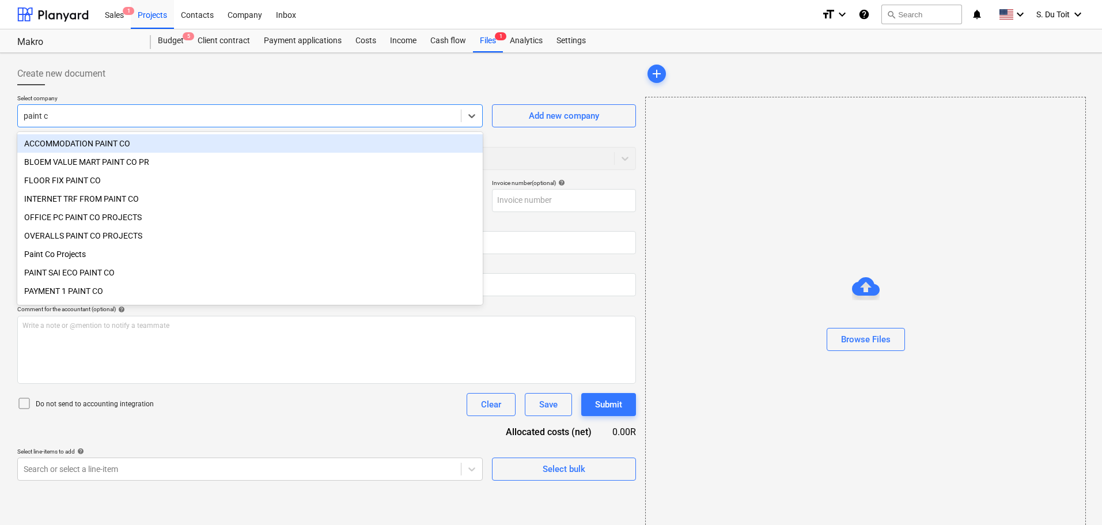
type input "paint co"
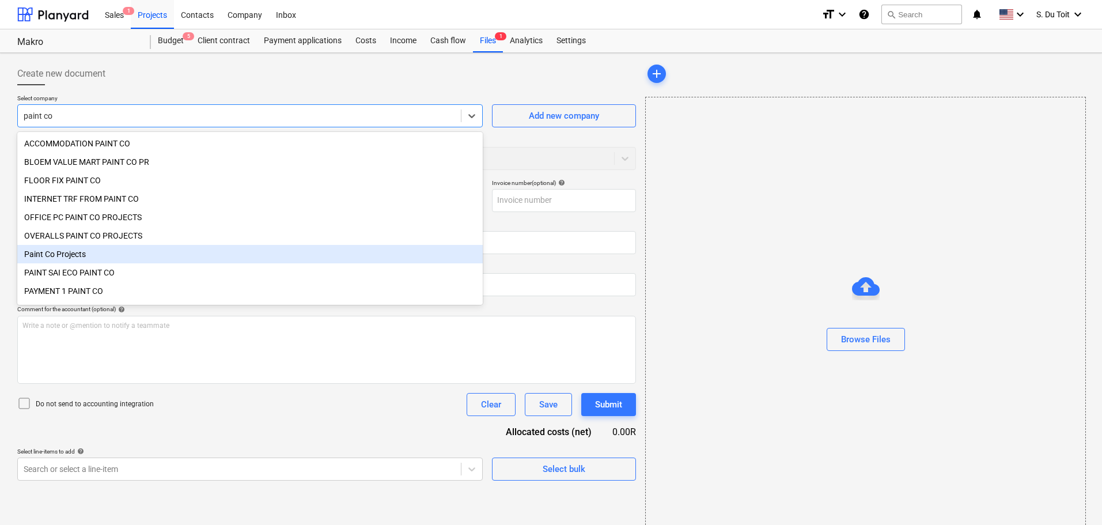
click at [198, 251] on div "Paint Co Projects" at bounding box center [249, 254] width 465 height 18
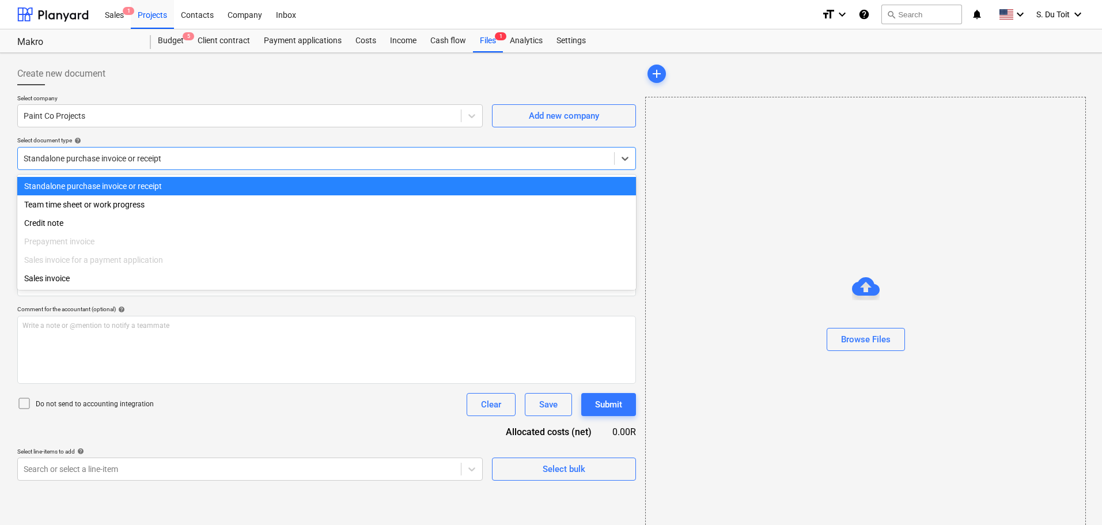
click at [166, 155] on div at bounding box center [316, 159] width 585 height 12
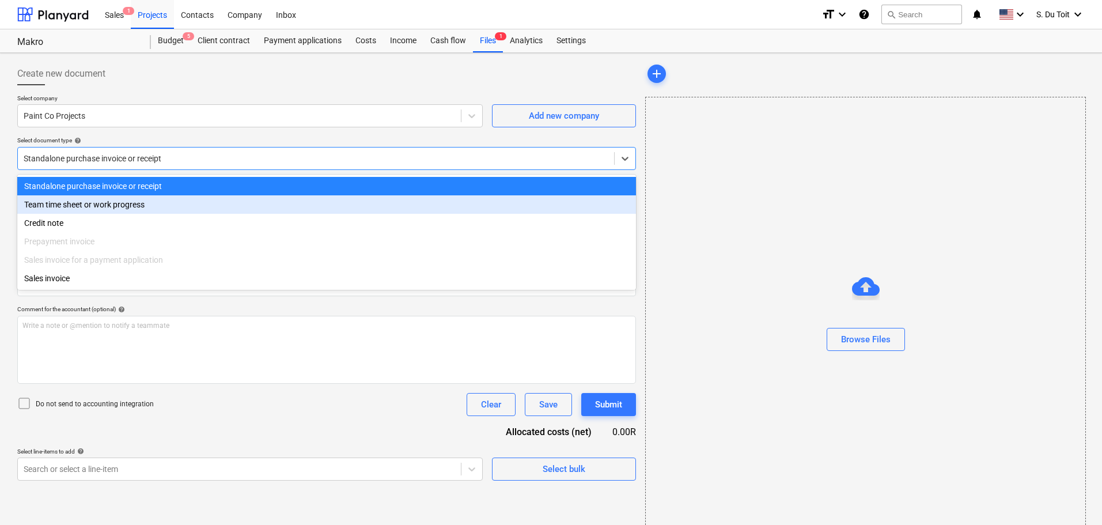
click at [162, 207] on div "Team time sheet or work progress" at bounding box center [326, 204] width 619 height 18
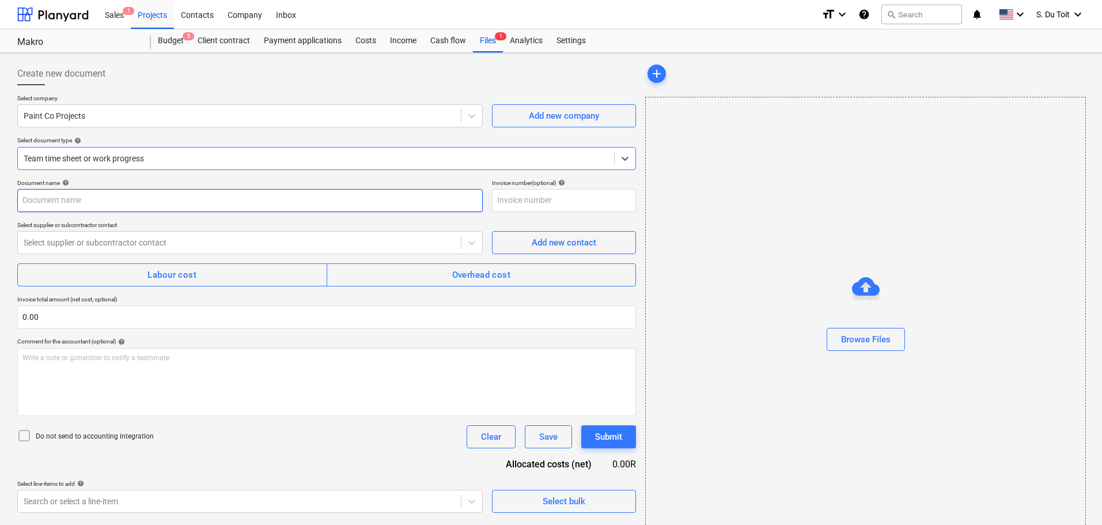
click at [108, 208] on input "text" at bounding box center [249, 200] width 465 height 23
type input "Consumables up to 12/09"
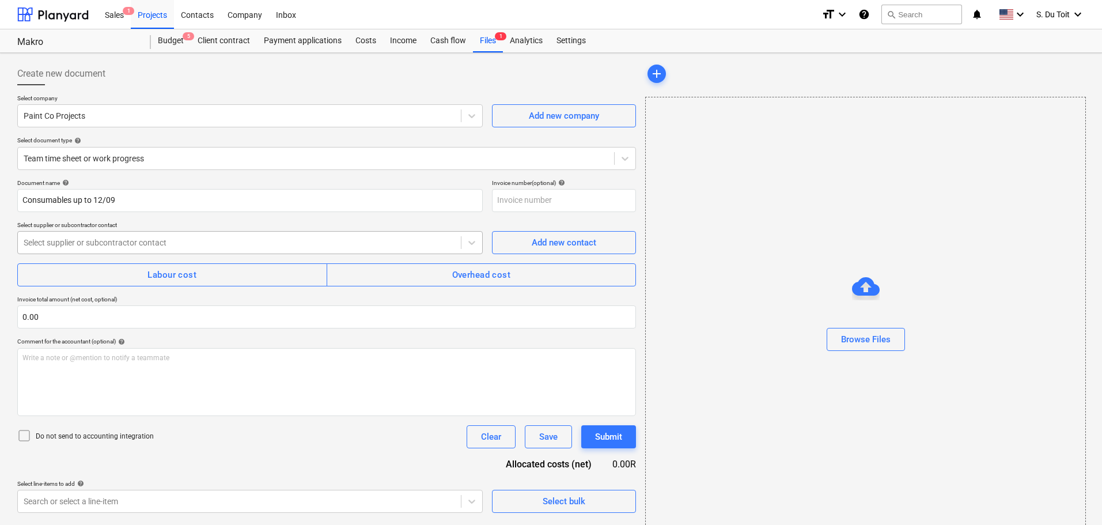
click at [68, 251] on div "Select supplier or subcontractor contact" at bounding box center [239, 242] width 443 height 16
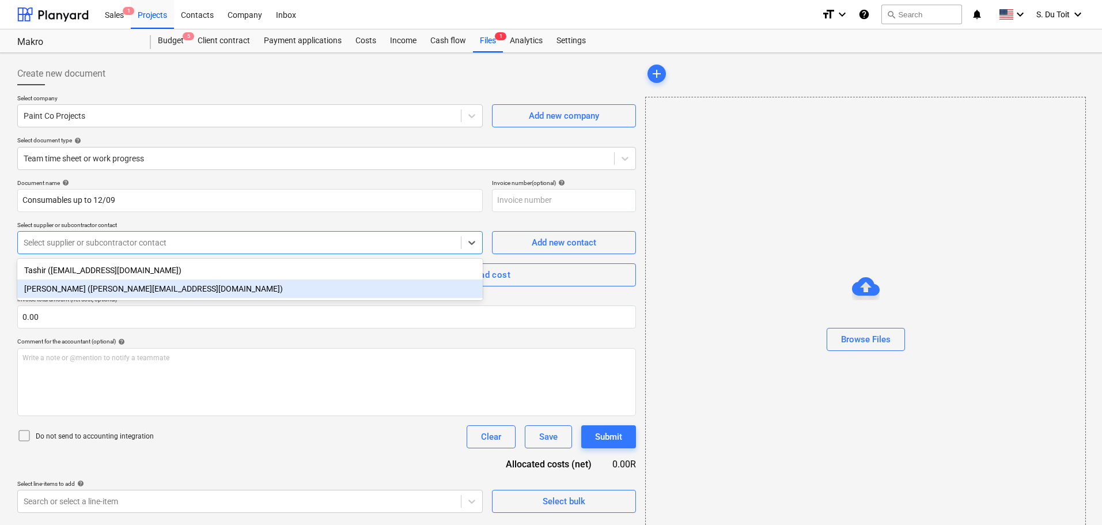
click at [84, 298] on div "[PERSON_NAME] ([PERSON_NAME][EMAIL_ADDRESS][DOMAIN_NAME])" at bounding box center [249, 288] width 465 height 18
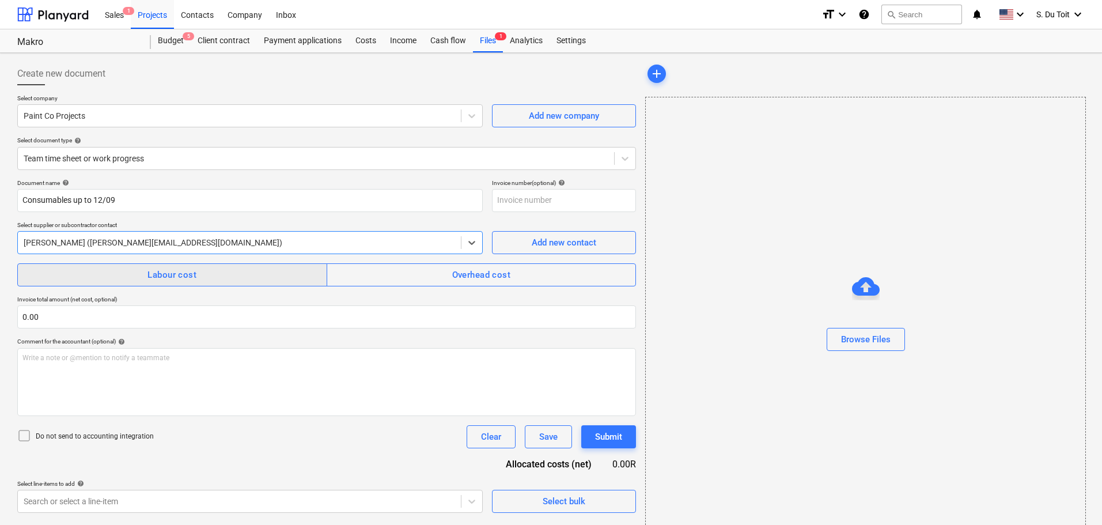
click at [110, 274] on span "Labour cost" at bounding box center [172, 274] width 284 height 15
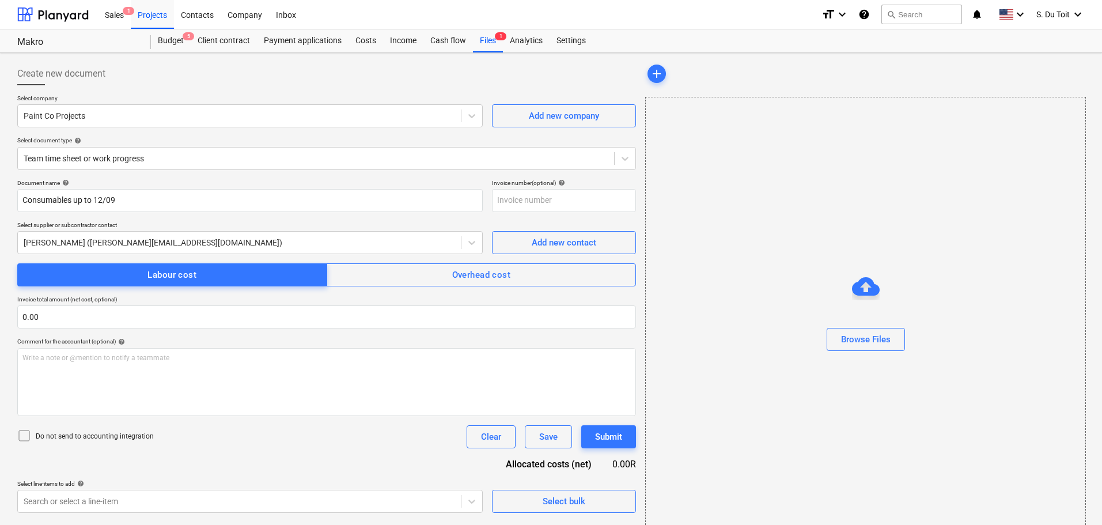
click at [35, 434] on div at bounding box center [26, 436] width 18 height 16
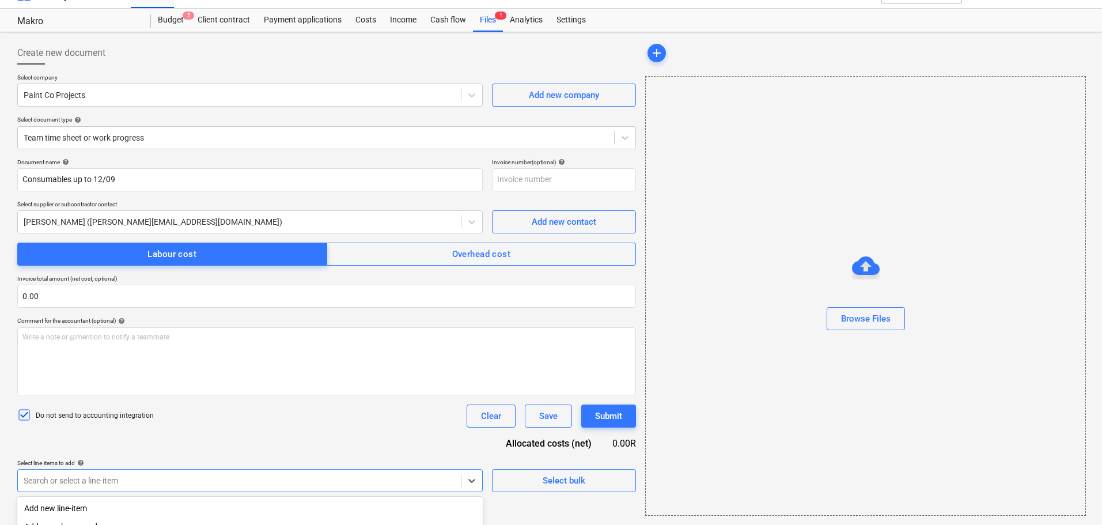
scroll to position [165, 0]
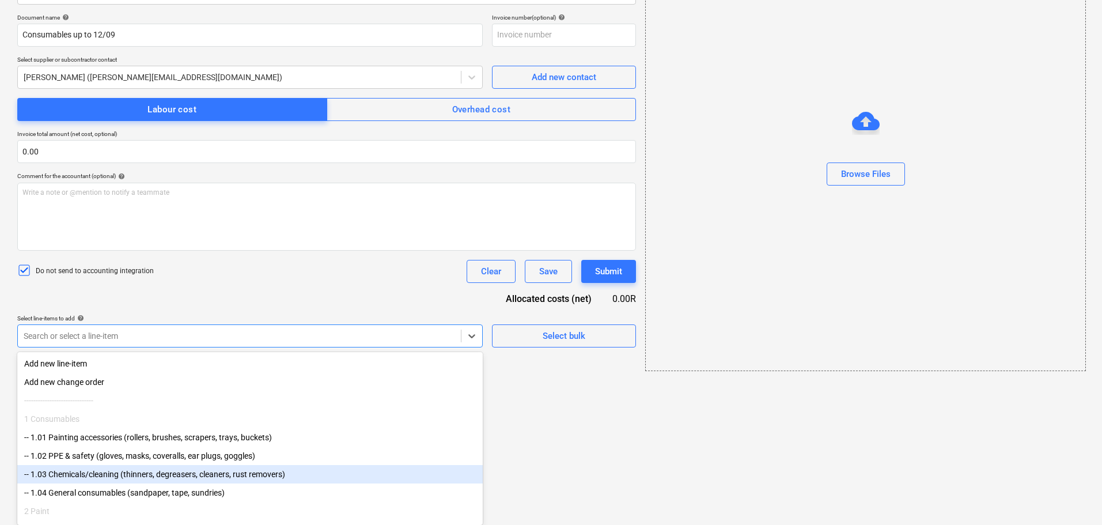
click at [130, 359] on body "Sales 1 Projects Contacts Company Inbox format_size keyboard_arrow_down help se…" at bounding box center [551, 97] width 1102 height 525
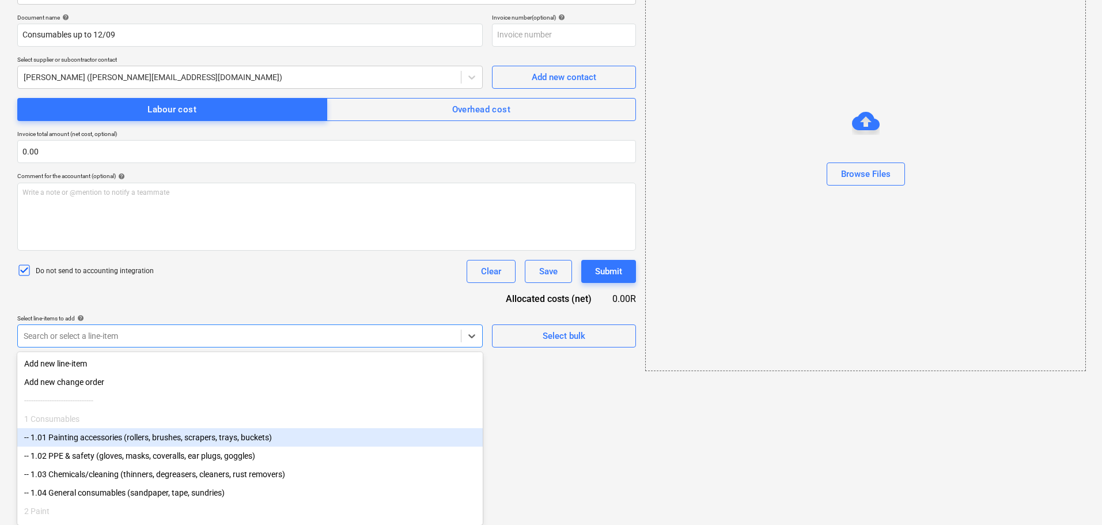
click at [213, 440] on div "-- 1.01 Painting accessories (rollers, brushes, scrapers, trays, buckets)" at bounding box center [249, 437] width 465 height 18
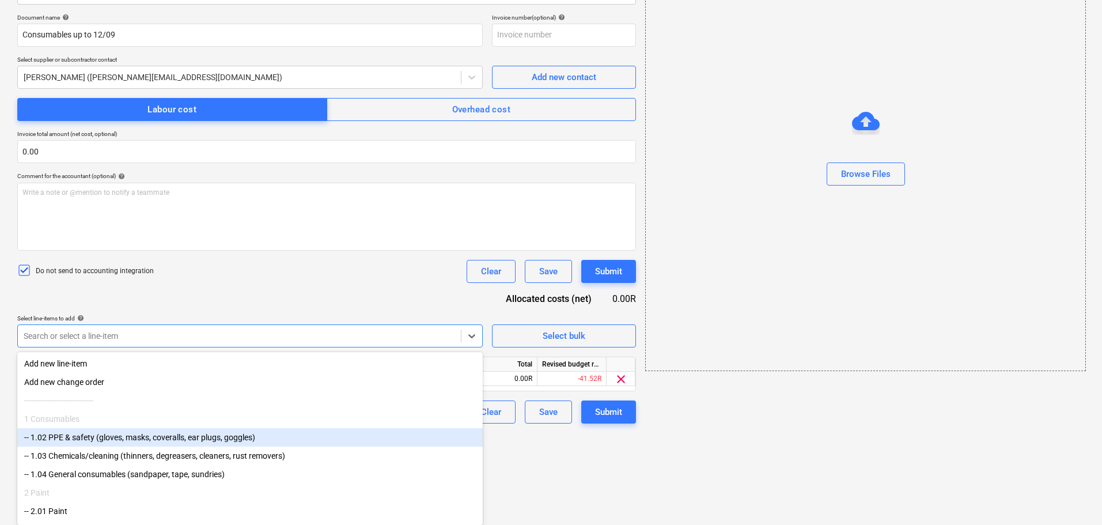
click at [202, 443] on div "-- 1.02 PPE & safety (gloves, masks, coveralls, ear plugs, goggles)" at bounding box center [249, 437] width 465 height 18
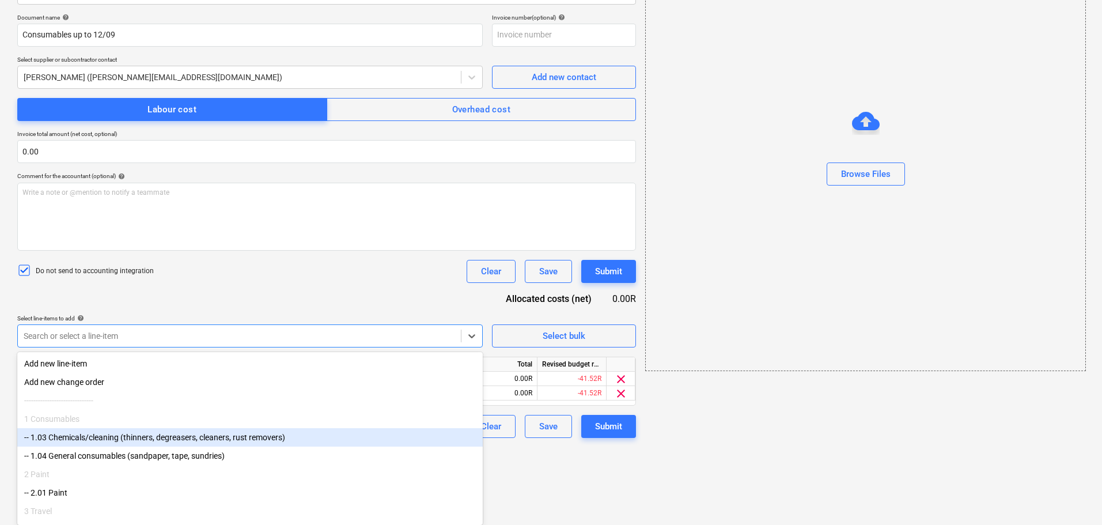
click at [198, 445] on div "-- 1.03 Chemicals/cleaning (thinners, degreasers, cleaners, rust removers)" at bounding box center [249, 437] width 465 height 18
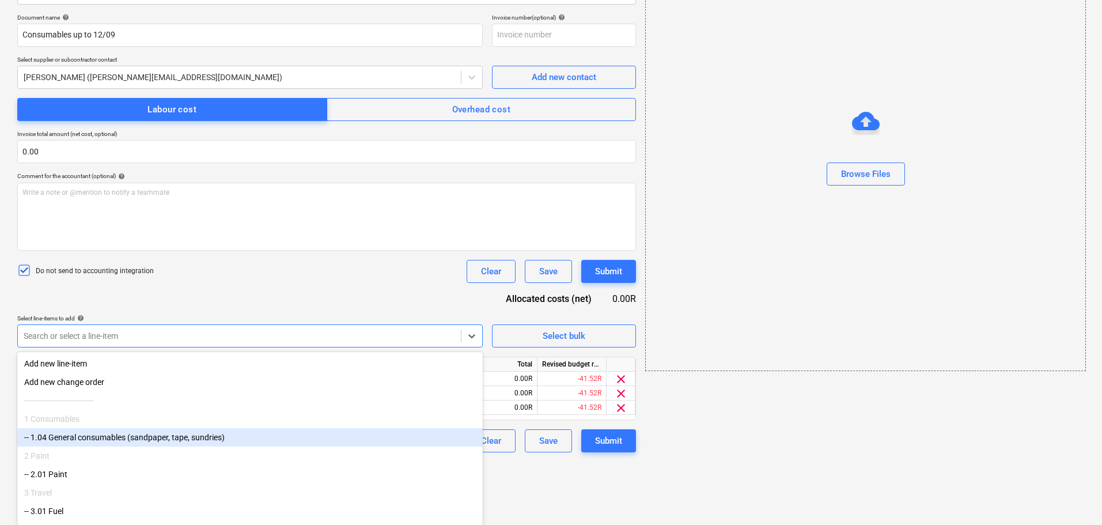
click at [190, 452] on div "2 Paint" at bounding box center [249, 455] width 465 height 18
click at [326, 440] on div "-- 1.04 General consumables (sandpaper, tape, sundries)" at bounding box center [249, 437] width 465 height 18
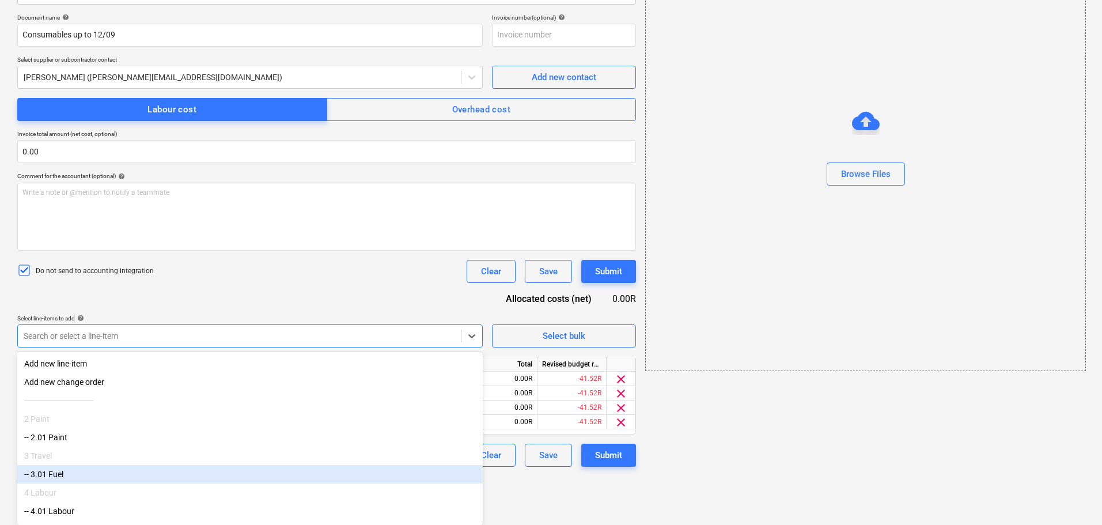
click at [538, 359] on html "Sales 1 Projects Contacts Company Inbox format_size keyboard_arrow_down help se…" at bounding box center [551, 97] width 1102 height 525
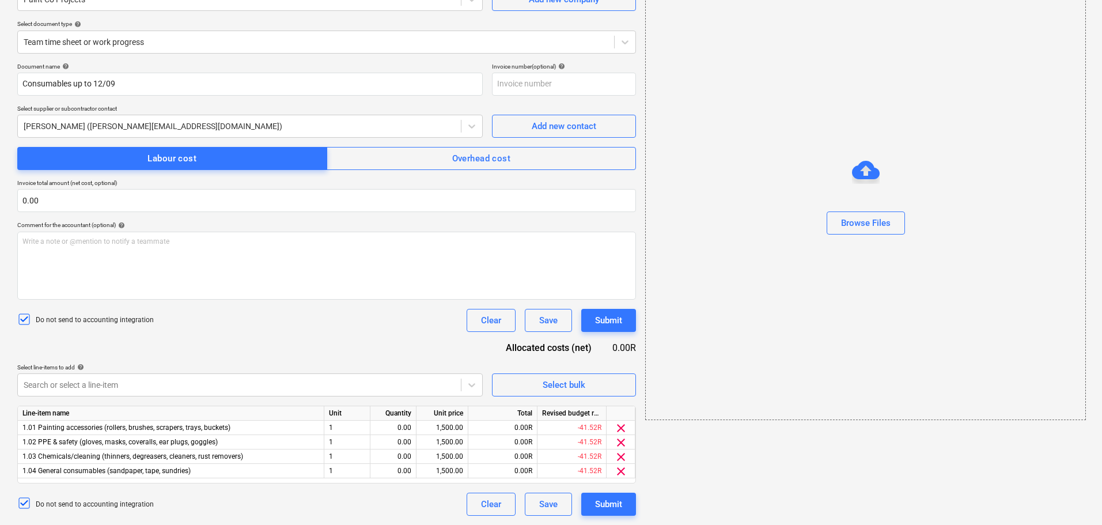
scroll to position [116, 0]
click at [408, 430] on div "0.00" at bounding box center [393, 427] width 36 height 14
type input "1"
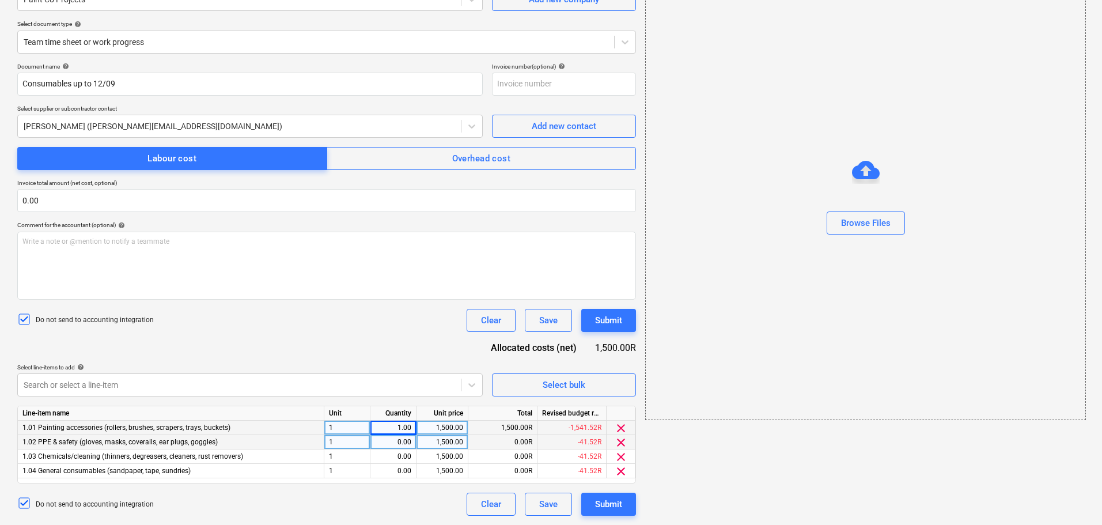
click at [403, 447] on div "0.00" at bounding box center [393, 442] width 36 height 14
click at [402, 459] on div "0.00" at bounding box center [393, 456] width 36 height 14
type input "1"
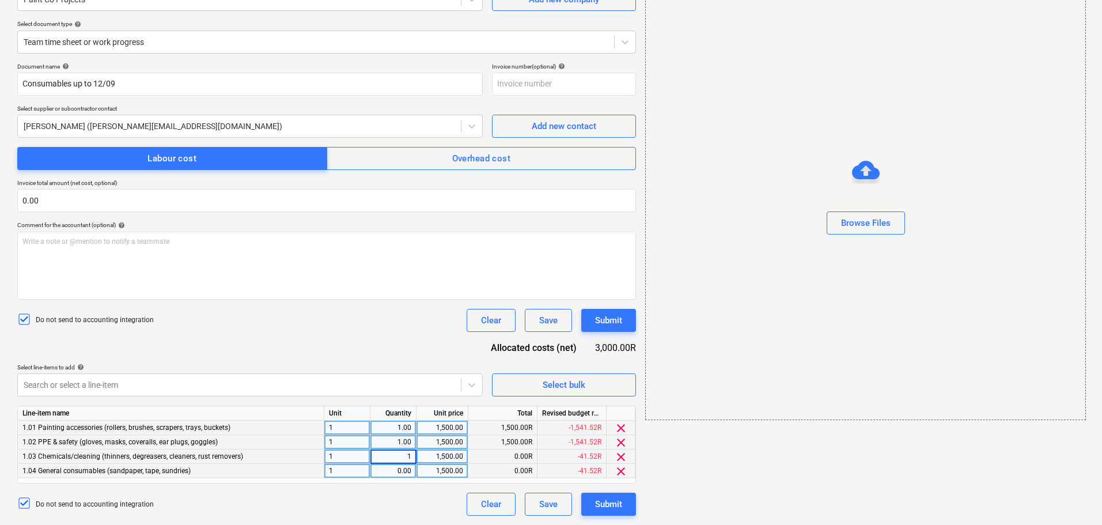
click at [402, 472] on div "0.00" at bounding box center [393, 471] width 36 height 14
click at [439, 428] on div "1,500.00" at bounding box center [442, 427] width 42 height 14
type input "798.43"
click at [428, 437] on div "1,500.00" at bounding box center [442, 442] width 42 height 14
type input "420.81"
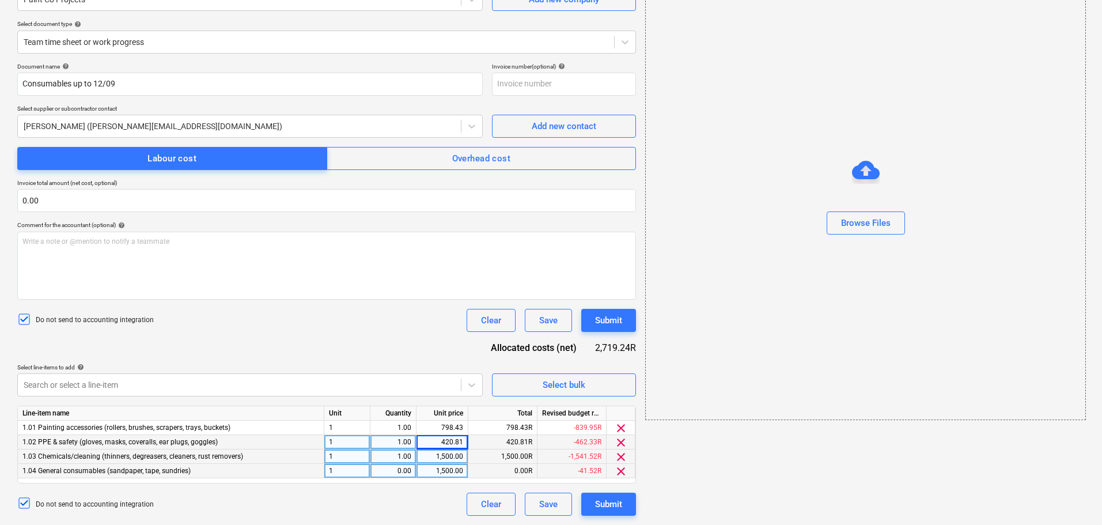
click at [428, 456] on div "1,500.00" at bounding box center [442, 456] width 42 height 14
type input "345"
click at [435, 474] on div "1,500.00" at bounding box center [442, 471] width 42 height 14
type input "59"
click at [405, 502] on div "Do not send to accounting integration Clear Save Submit" at bounding box center [326, 503] width 619 height 23
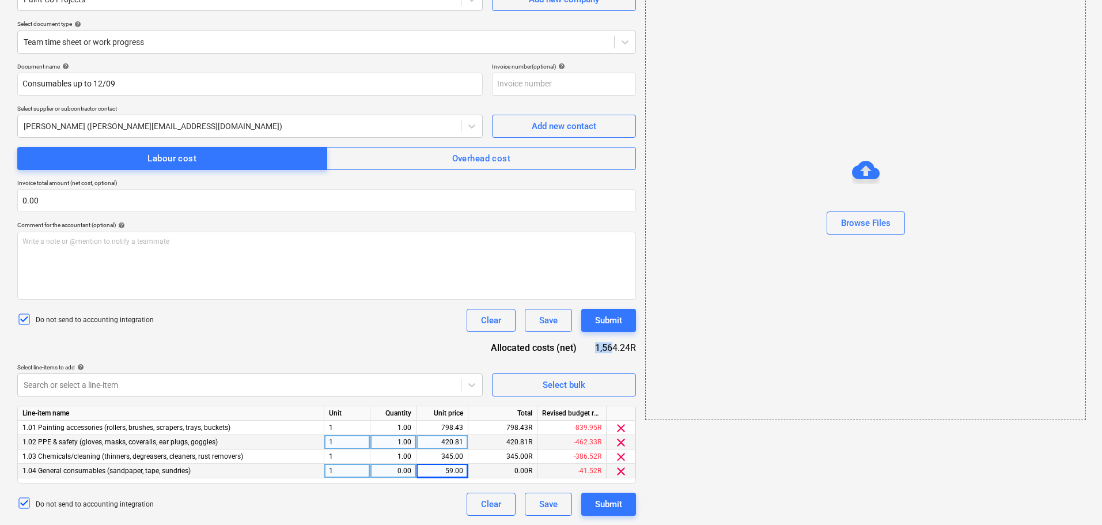
drag, startPoint x: 596, startPoint y: 350, endPoint x: 606, endPoint y: 354, distance: 10.6
click at [615, 352] on div "1,564.24R" at bounding box center [615, 347] width 41 height 13
click at [606, 354] on div "Document name help Consumables up to 12/09 Invoice number (optional) help Selec…" at bounding box center [326, 289] width 619 height 453
drag, startPoint x: 591, startPoint y: 347, endPoint x: 629, endPoint y: 346, distance: 38.6
click at [629, 346] on div "Allocated costs (net) 1,564.24R" at bounding box center [558, 347] width 154 height 13
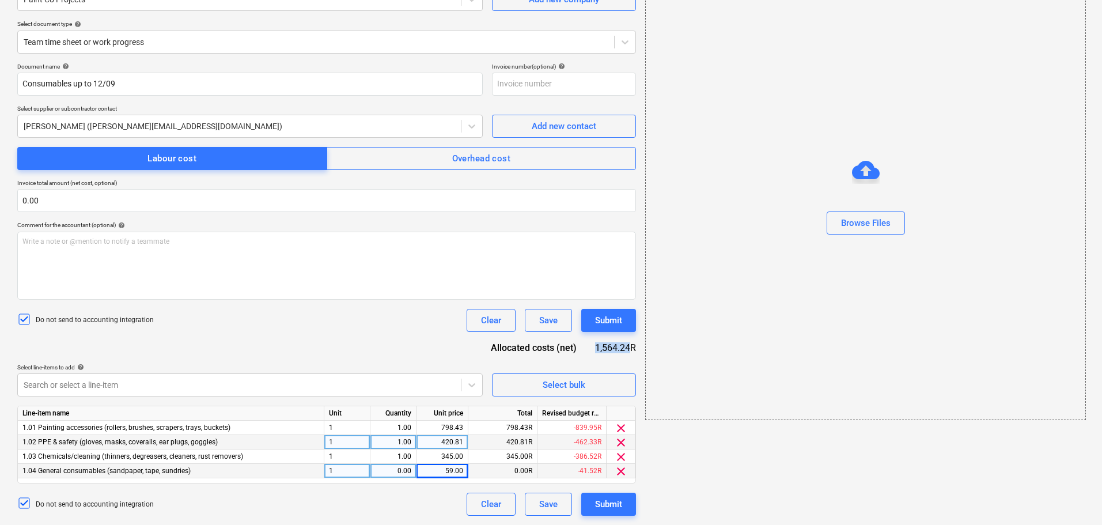
copy div "1,564.24"
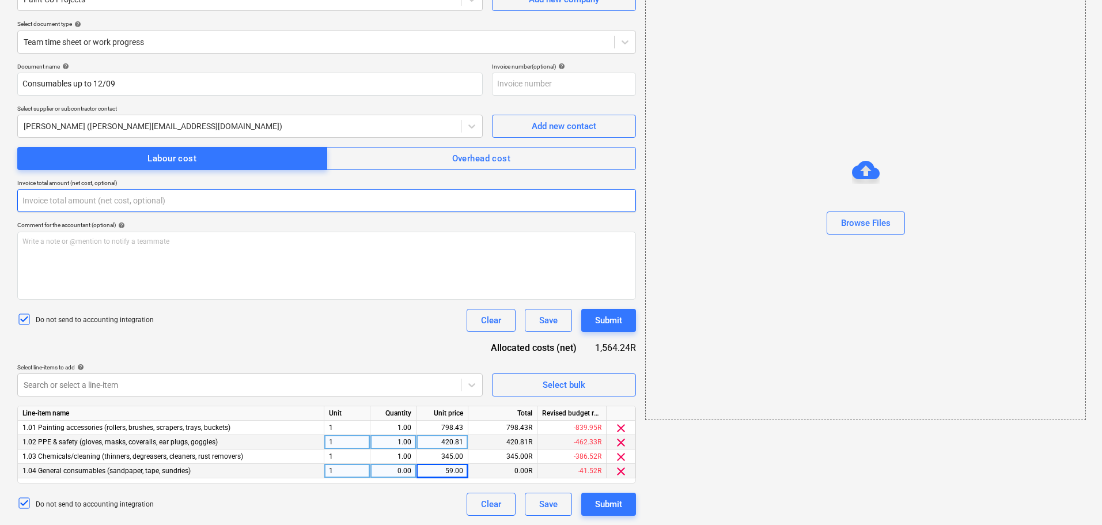
click at [66, 199] on input "text" at bounding box center [326, 200] width 619 height 23
paste input "1,564.24"
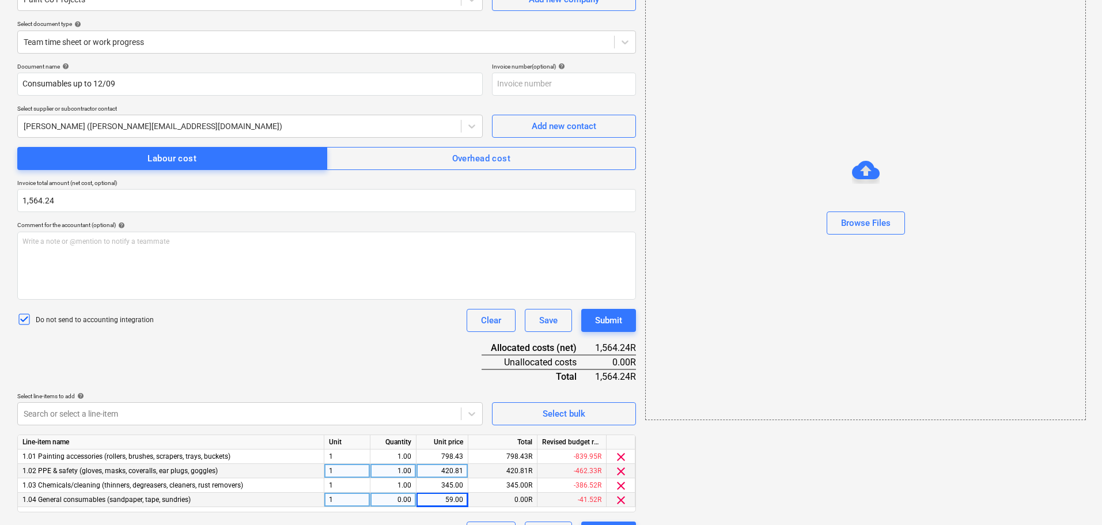
type input "1,564.24"
drag, startPoint x: 321, startPoint y: 337, endPoint x: 537, endPoint y: 347, distance: 216.2
click at [322, 337] on div "Document name help Consumables up to 12/09 Invoice number (optional) help Selec…" at bounding box center [326, 303] width 619 height 481
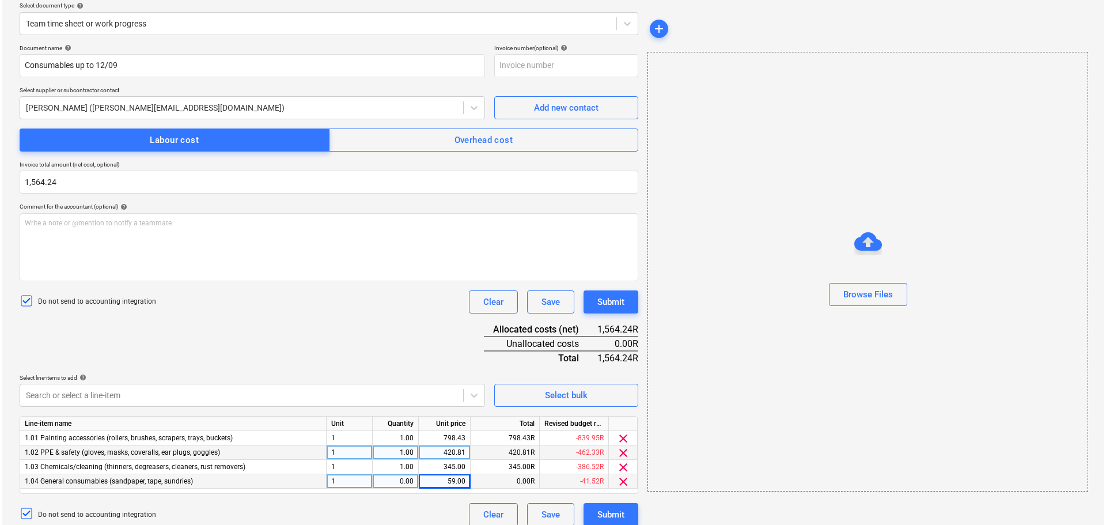
scroll to position [145, 0]
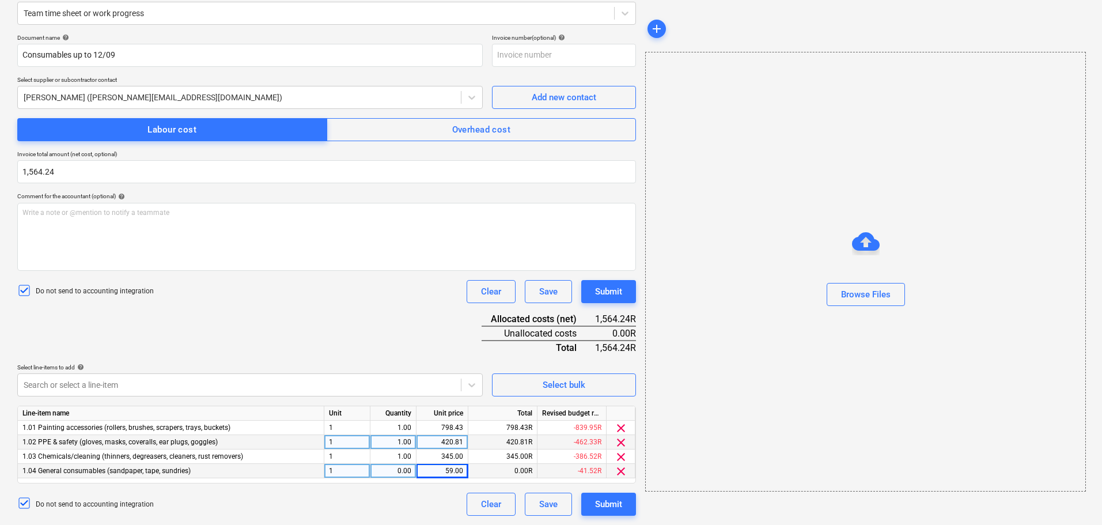
click at [401, 473] on div "0.00" at bounding box center [393, 471] width 36 height 14
type input "1"
click at [742, 484] on div "Browse Files" at bounding box center [865, 271] width 441 height 439
drag, startPoint x: 594, startPoint y: 318, endPoint x: 629, endPoint y: 318, distance: 35.7
click at [629, 318] on div "Allocated costs (net) 1,623.24R" at bounding box center [558, 319] width 154 height 14
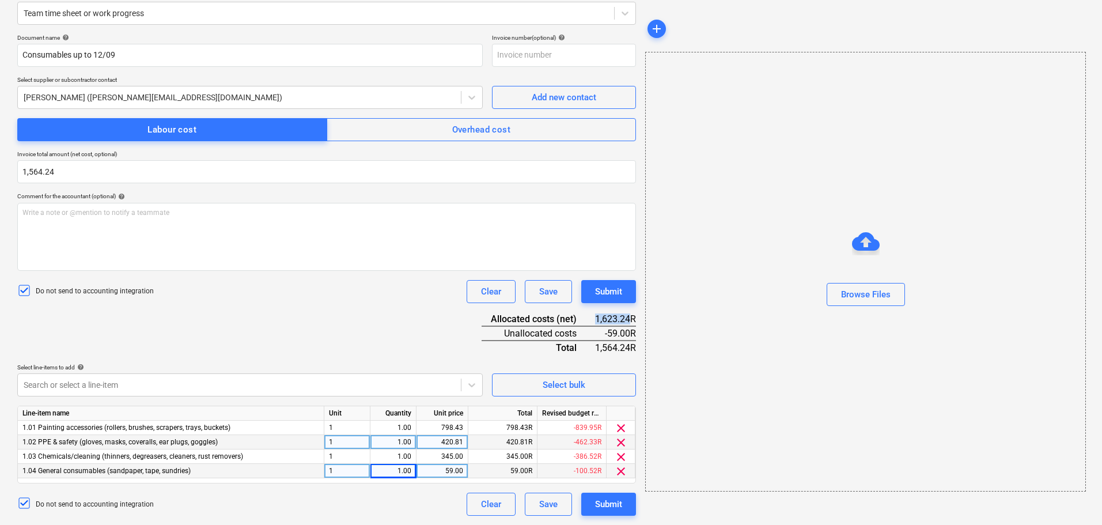
copy div "1,623.24"
drag, startPoint x: 61, startPoint y: 170, endPoint x: 1, endPoint y: 191, distance: 63.4
click at [0, 191] on div "Create new document Select company Paint Co Projects Add new company Select doc…" at bounding box center [551, 216] width 1102 height 617
paste input "1,623"
type input "1,623.24"
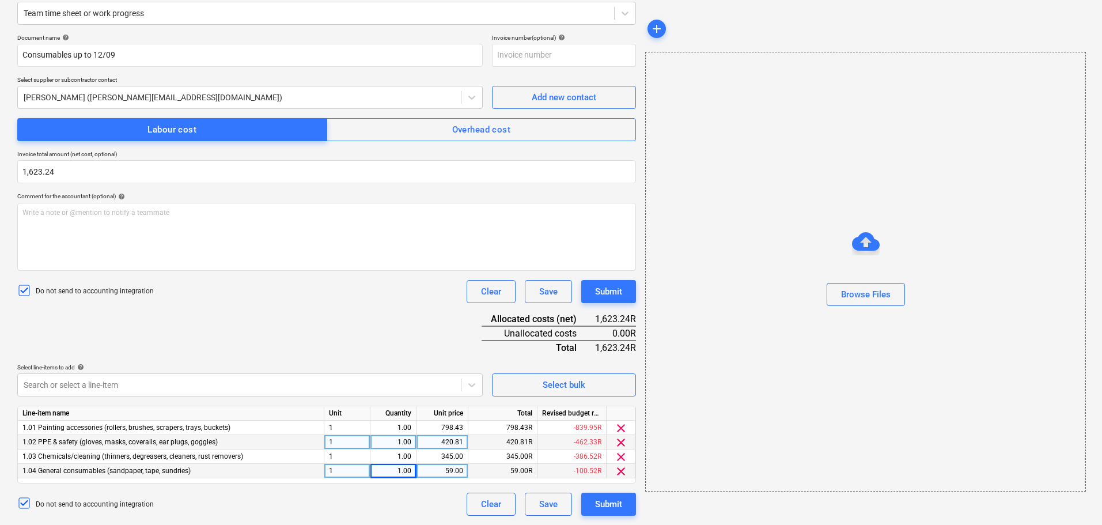
click at [244, 301] on div "Do not send to accounting integration Clear Save Submit" at bounding box center [326, 291] width 619 height 23
click at [610, 291] on div "Submit" at bounding box center [608, 291] width 27 height 15
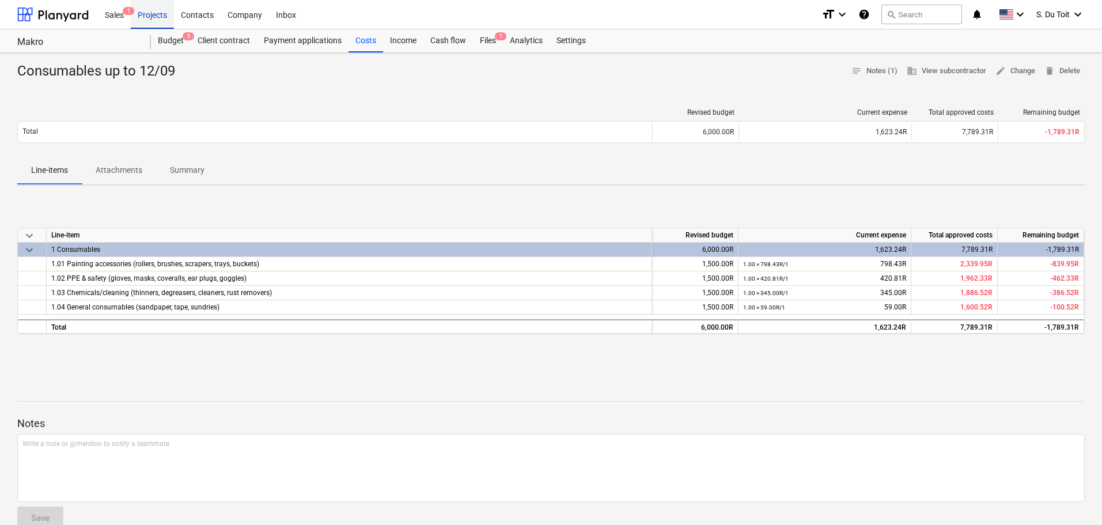
click at [156, 18] on div "Projects" at bounding box center [152, 13] width 43 height 29
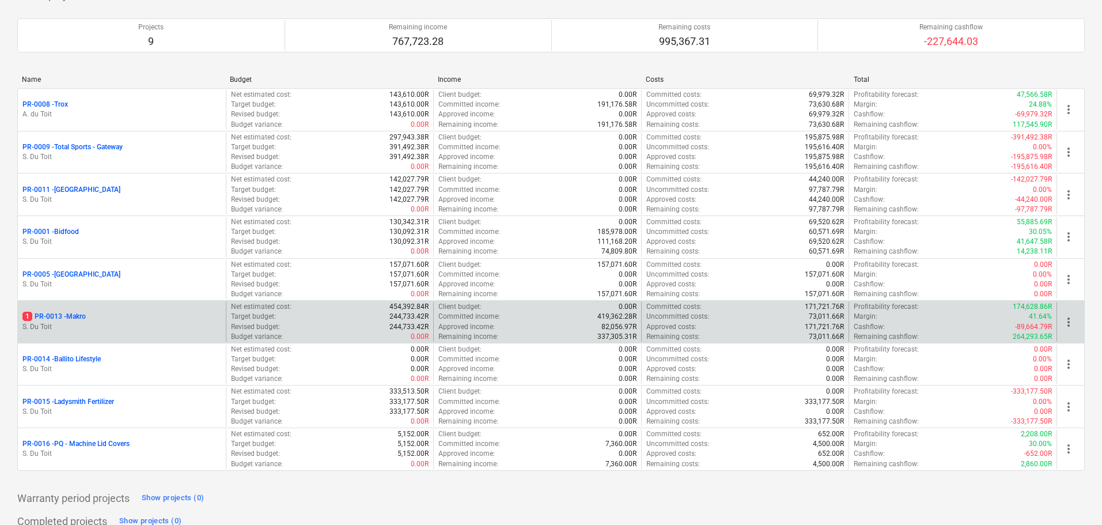
scroll to position [115, 0]
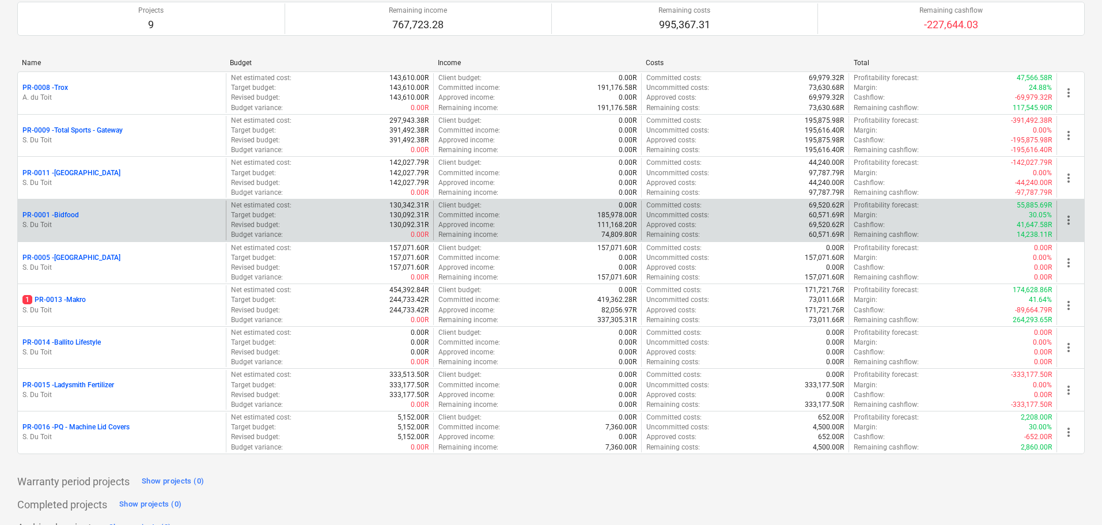
click at [276, 227] on p "Revised budget :" at bounding box center [255, 225] width 49 height 10
click at [63, 215] on p "PR-0001 - Bidfood" at bounding box center [50, 215] width 56 height 10
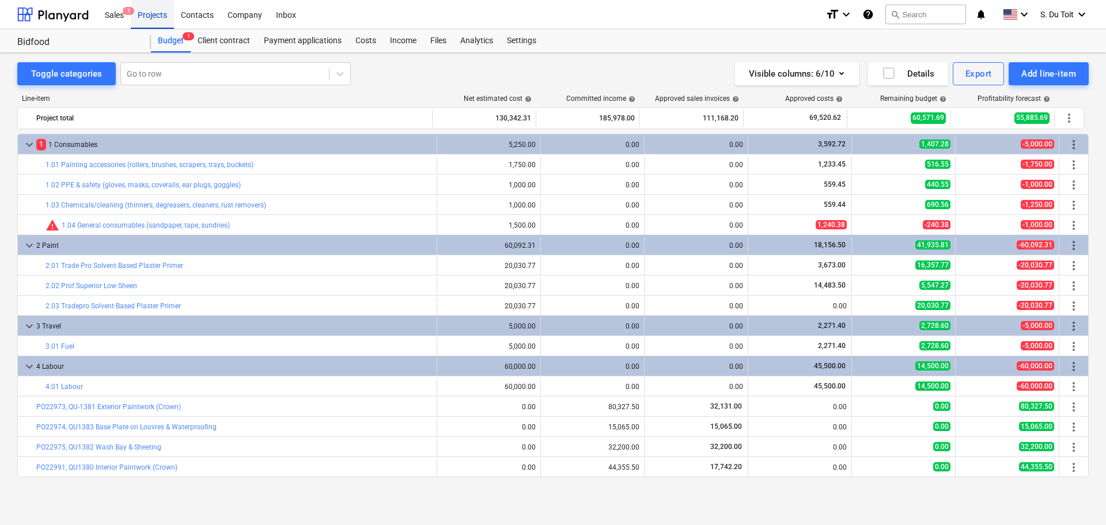
click at [168, 13] on div "Projects" at bounding box center [152, 13] width 43 height 29
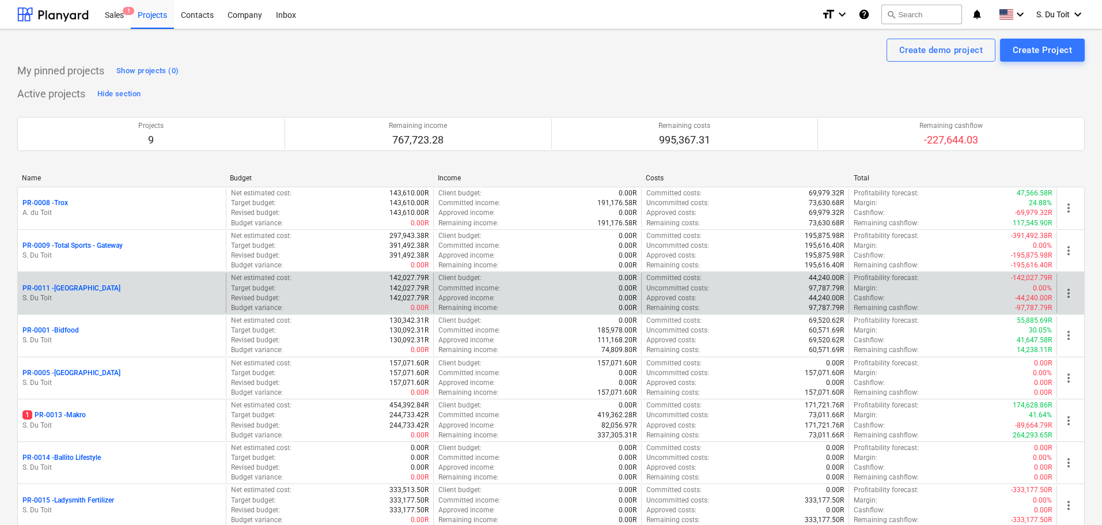
click at [143, 297] on p "S. Du Toit" at bounding box center [121, 298] width 199 height 10
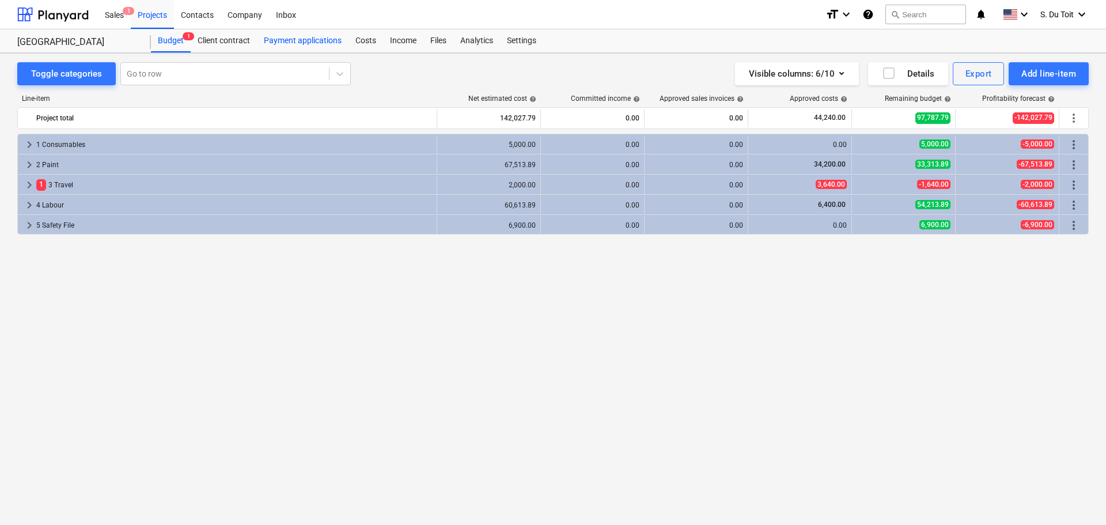
click at [346, 40] on div "Payment applications" at bounding box center [303, 40] width 92 height 23
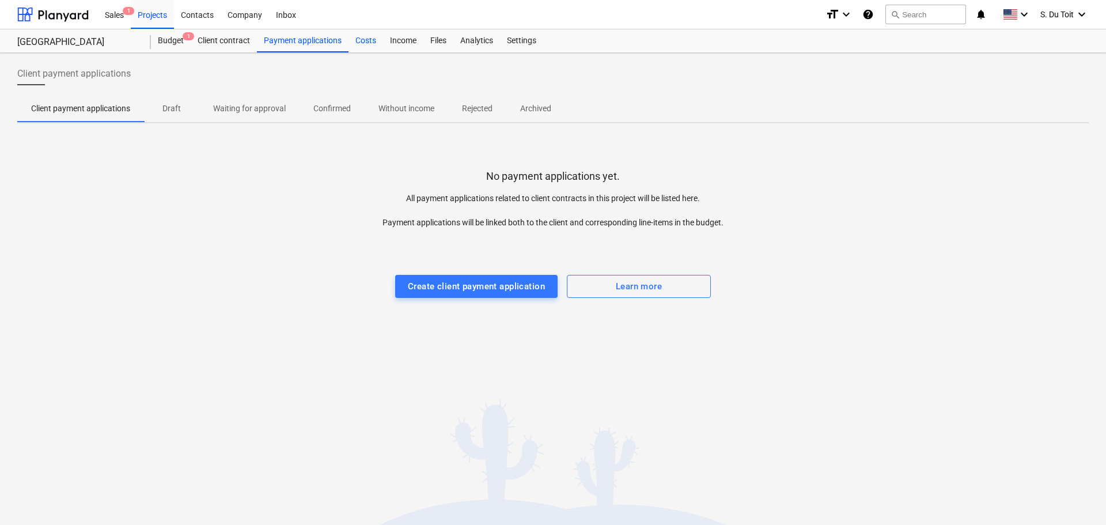
click at [354, 43] on div "Costs" at bounding box center [365, 40] width 35 height 23
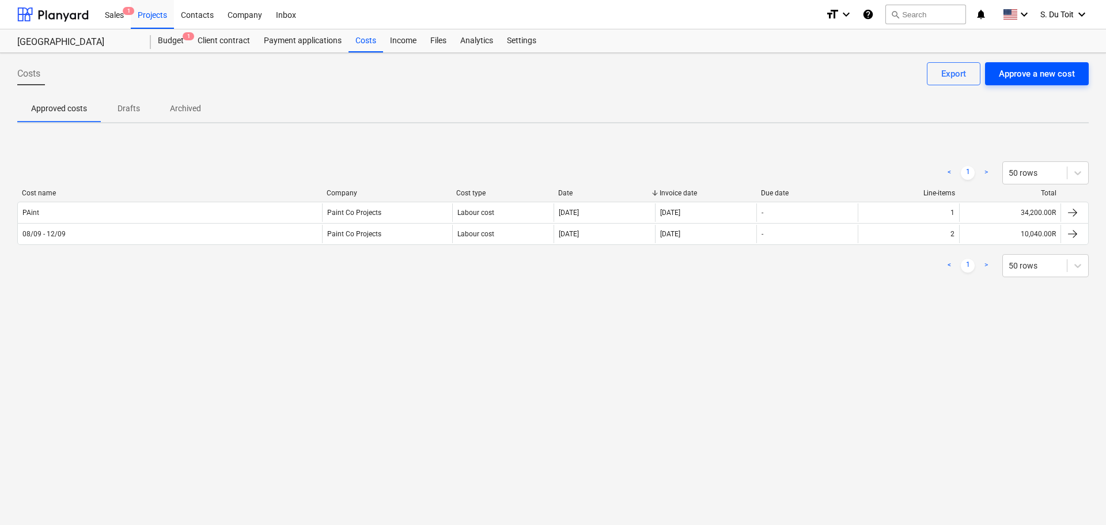
click at [1016, 74] on div "Approve a new cost" at bounding box center [1037, 73] width 76 height 15
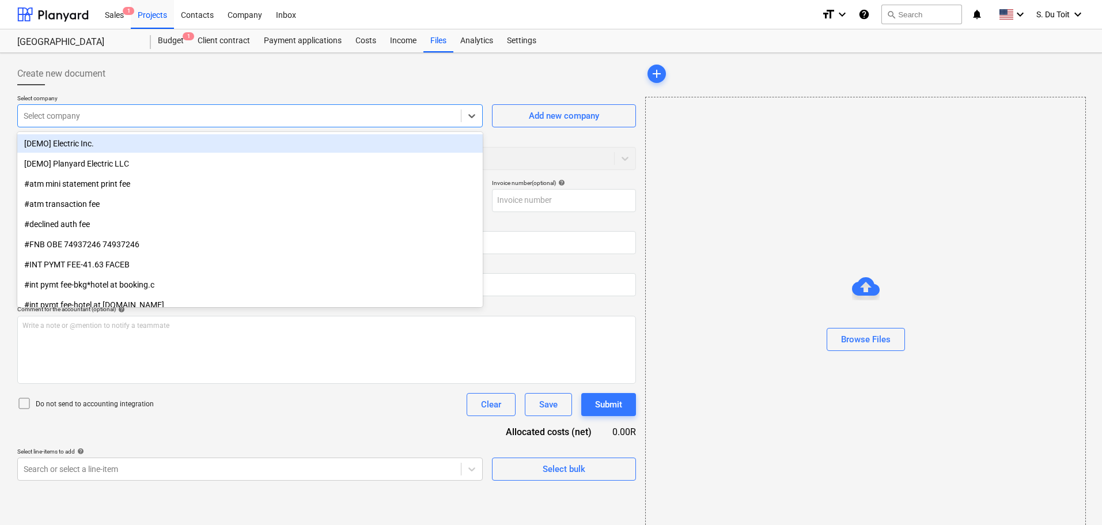
click at [177, 111] on div at bounding box center [239, 116] width 431 height 12
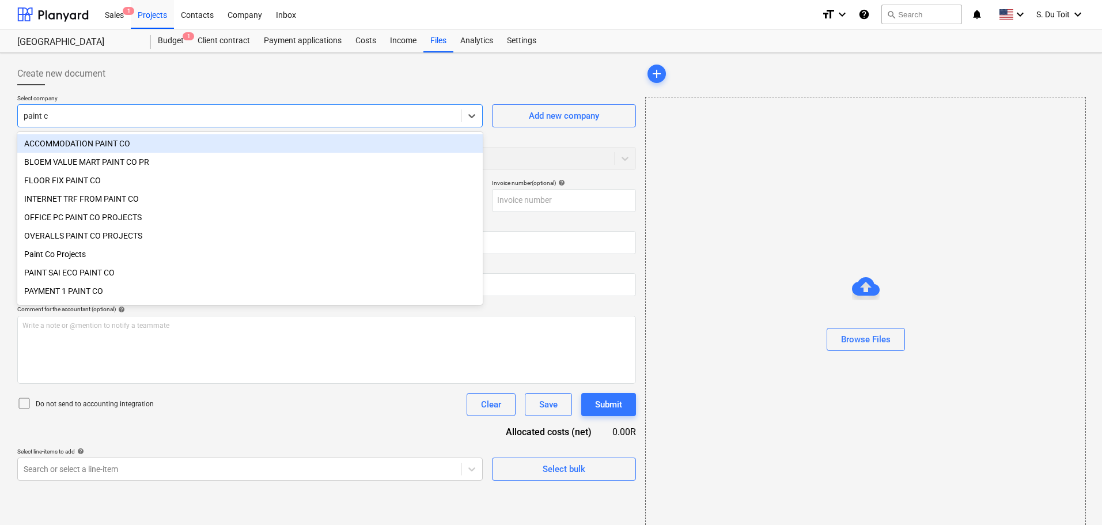
type input "paint co"
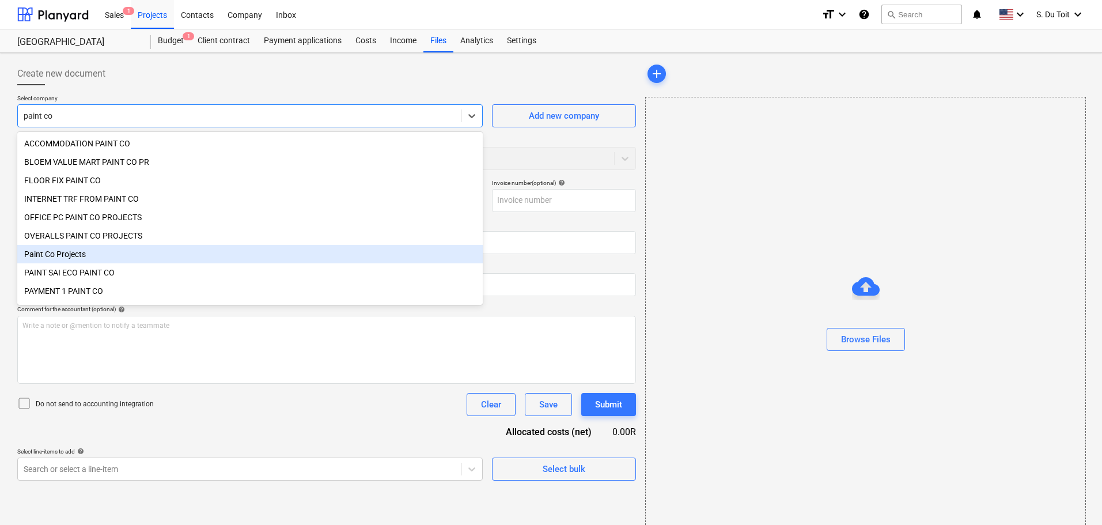
click at [174, 260] on div "Paint Co Projects" at bounding box center [249, 254] width 465 height 18
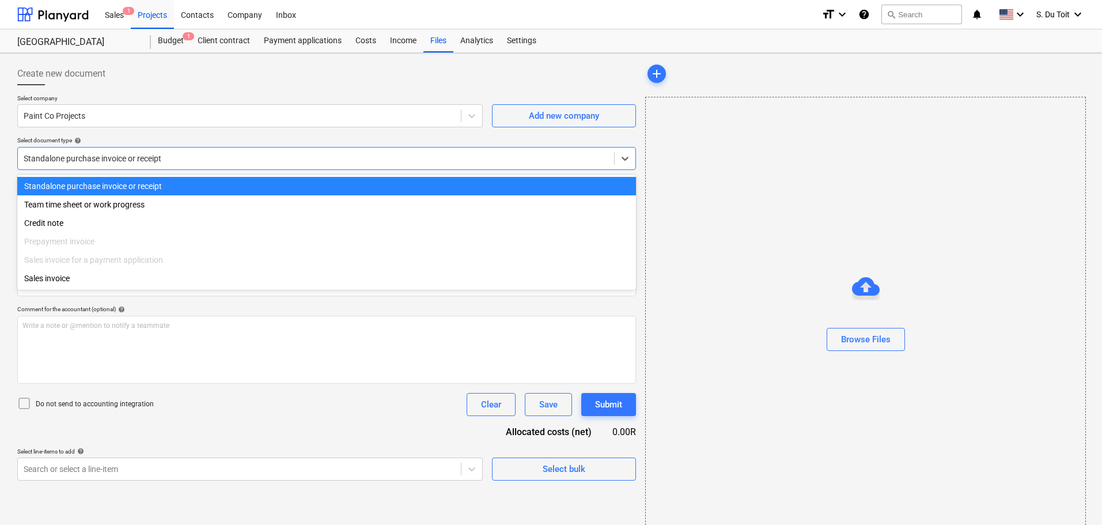
click at [178, 160] on div at bounding box center [316, 159] width 585 height 12
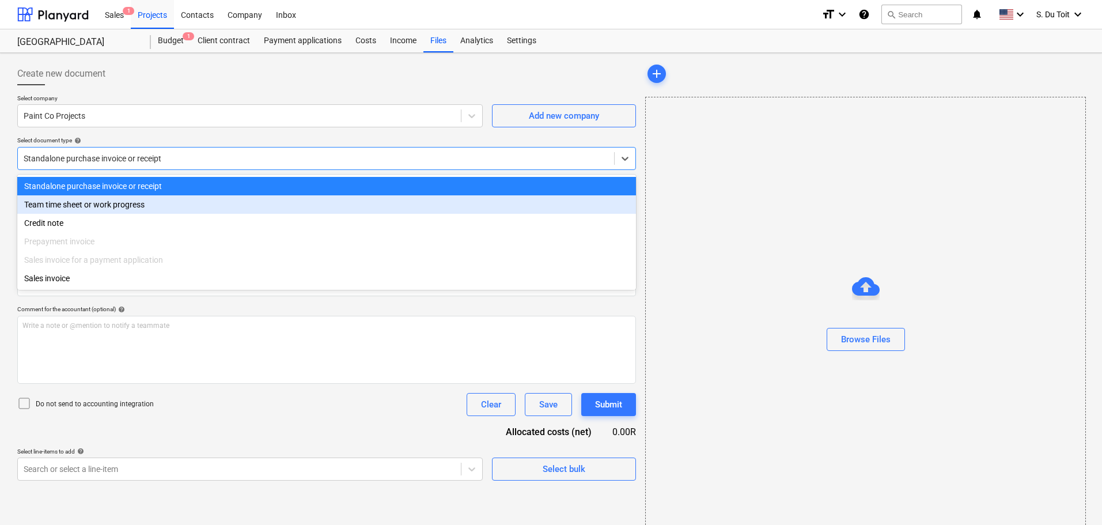
click at [176, 212] on div "Team time sheet or work progress" at bounding box center [326, 204] width 619 height 18
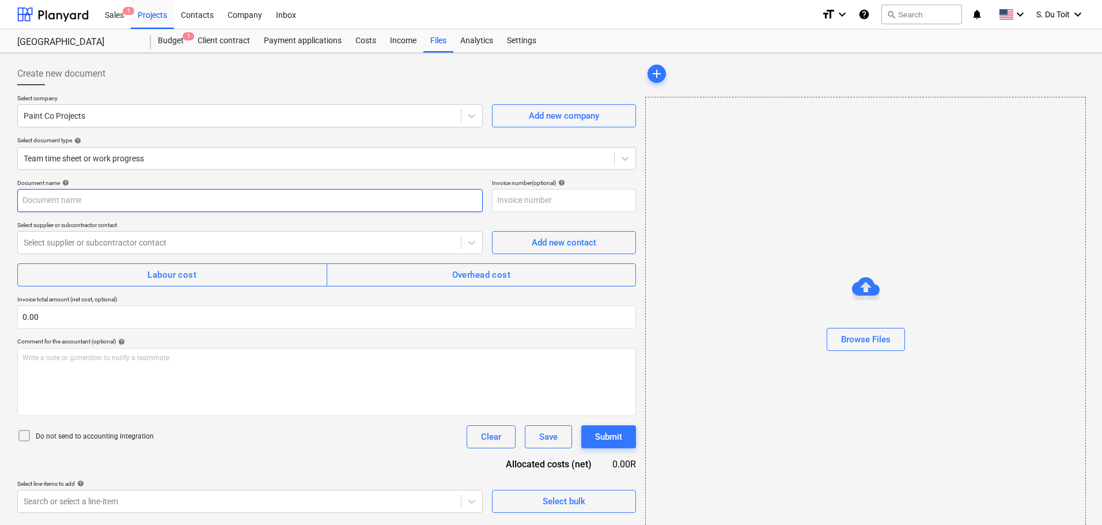
click at [146, 199] on input "text" at bounding box center [249, 200] width 465 height 23
type input "Consumables"
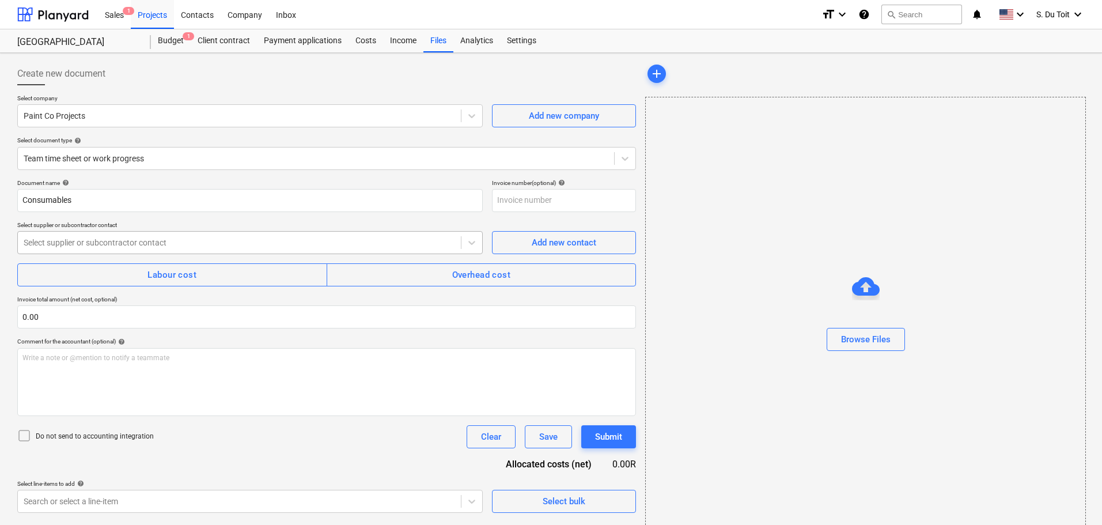
click at [138, 240] on div at bounding box center [239, 243] width 431 height 12
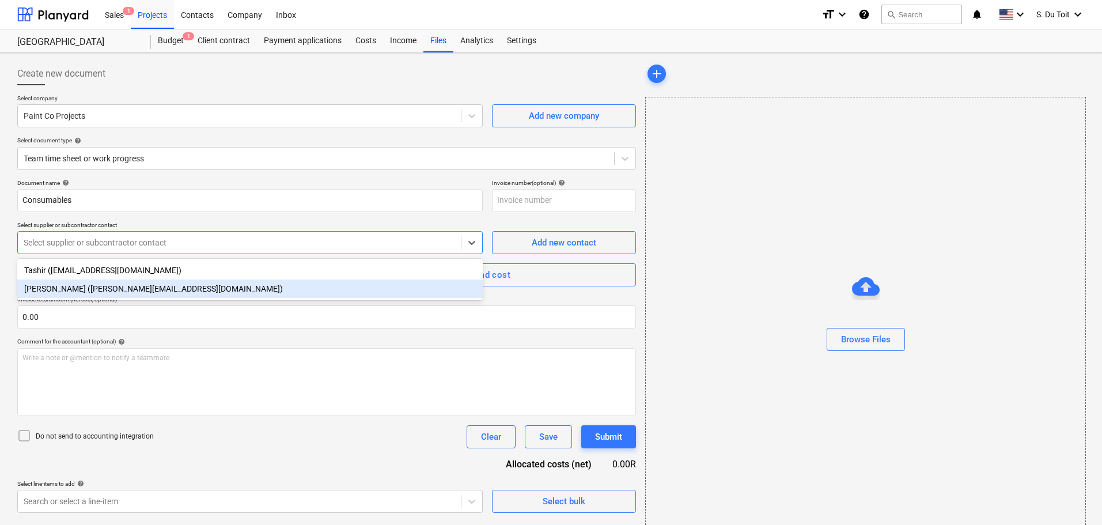
click at [136, 287] on div "[PERSON_NAME] ([PERSON_NAME][EMAIL_ADDRESS][DOMAIN_NAME])" at bounding box center [249, 288] width 465 height 18
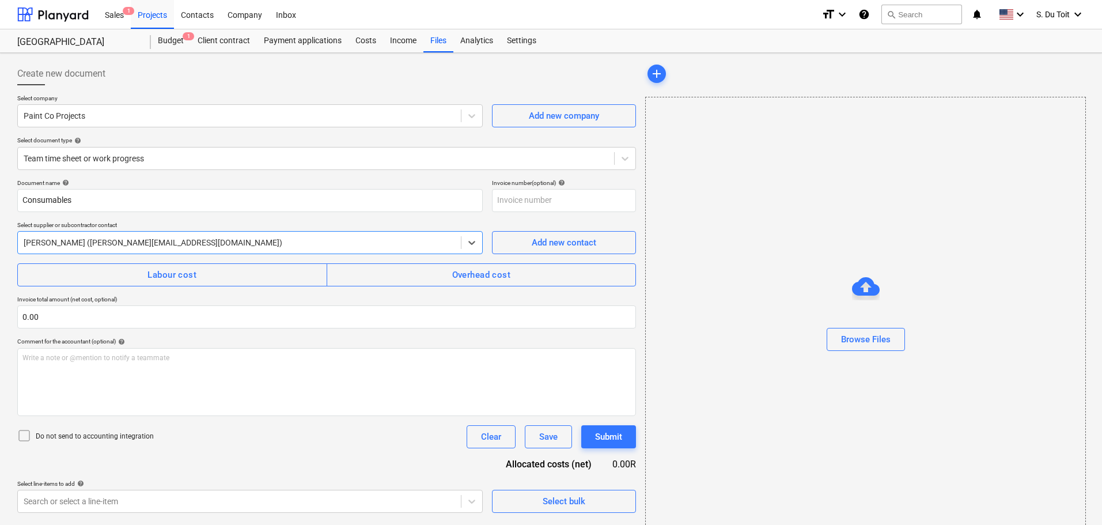
drag, startPoint x: 133, startPoint y: 279, endPoint x: 118, endPoint y: 291, distance: 18.9
click at [131, 280] on span "Labour cost" at bounding box center [172, 274] width 284 height 15
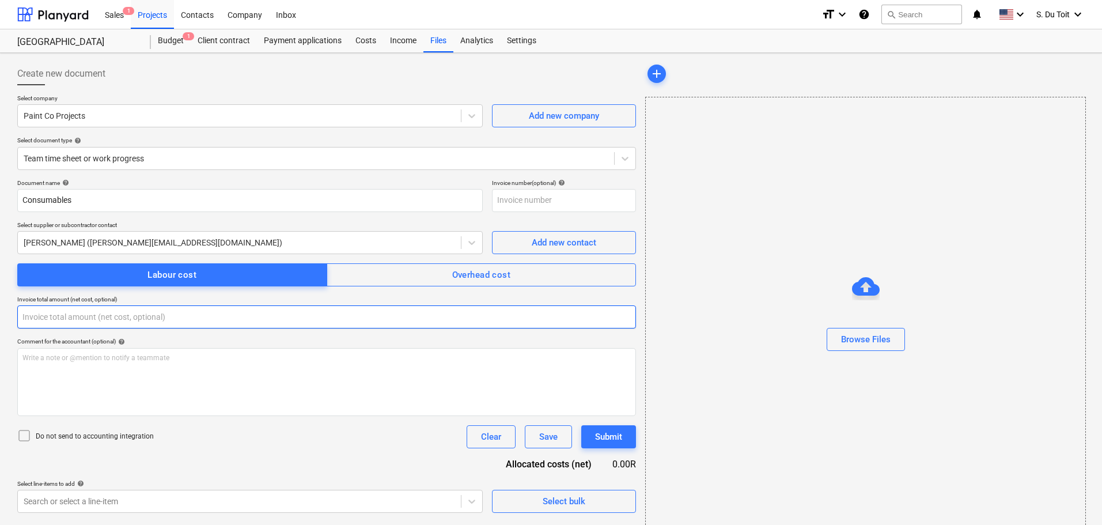
click at [96, 312] on input "text" at bounding box center [326, 316] width 619 height 23
type input "0.00"
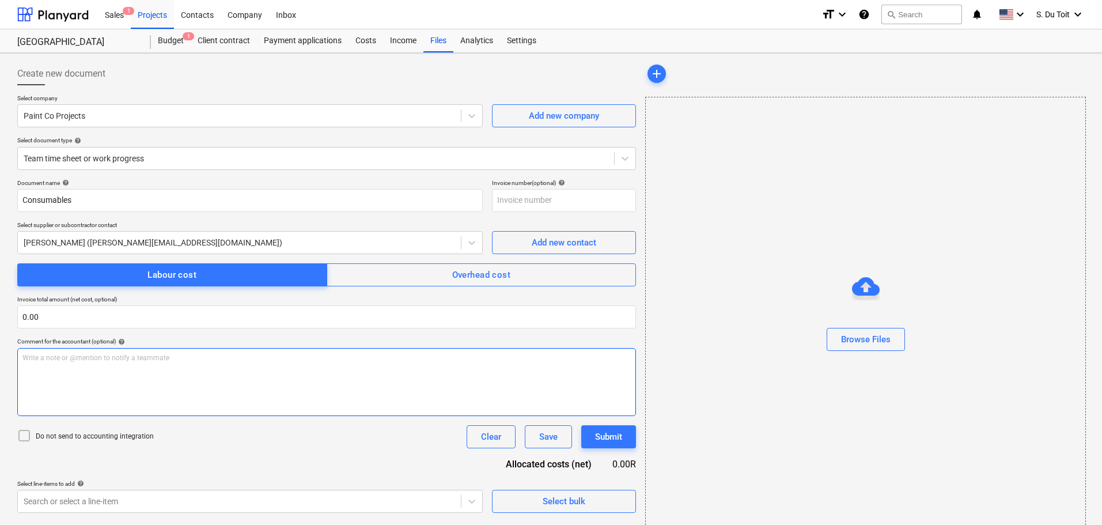
drag, startPoint x: 57, startPoint y: 436, endPoint x: 89, endPoint y: 403, distance: 46.4
click at [58, 434] on p "Do not send to accounting integration" at bounding box center [95, 436] width 118 height 10
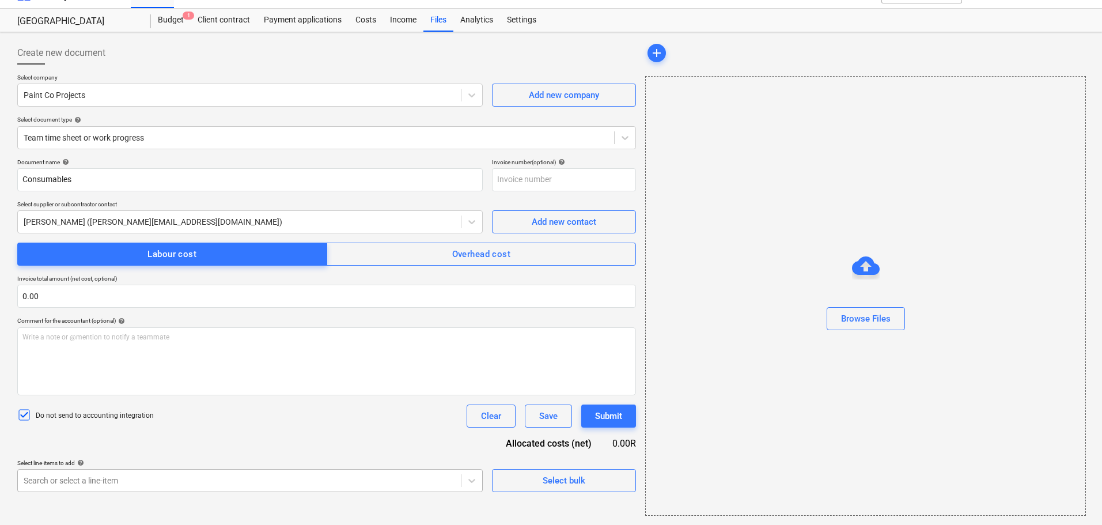
click at [178, 483] on body "Sales 1 Projects Contacts Company Inbox format_size keyboard_arrow_down help se…" at bounding box center [551, 241] width 1102 height 525
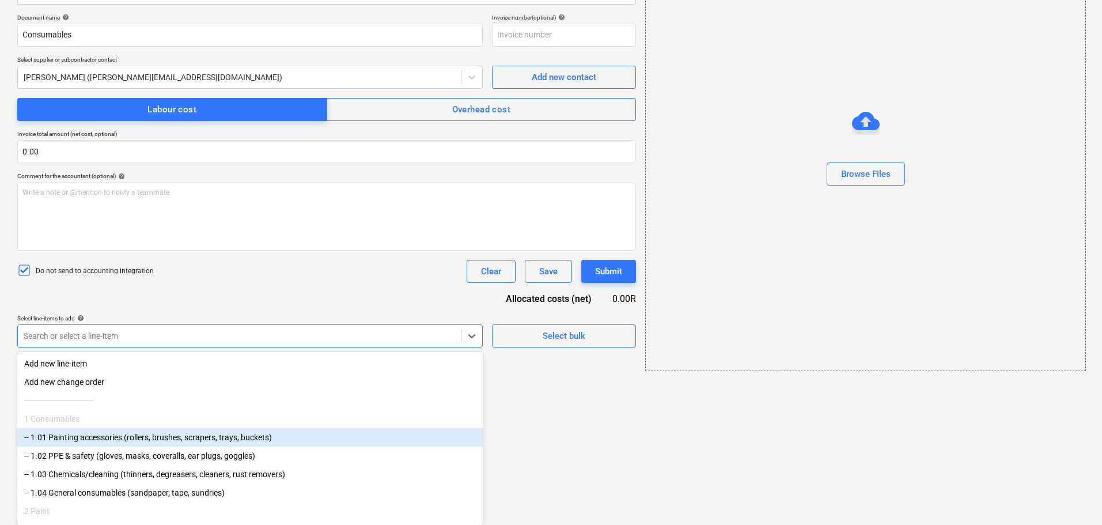
click at [136, 440] on div "-- 1.01 Painting accessories (rollers, brushes, scrapers, trays, buckets)" at bounding box center [249, 437] width 465 height 18
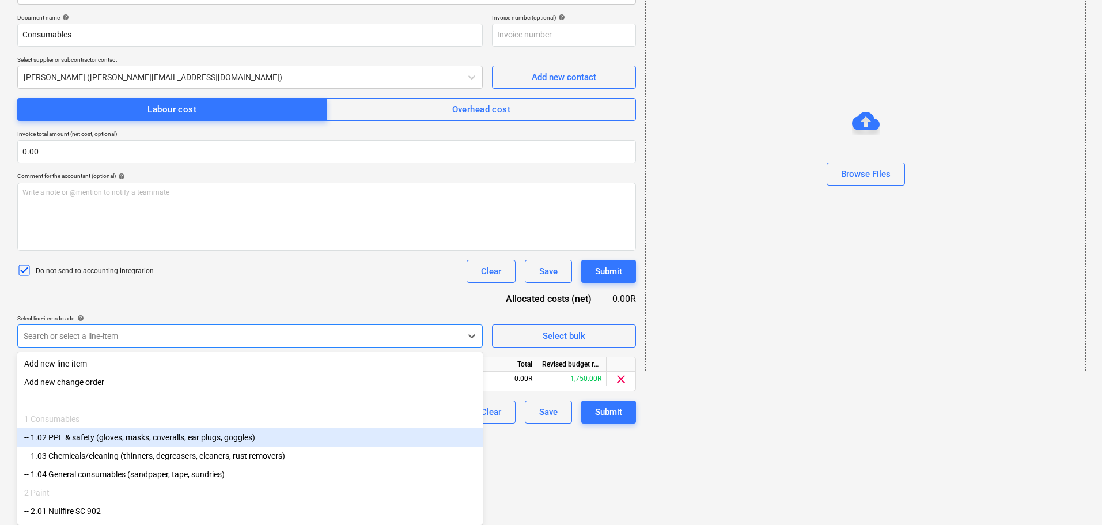
click at [133, 442] on div "-- 1.02 PPE & safety (gloves, masks, coveralls, ear plugs, goggles)" at bounding box center [249, 437] width 465 height 18
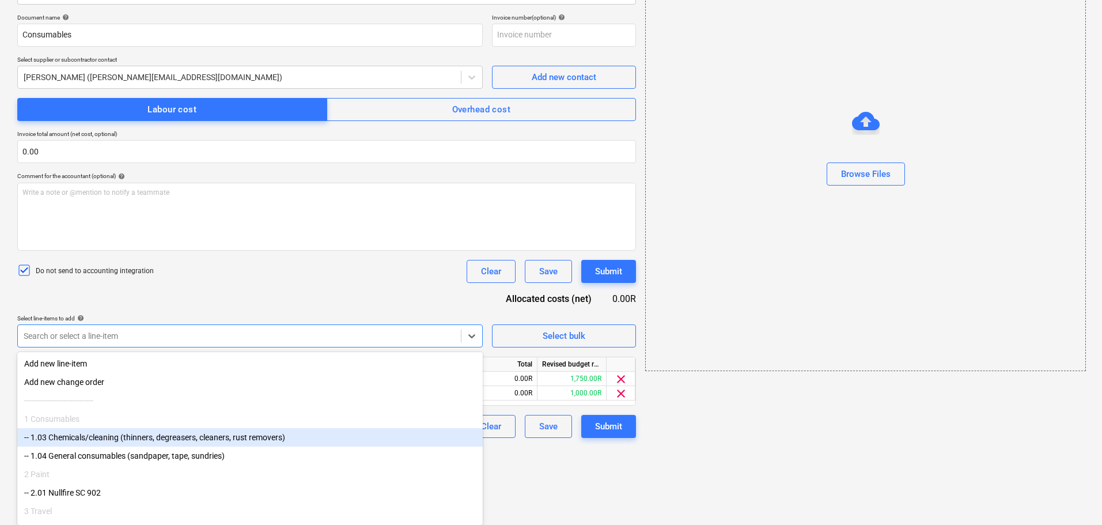
drag, startPoint x: 134, startPoint y: 442, endPoint x: 134, endPoint y: 452, distance: 9.8
click at [134, 443] on div "-- 1.03 Chemicals/cleaning (thinners, degreasers, cleaners, rust removers)" at bounding box center [249, 437] width 465 height 18
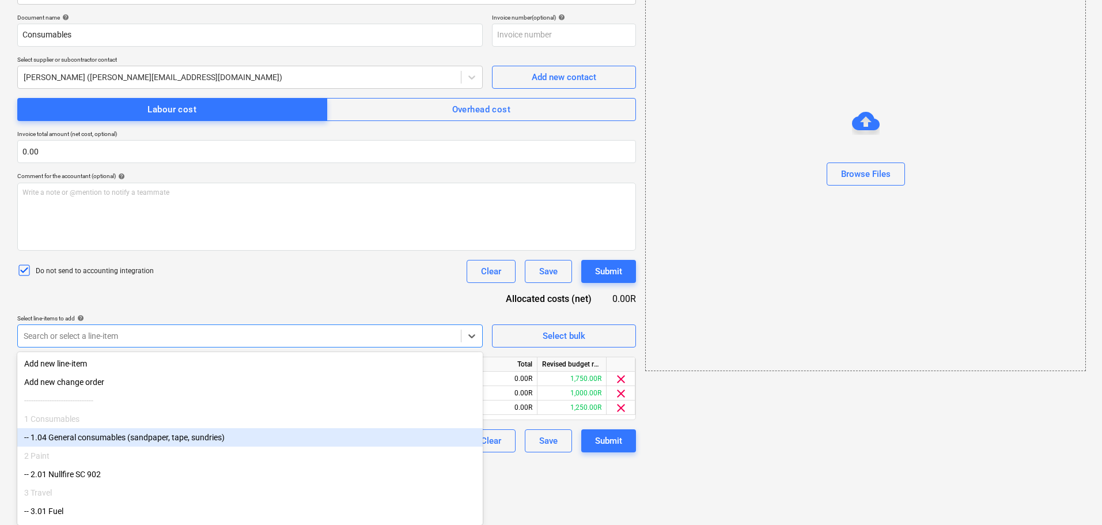
click at [135, 442] on div "-- 1.04 General consumables (sandpaper, tape, sundries)" at bounding box center [249, 437] width 465 height 18
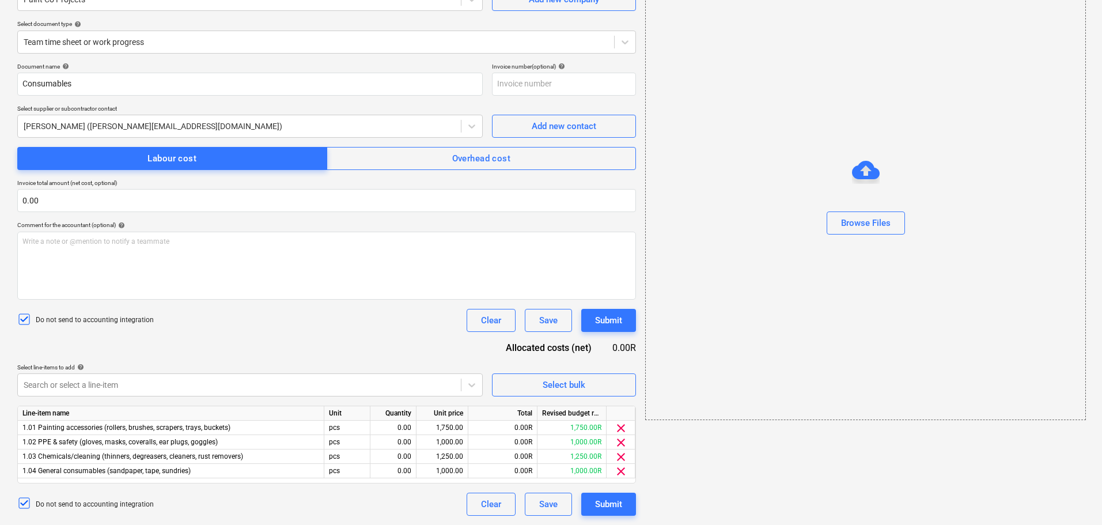
scroll to position [116, 0]
click at [277, 291] on div "Document name help Consumables Invoice number (optional) help Select supplier o…" at bounding box center [326, 289] width 619 height 453
click at [397, 427] on div "0.00" at bounding box center [393, 427] width 36 height 14
type input "1"
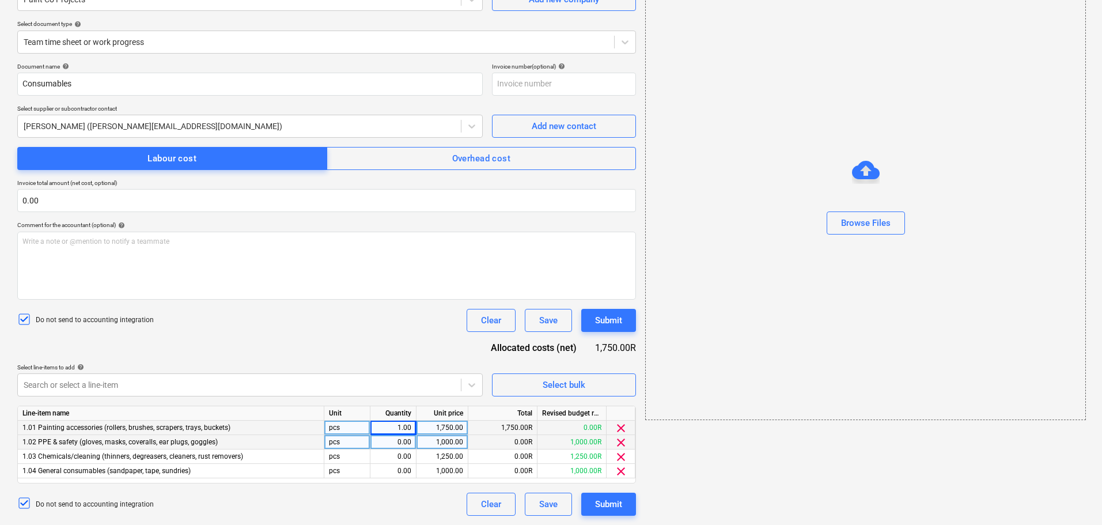
click at [402, 443] on div "0.00" at bounding box center [393, 442] width 36 height 14
click at [404, 452] on div "0.00" at bounding box center [393, 456] width 36 height 14
type input "1"
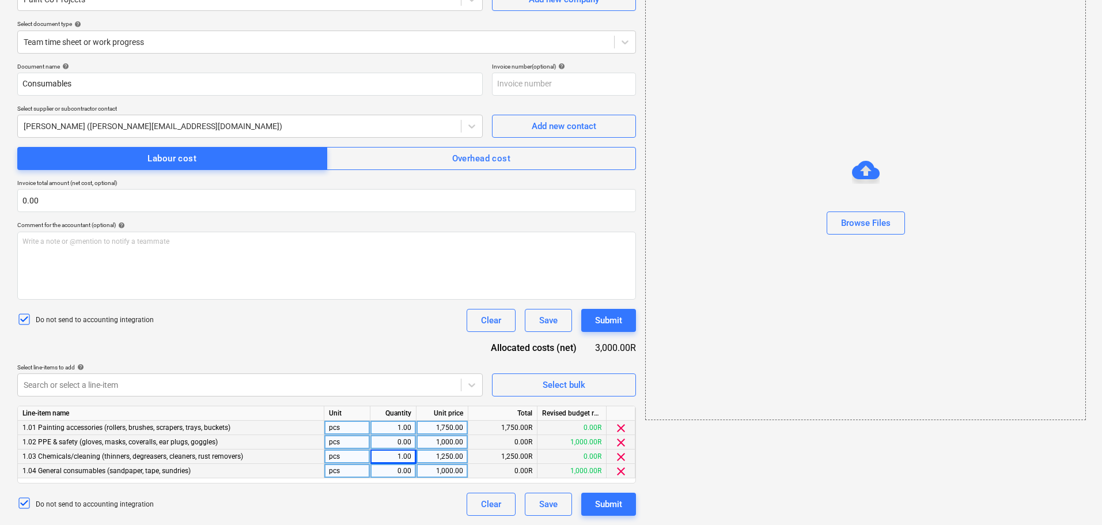
click at [405, 470] on div "0.00" at bounding box center [393, 471] width 36 height 14
click at [404, 445] on div "0.00" at bounding box center [393, 442] width 36 height 14
type input "1"
click at [329, 336] on div "Document name help Consumables Invoice number (optional) help Select supplier o…" at bounding box center [326, 289] width 619 height 453
click at [442, 425] on div "1,750.00" at bounding box center [442, 427] width 42 height 14
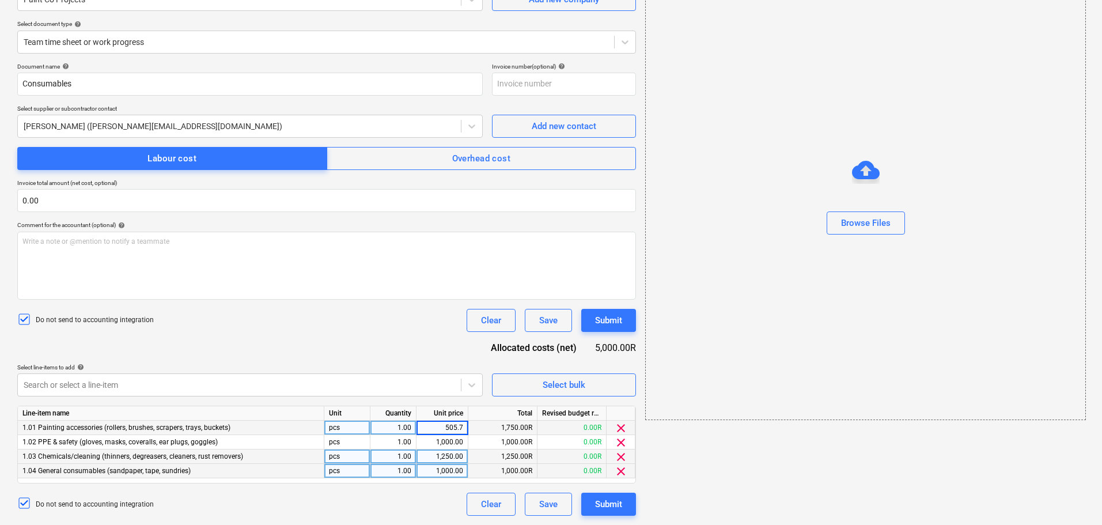
type input "505.71"
click at [462, 442] on div "1,000.00" at bounding box center [442, 442] width 42 height 14
type input "95.08"
click at [455, 460] on div "1,250.00" at bounding box center [442, 456] width 42 height 14
type input "597.99"
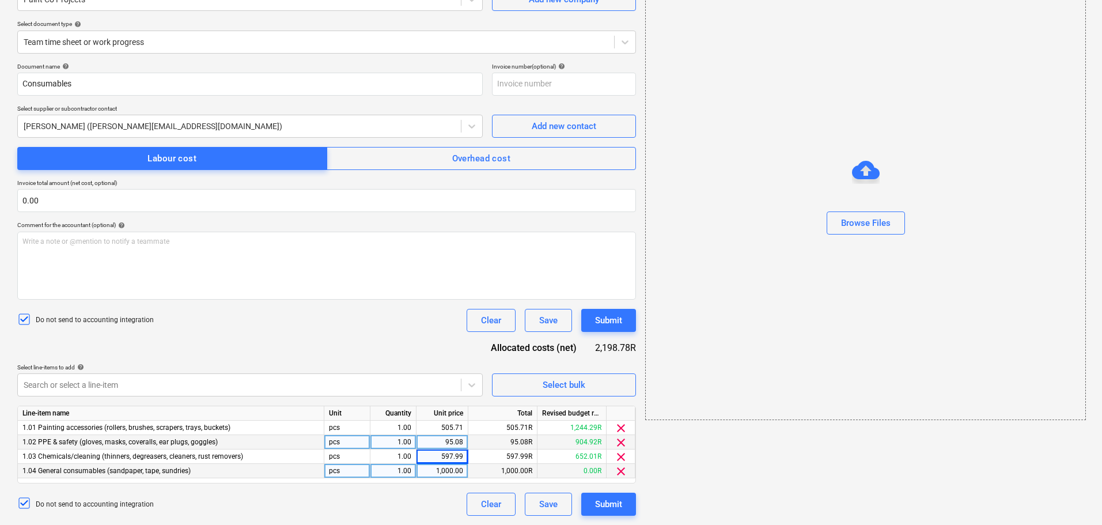
click at [407, 357] on div "Document name help Consumables Invoice number (optional) help Select supplier o…" at bounding box center [326, 289] width 619 height 453
click at [619, 471] on span "clear" at bounding box center [621, 471] width 14 height 14
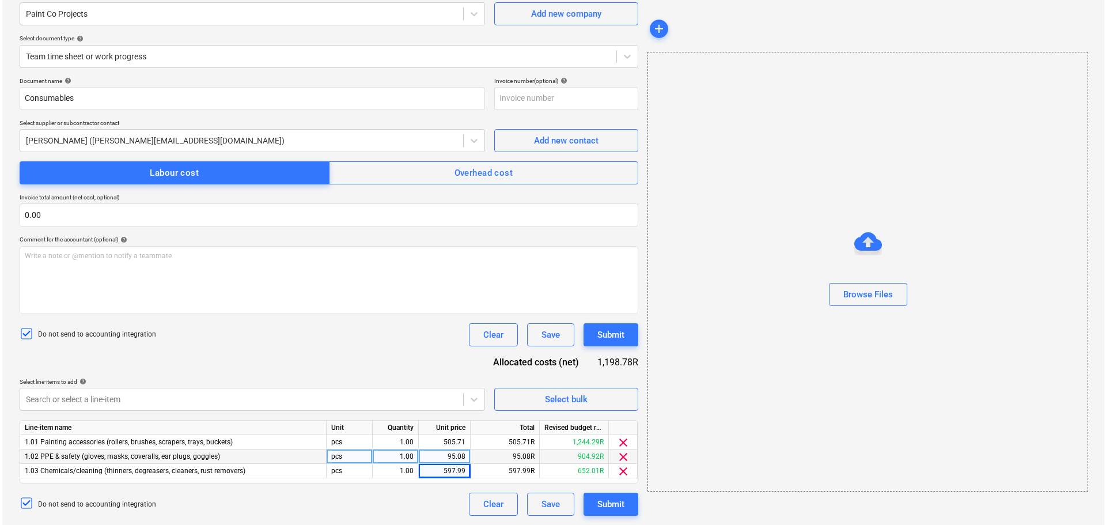
scroll to position [102, 0]
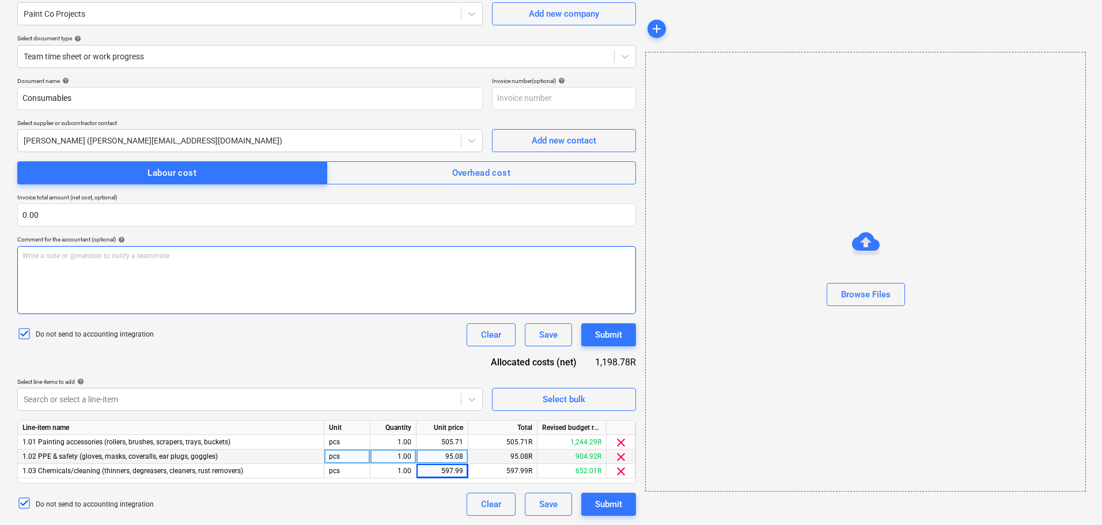
click at [373, 300] on div "Write a note or @mention to notify a teammate [PERSON_NAME]" at bounding box center [326, 280] width 619 height 68
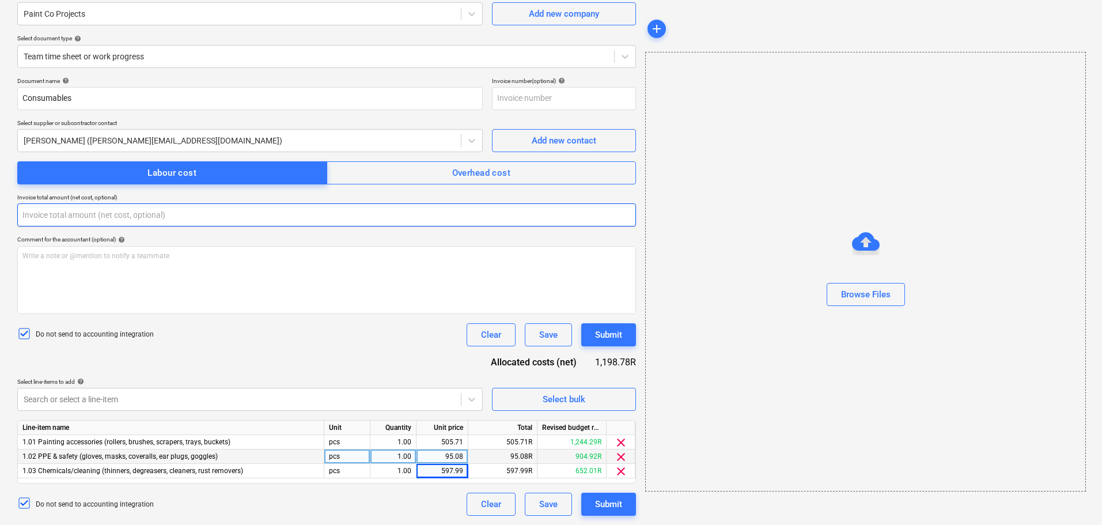
drag, startPoint x: 73, startPoint y: 211, endPoint x: 0, endPoint y: 206, distance: 72.8
click at [0, 206] on div "Create new document Select company Paint Co Projects Add new company Select doc…" at bounding box center [551, 238] width 1102 height 574
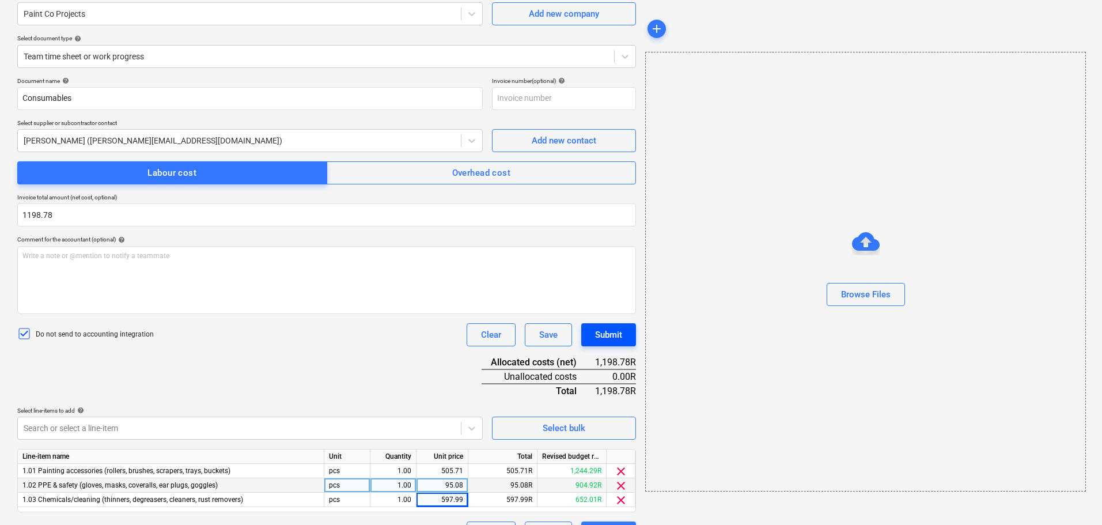
type input "1,198.78"
click at [600, 335] on div "Submit" at bounding box center [608, 334] width 27 height 15
